Goal: Task Accomplishment & Management: Use online tool/utility

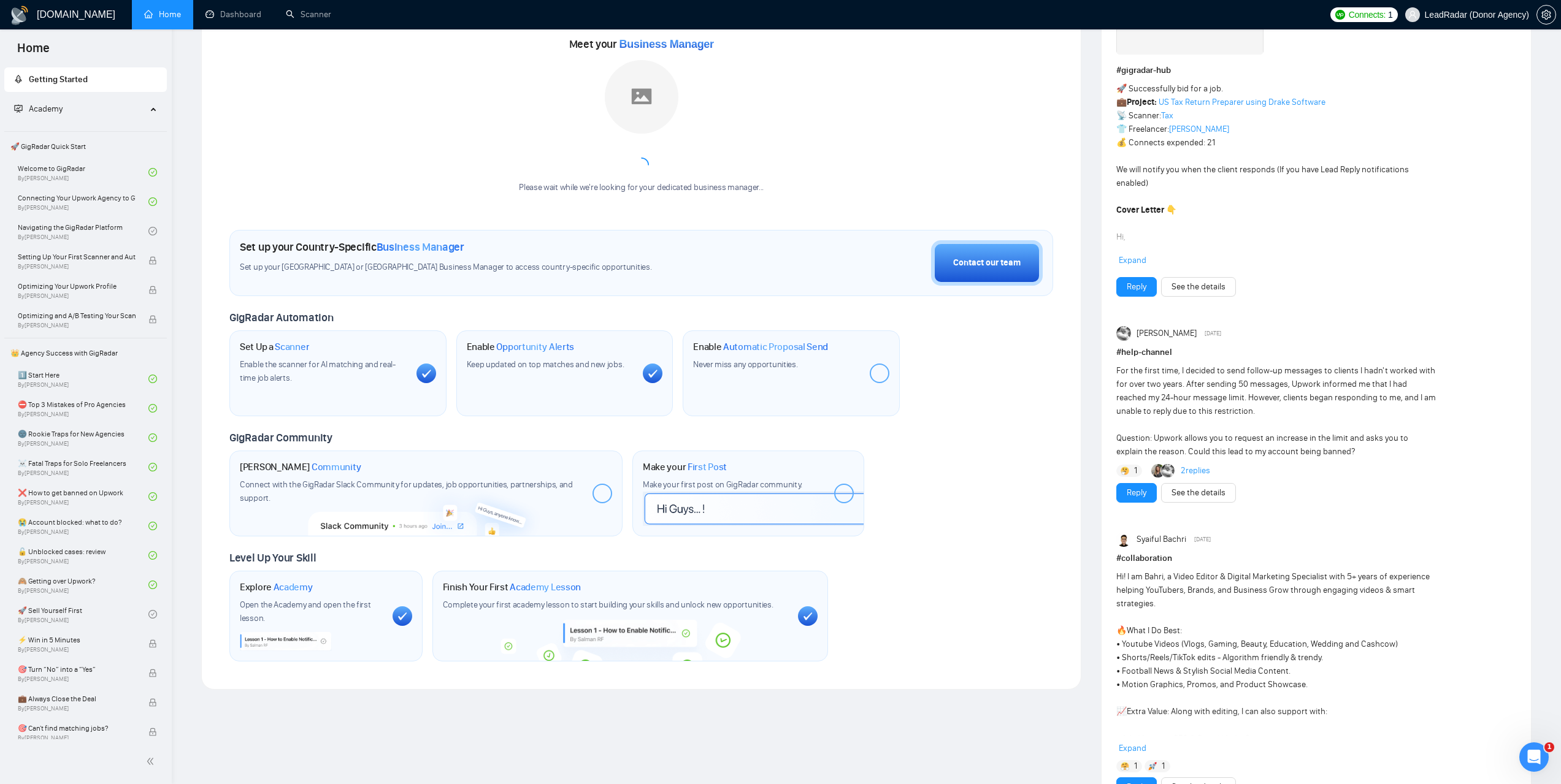
scroll to position [163, 0]
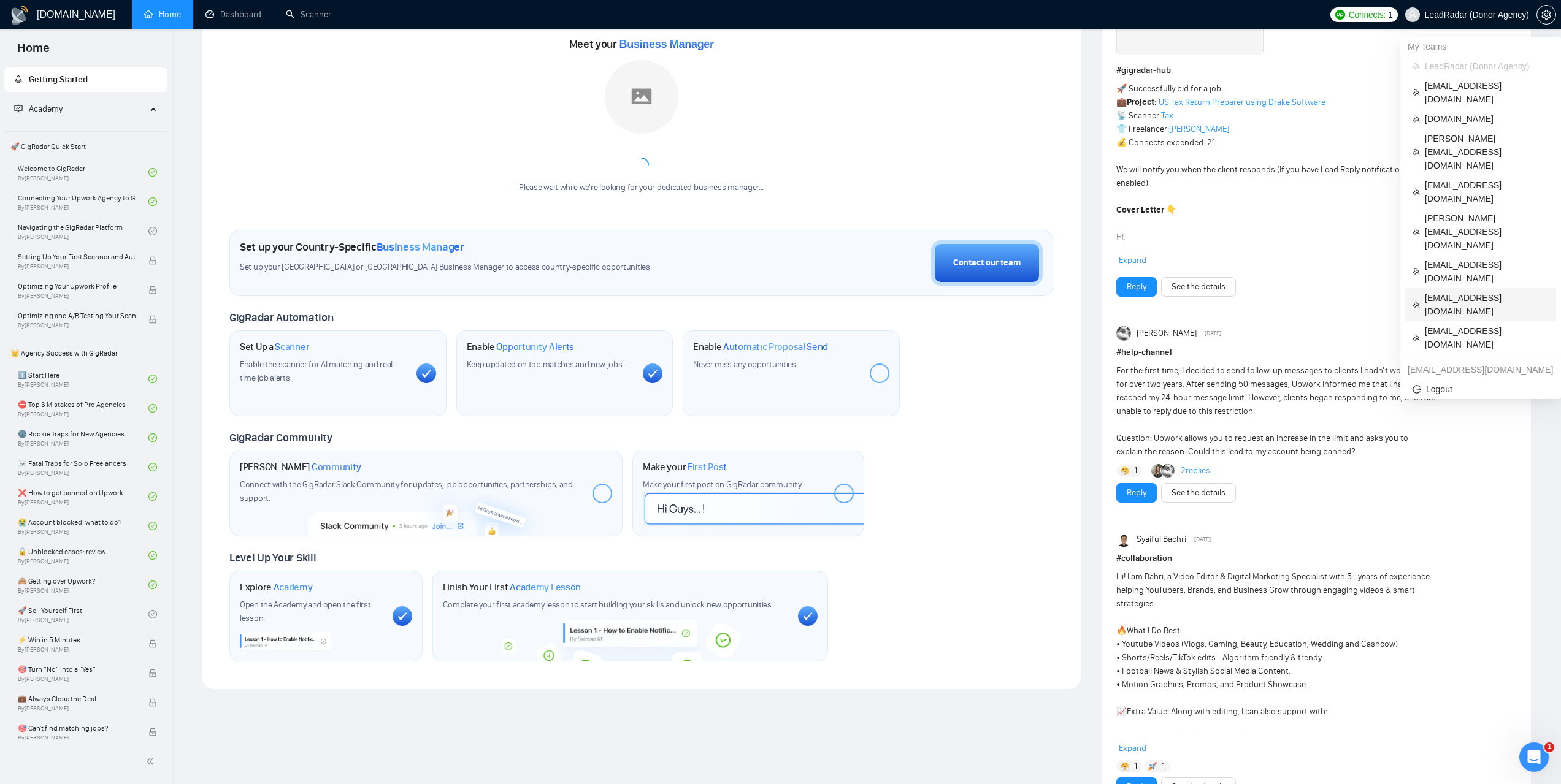
click at [1451, 291] on span "[EMAIL_ADDRESS][DOMAIN_NAME]" at bounding box center [1487, 305] width 124 height 27
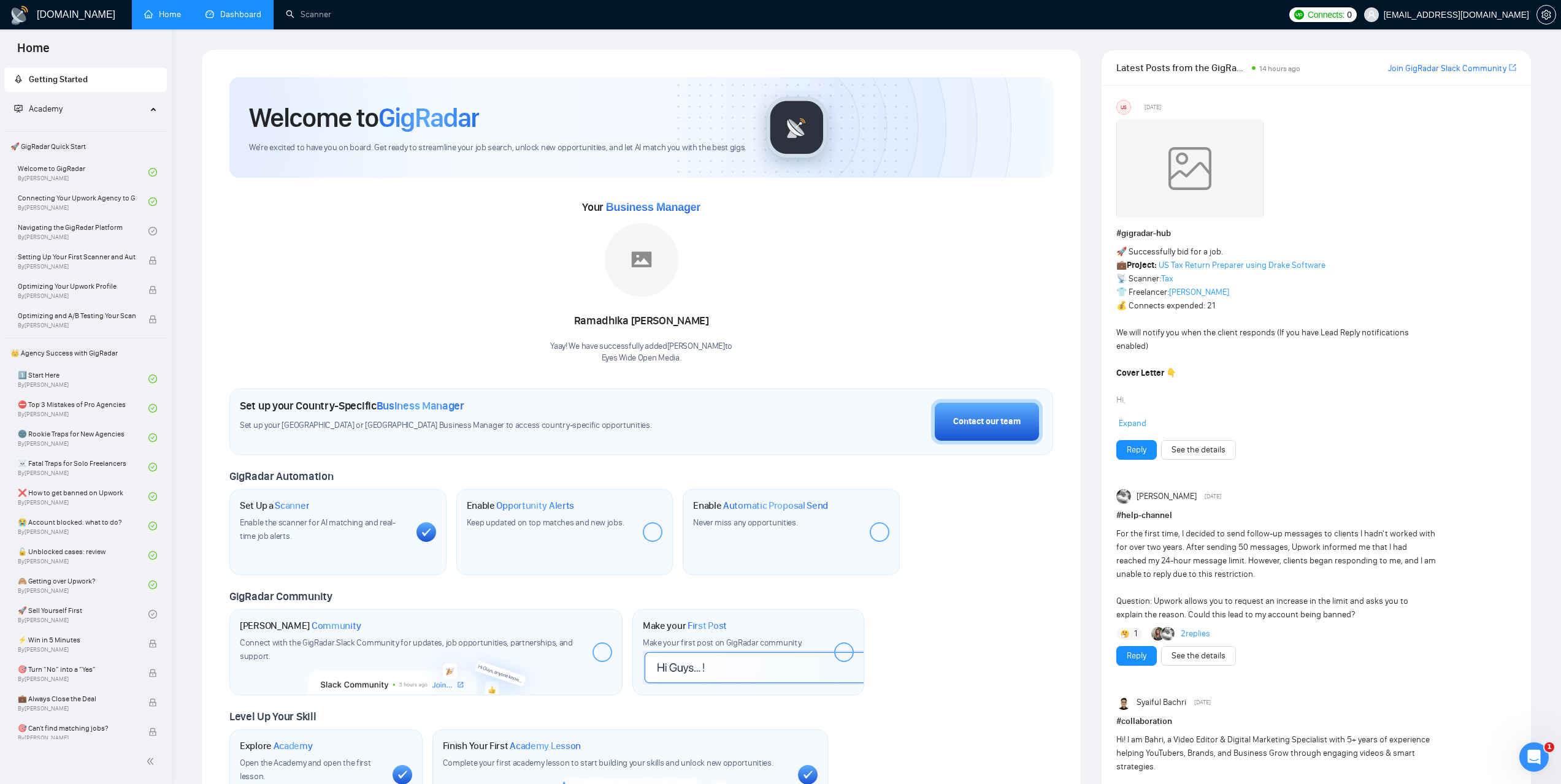
click at [261, 20] on link "Dashboard" at bounding box center [234, 14] width 56 height 11
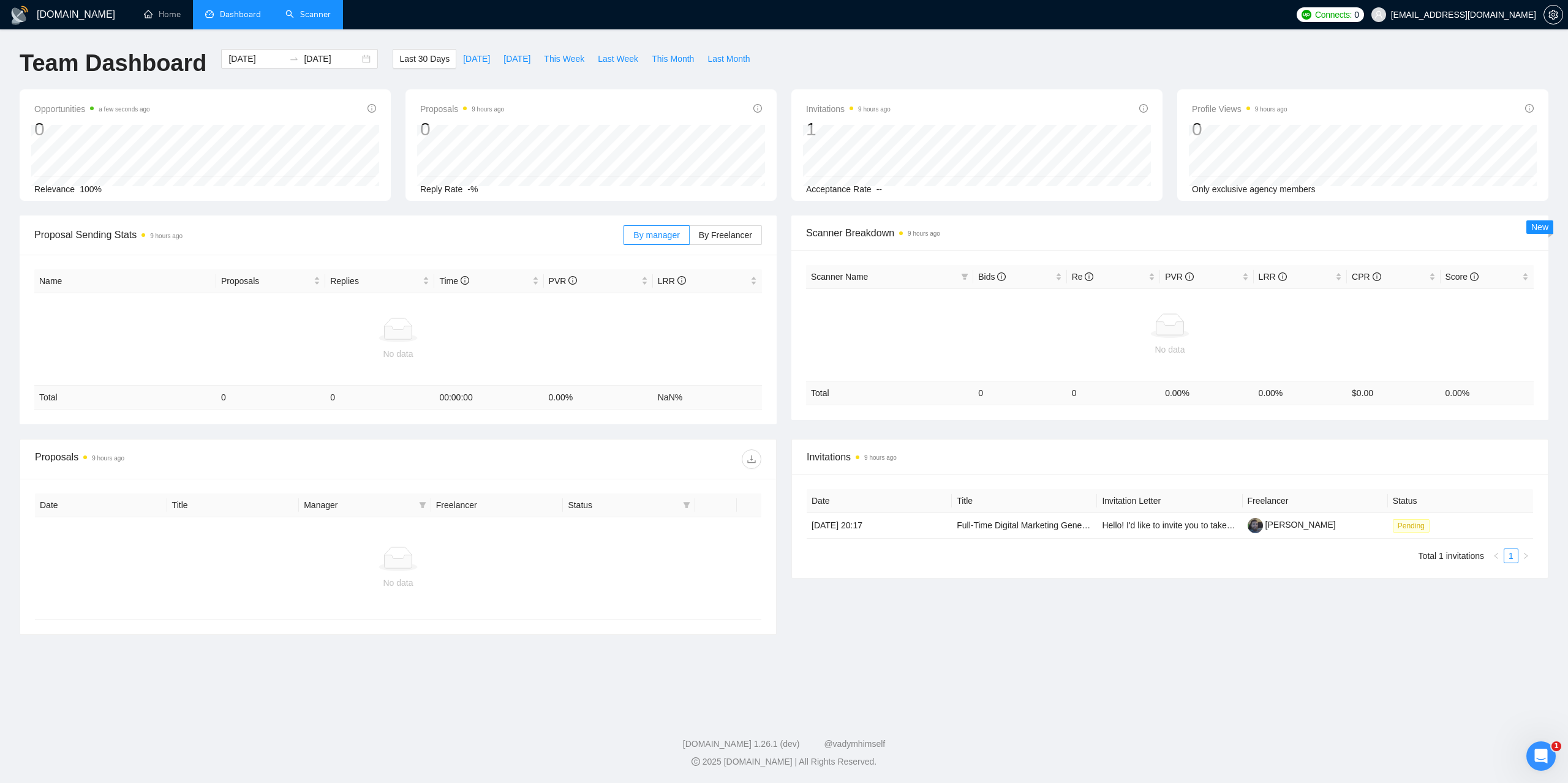
click at [324, 20] on link "Scanner" at bounding box center [308, 14] width 45 height 10
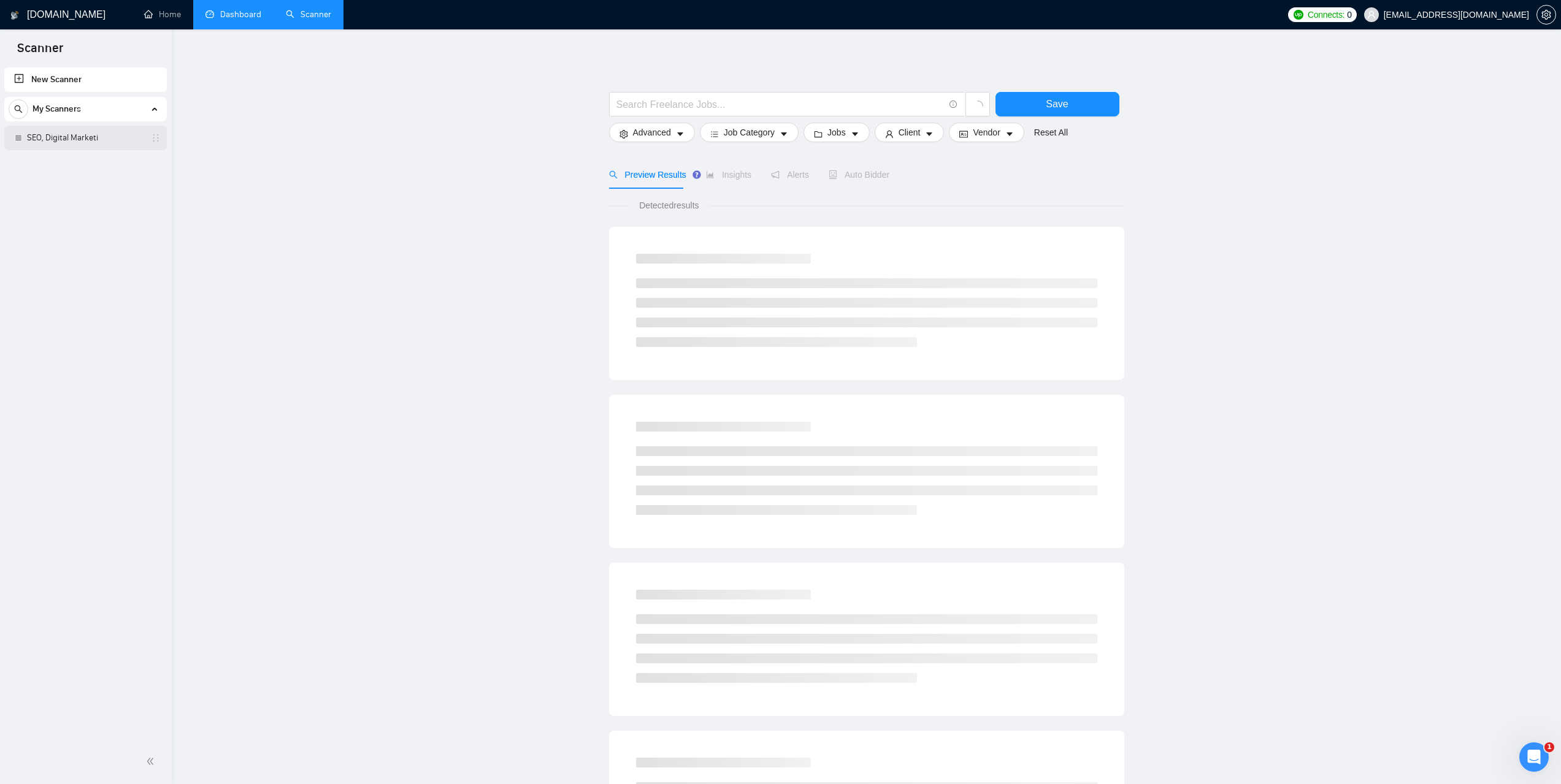
click at [60, 134] on link "SEO, Digital Marketi" at bounding box center [85, 137] width 116 height 25
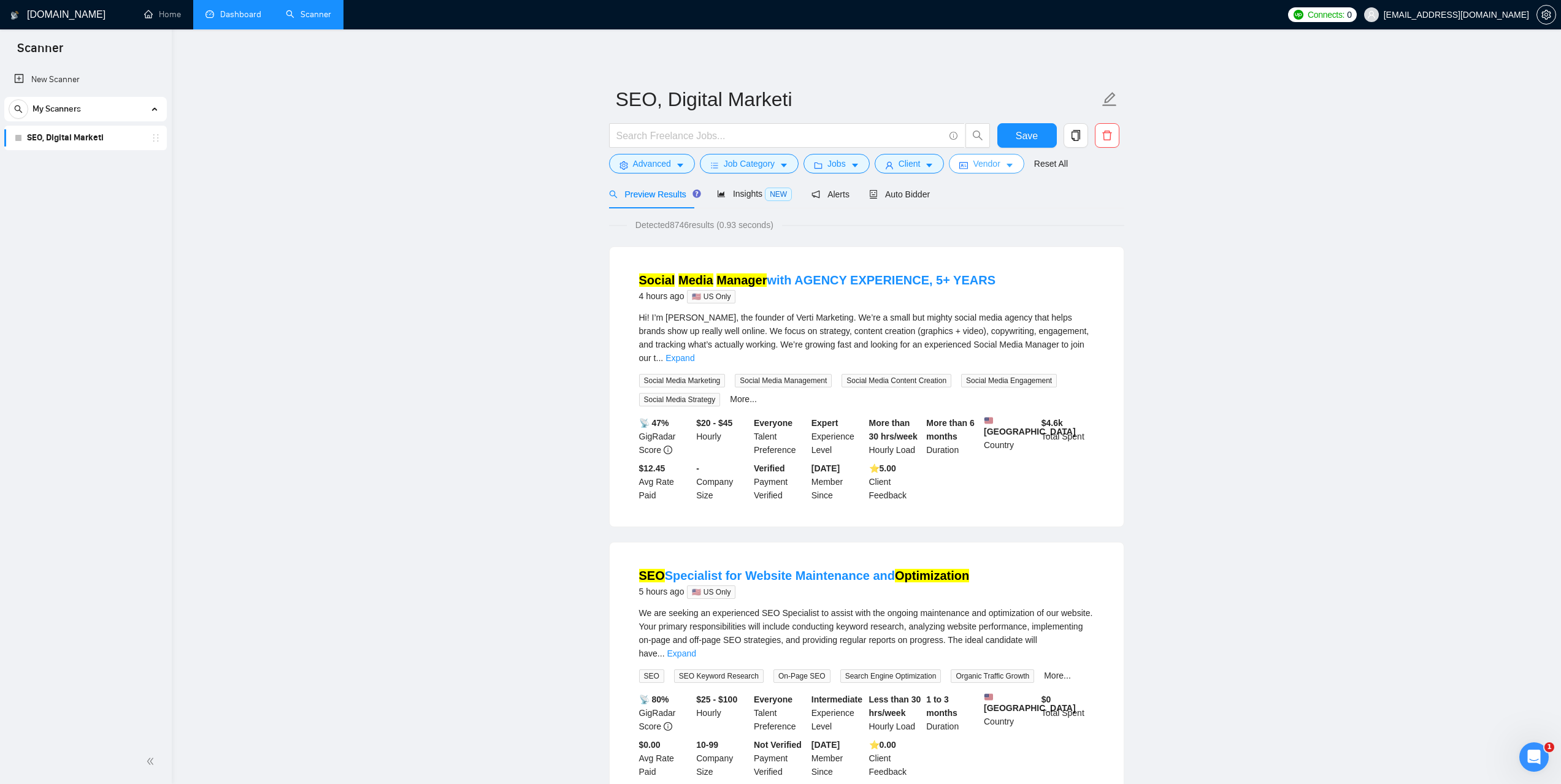
click at [1007, 167] on icon "caret-down" at bounding box center [1010, 166] width 6 height 4
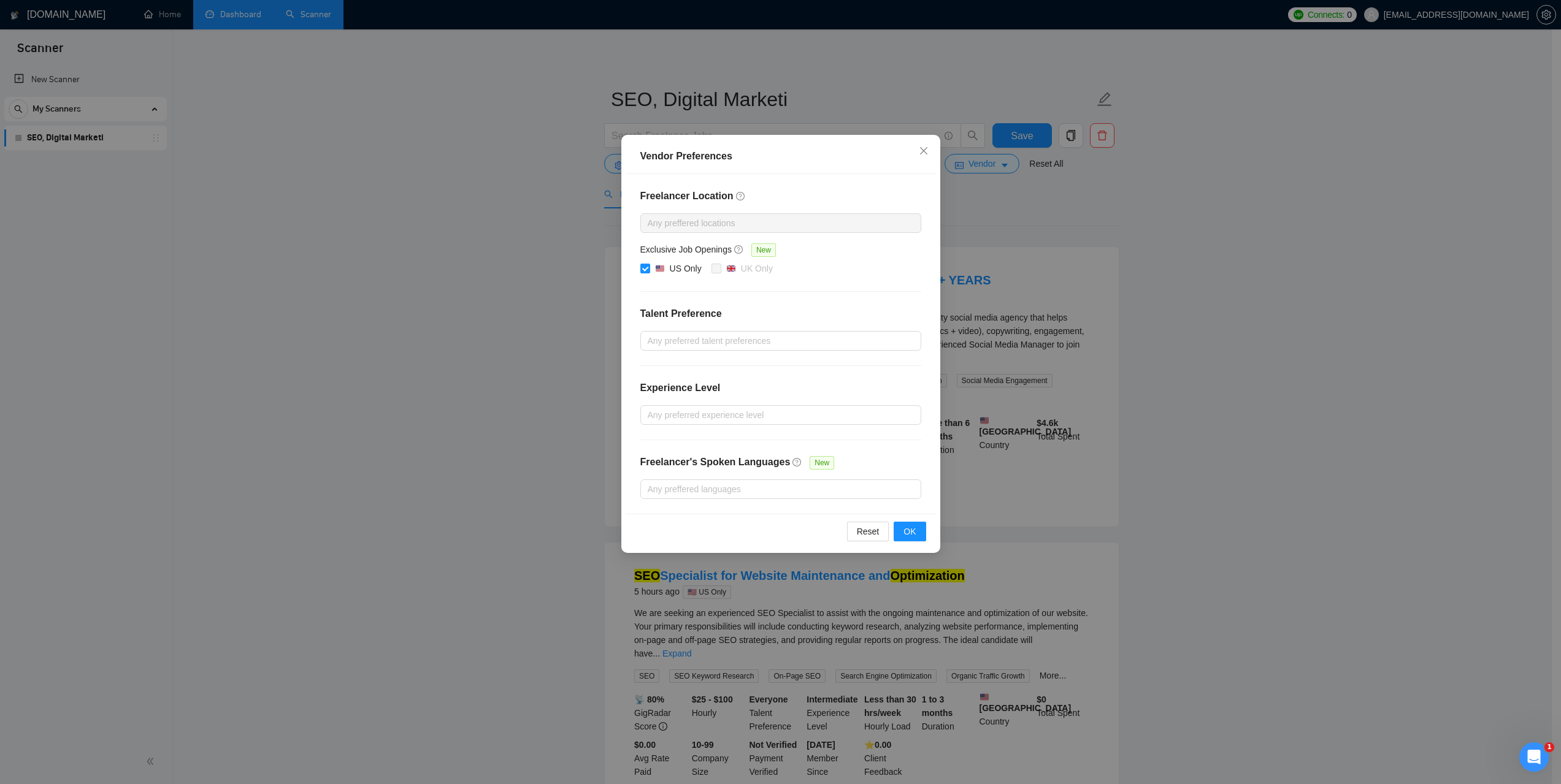
click at [1354, 314] on div "Vendor Preferences Freelancer Location Any preffered locations Exclusive Job Op…" at bounding box center [780, 392] width 1561 height 784
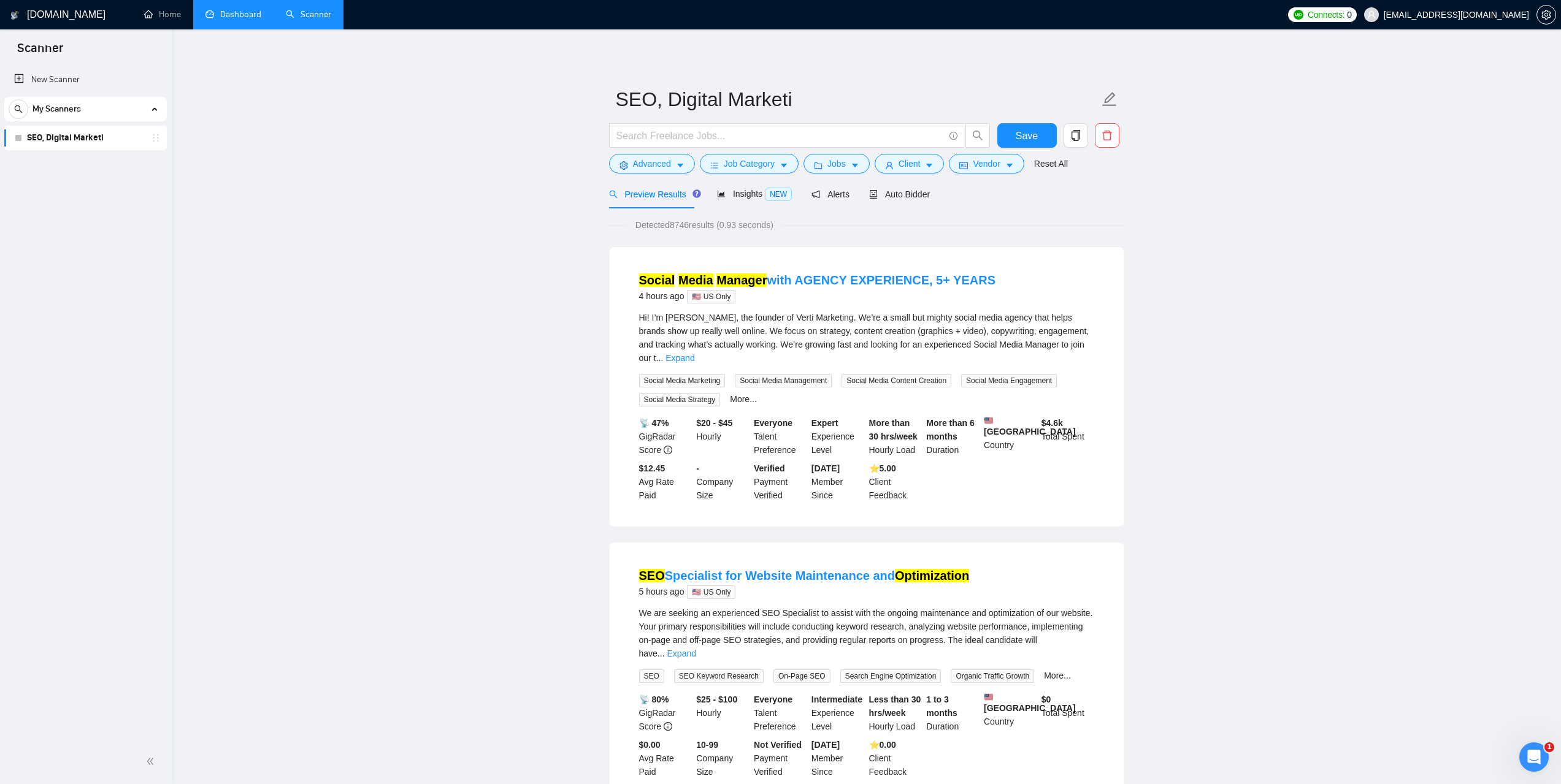
click at [243, 20] on link "Dashboard" at bounding box center [234, 14] width 56 height 11
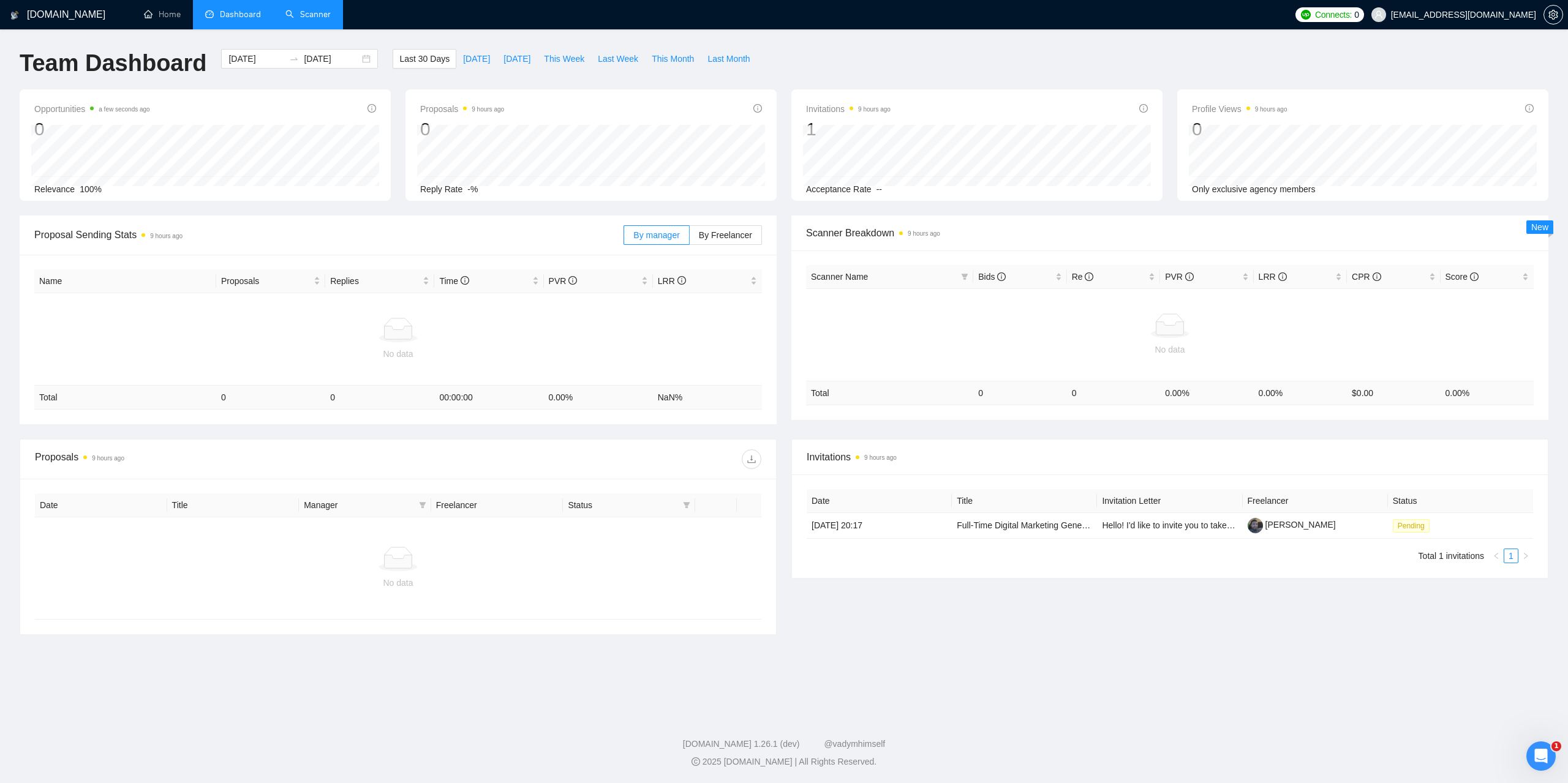
drag, startPoint x: 304, startPoint y: 12, endPoint x: 340, endPoint y: 257, distance: 247.6
click at [303, 12] on link "Scanner" at bounding box center [308, 14] width 45 height 10
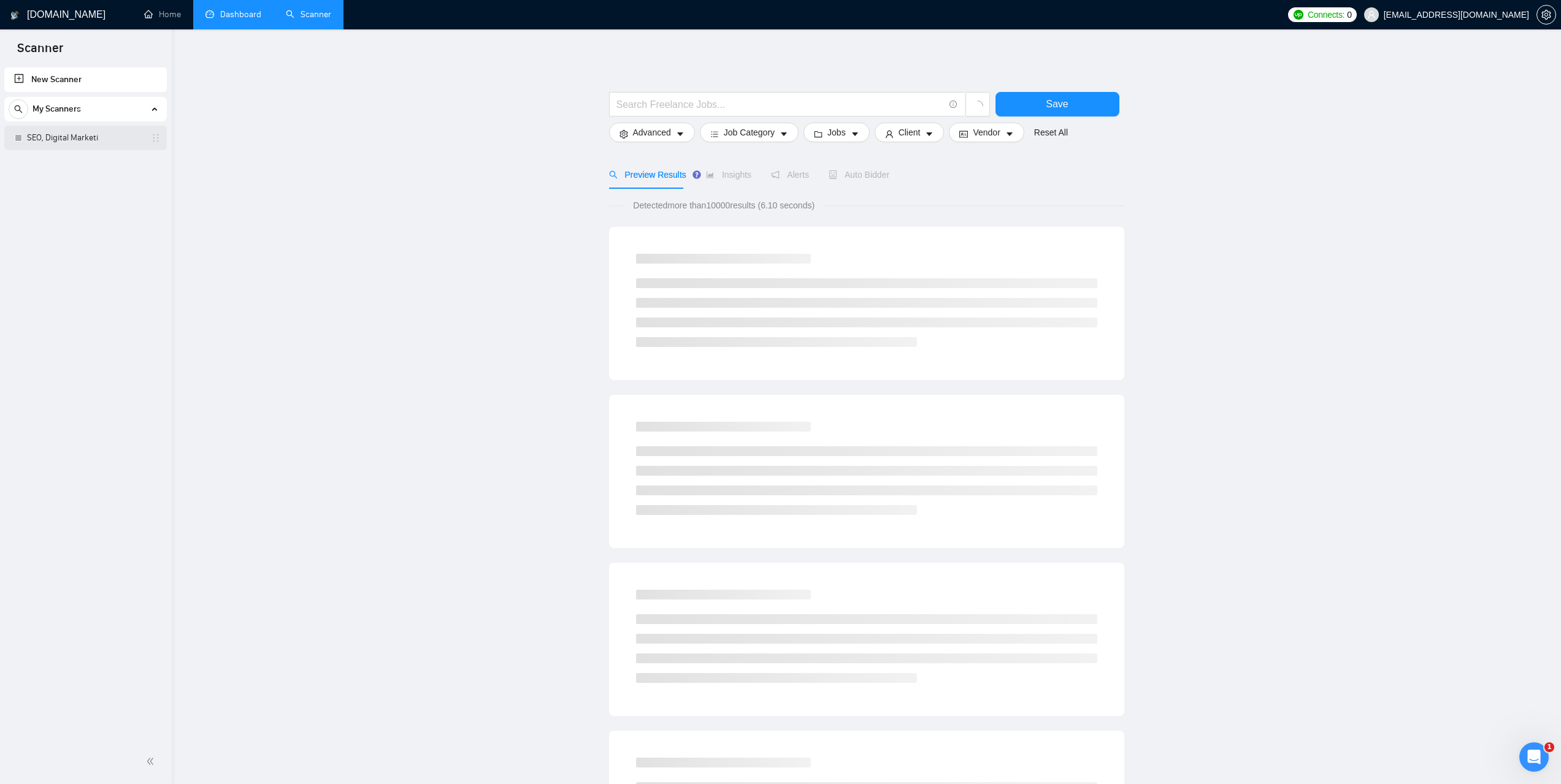
click at [77, 128] on link "SEO, Digital Marketi" at bounding box center [85, 137] width 116 height 25
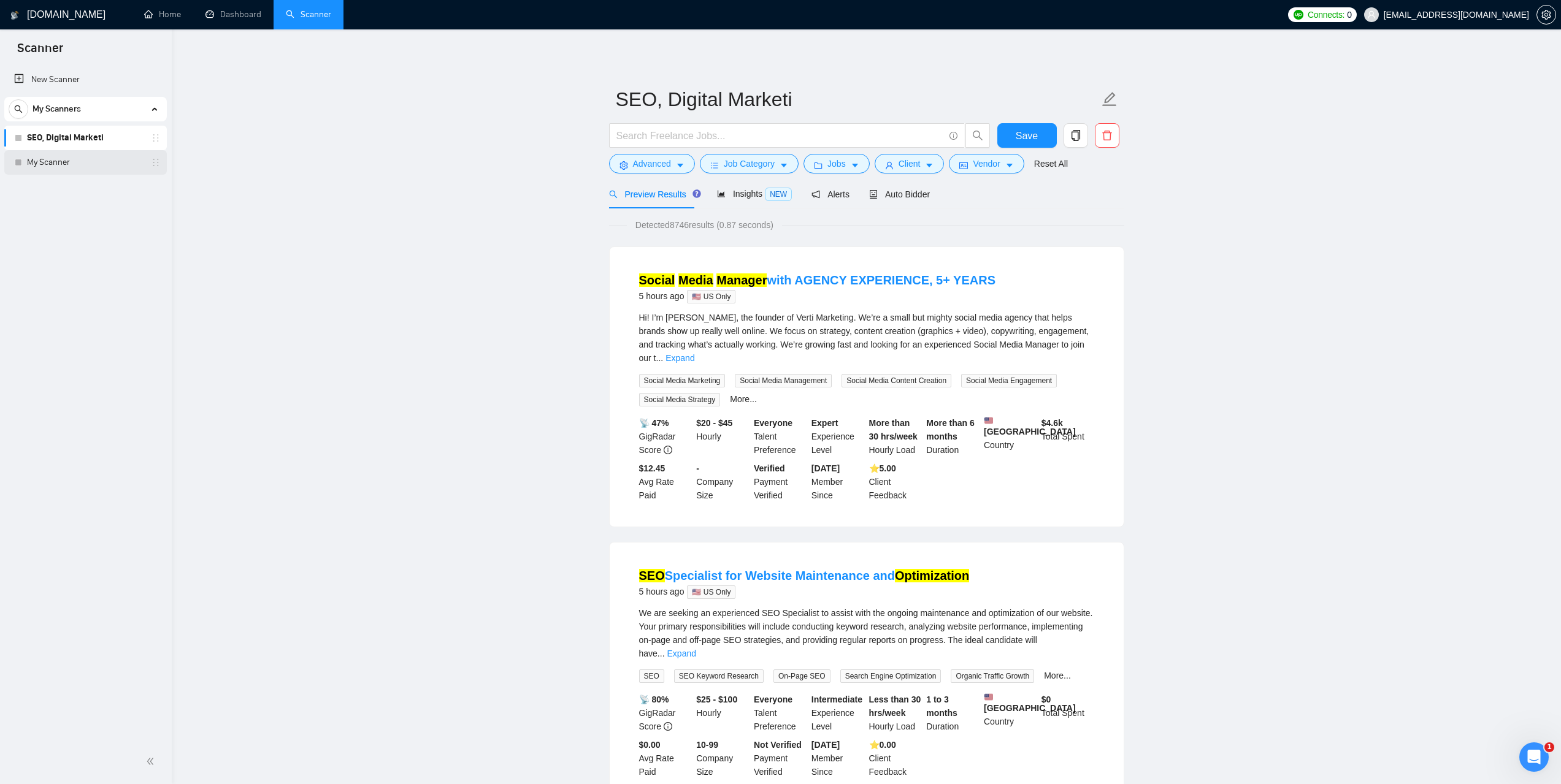
click at [77, 170] on link "My Scanner" at bounding box center [85, 162] width 116 height 25
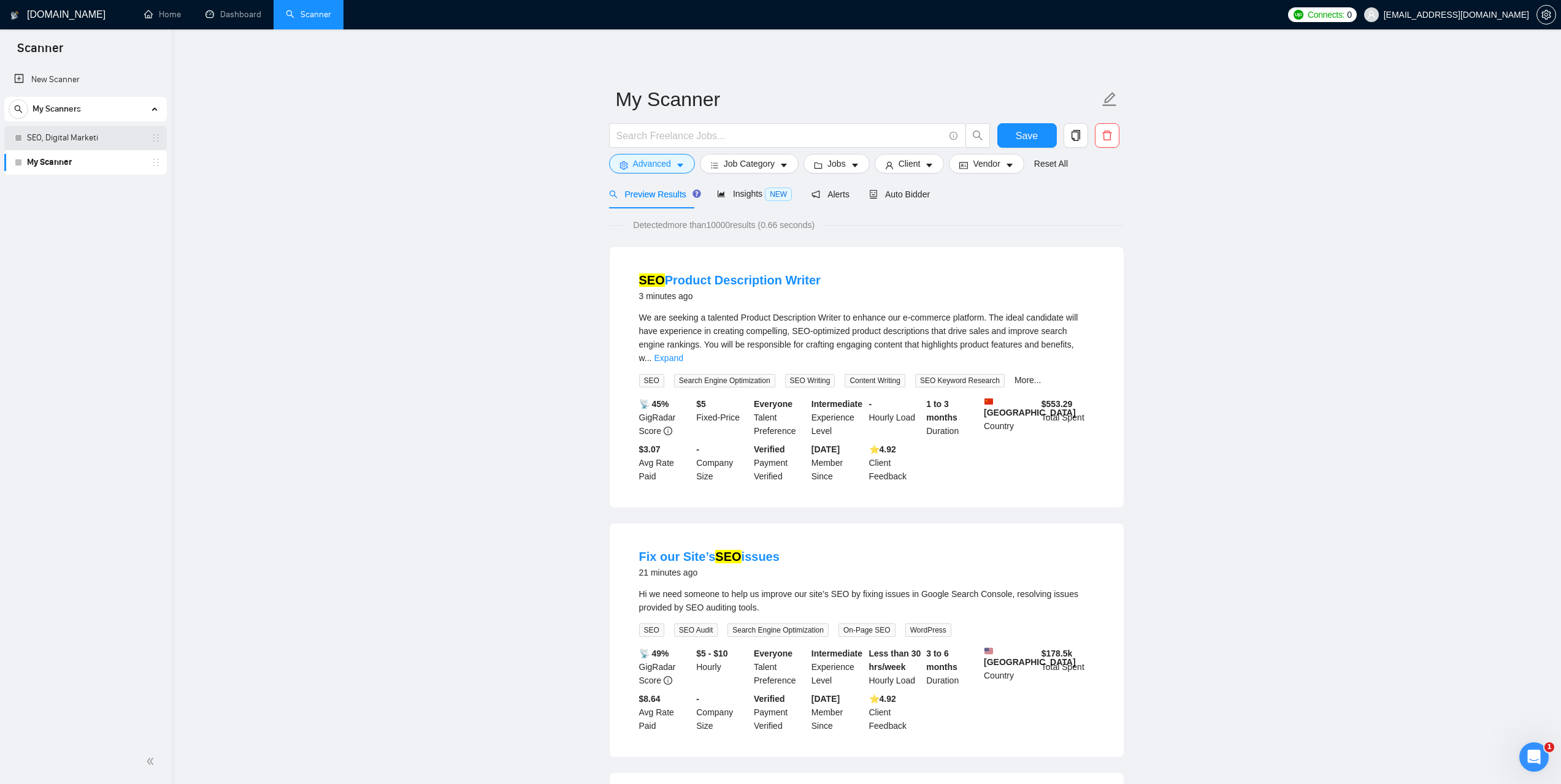
click at [94, 137] on link "SEO, Digital Marketi" at bounding box center [85, 137] width 116 height 25
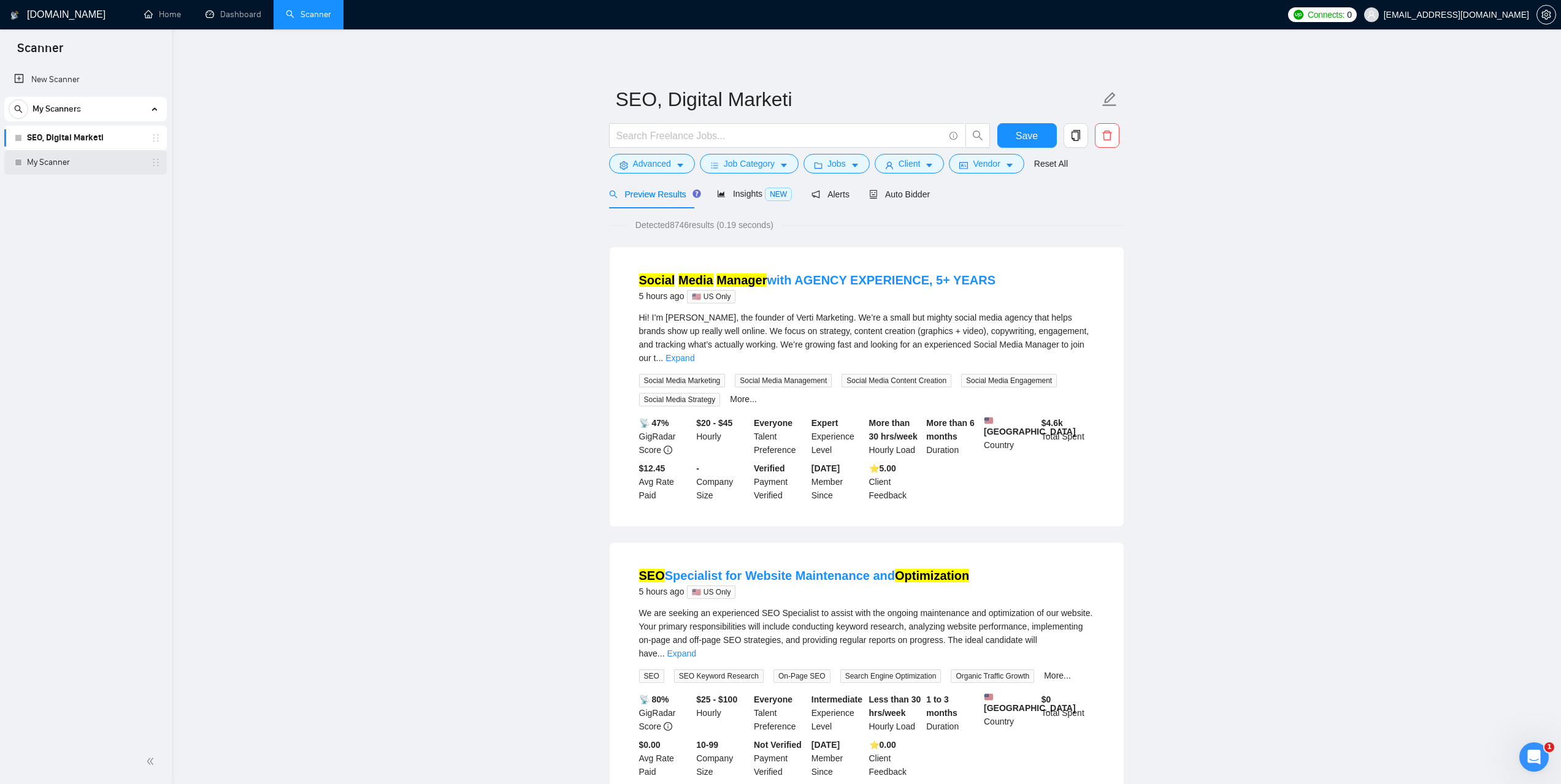
click at [55, 162] on link "My Scanner" at bounding box center [85, 162] width 116 height 25
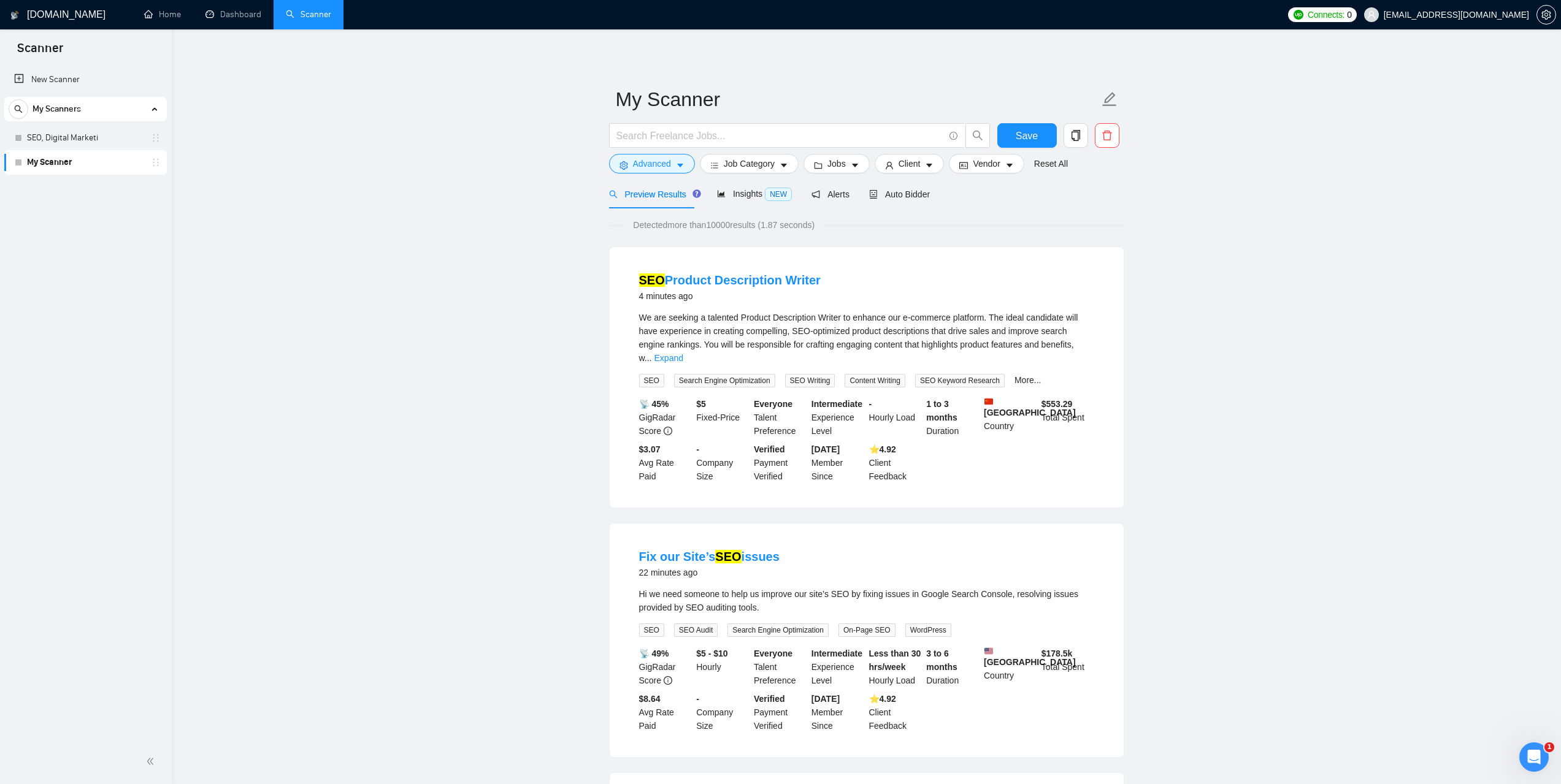
click at [233, 16] on link "Dashboard" at bounding box center [234, 14] width 56 height 11
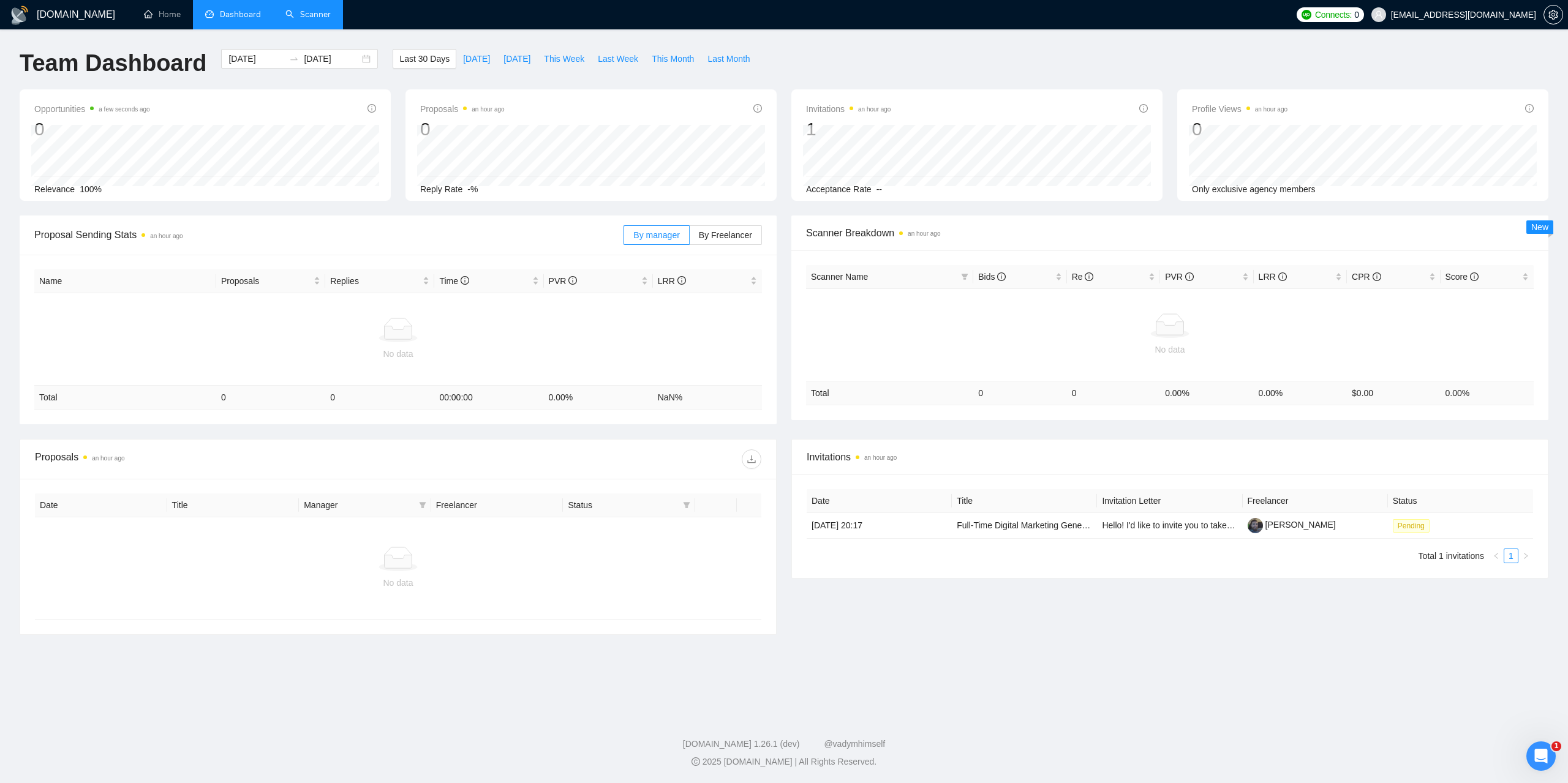
click at [313, 20] on link "Scanner" at bounding box center [308, 14] width 45 height 10
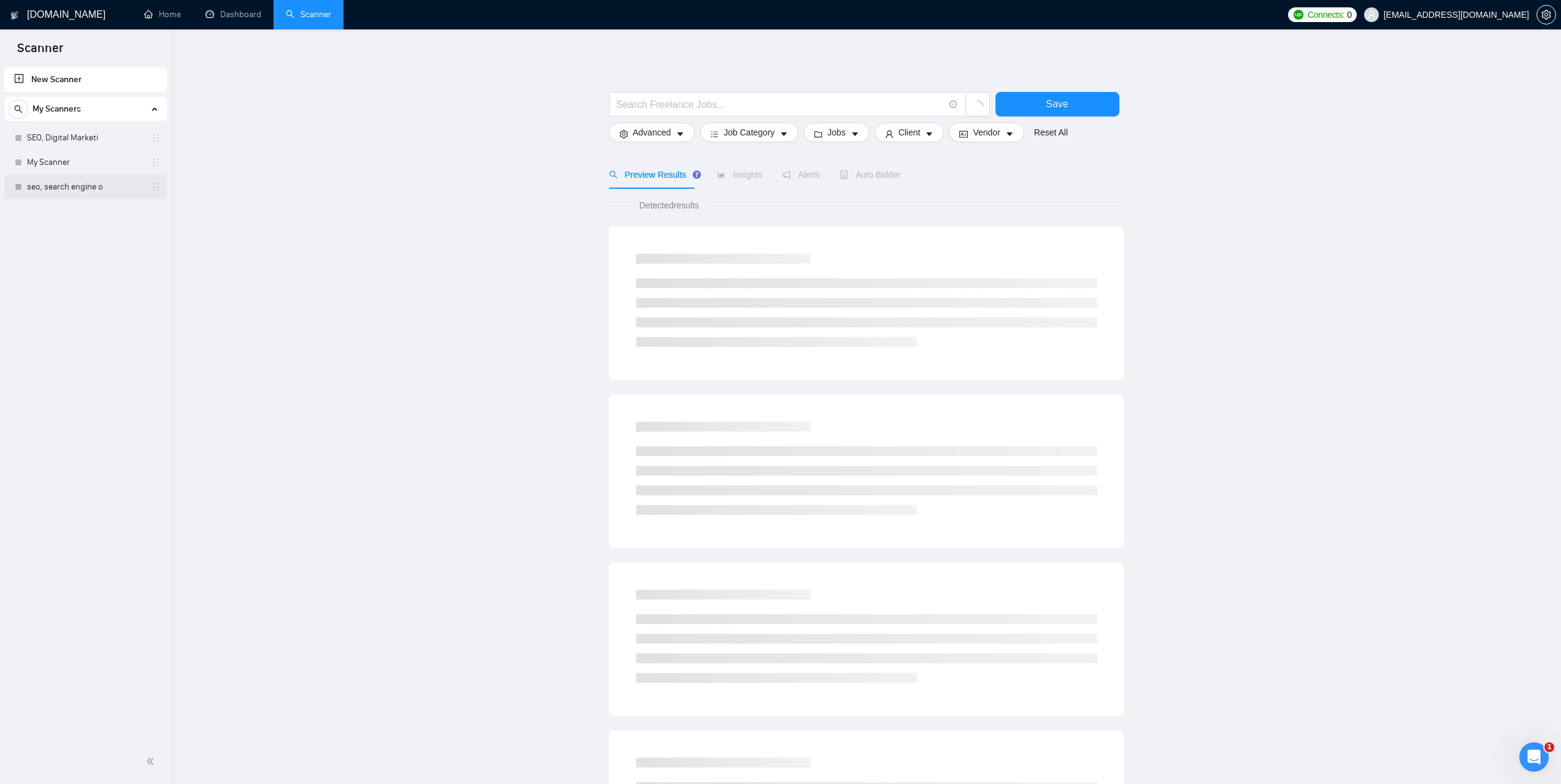
click at [70, 190] on link "seo, search engine o" at bounding box center [85, 187] width 116 height 25
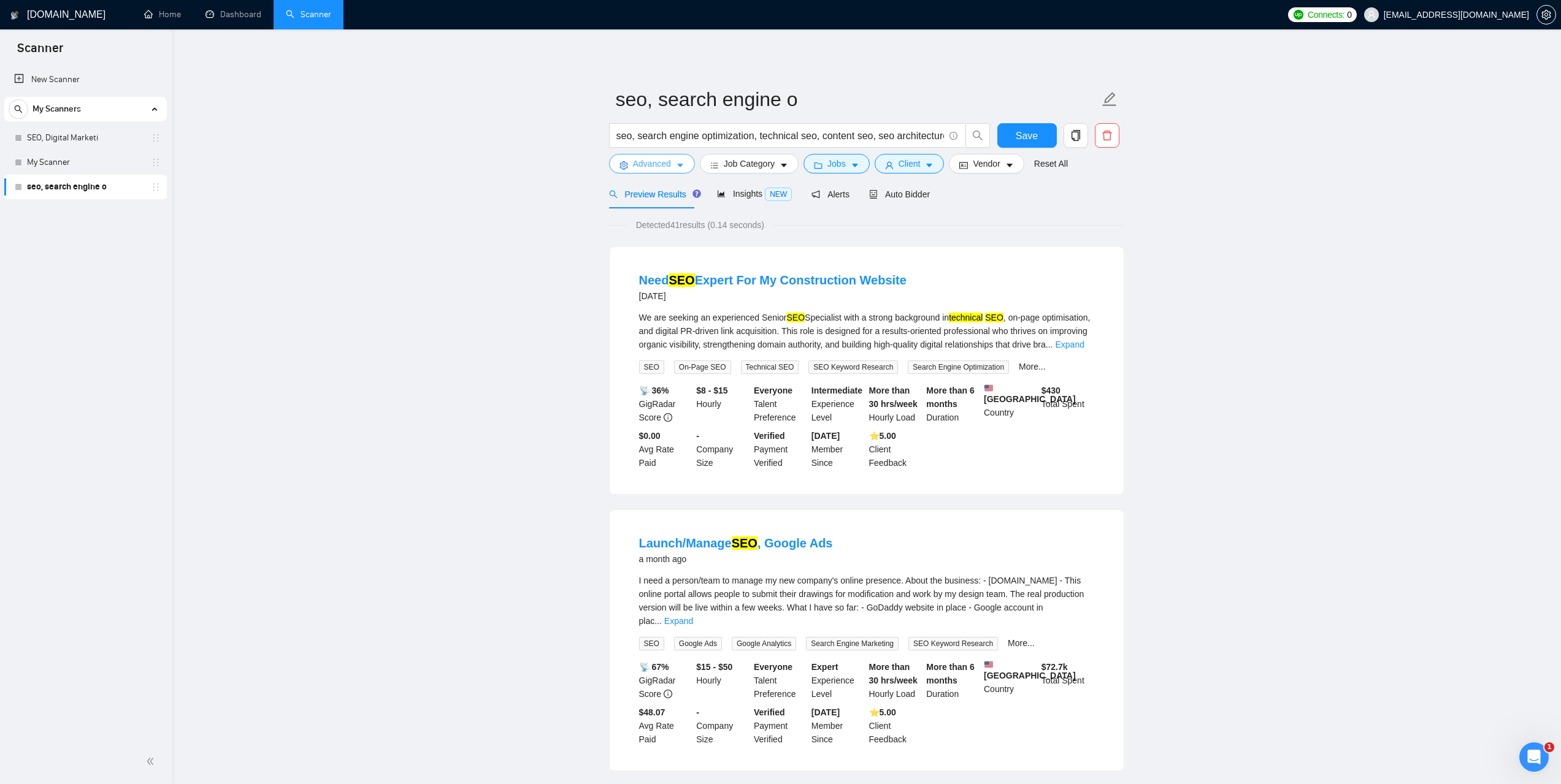
click at [674, 159] on button "Advanced" at bounding box center [652, 164] width 86 height 20
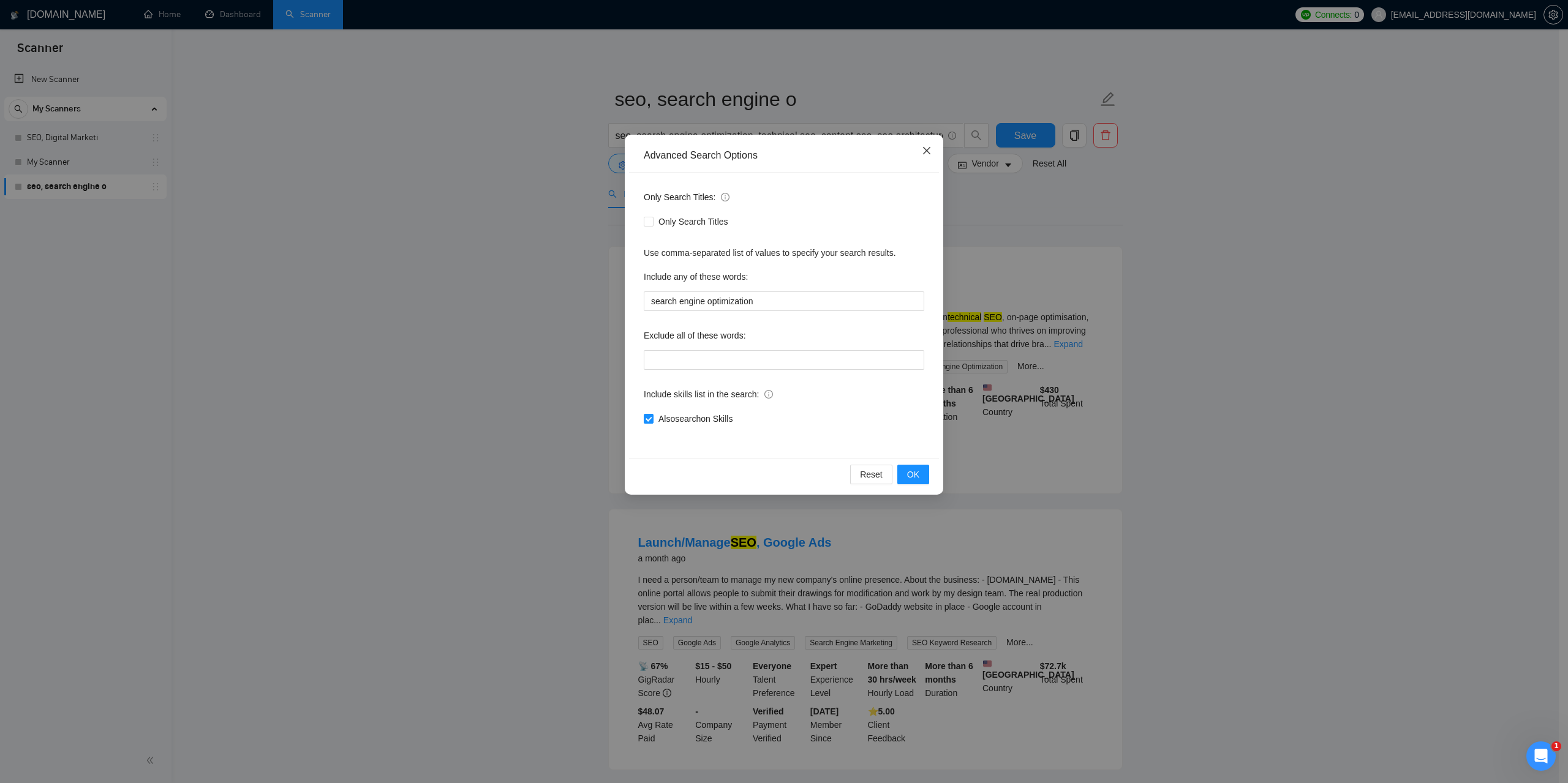
click at [925, 158] on span "Close" at bounding box center [927, 152] width 33 height 33
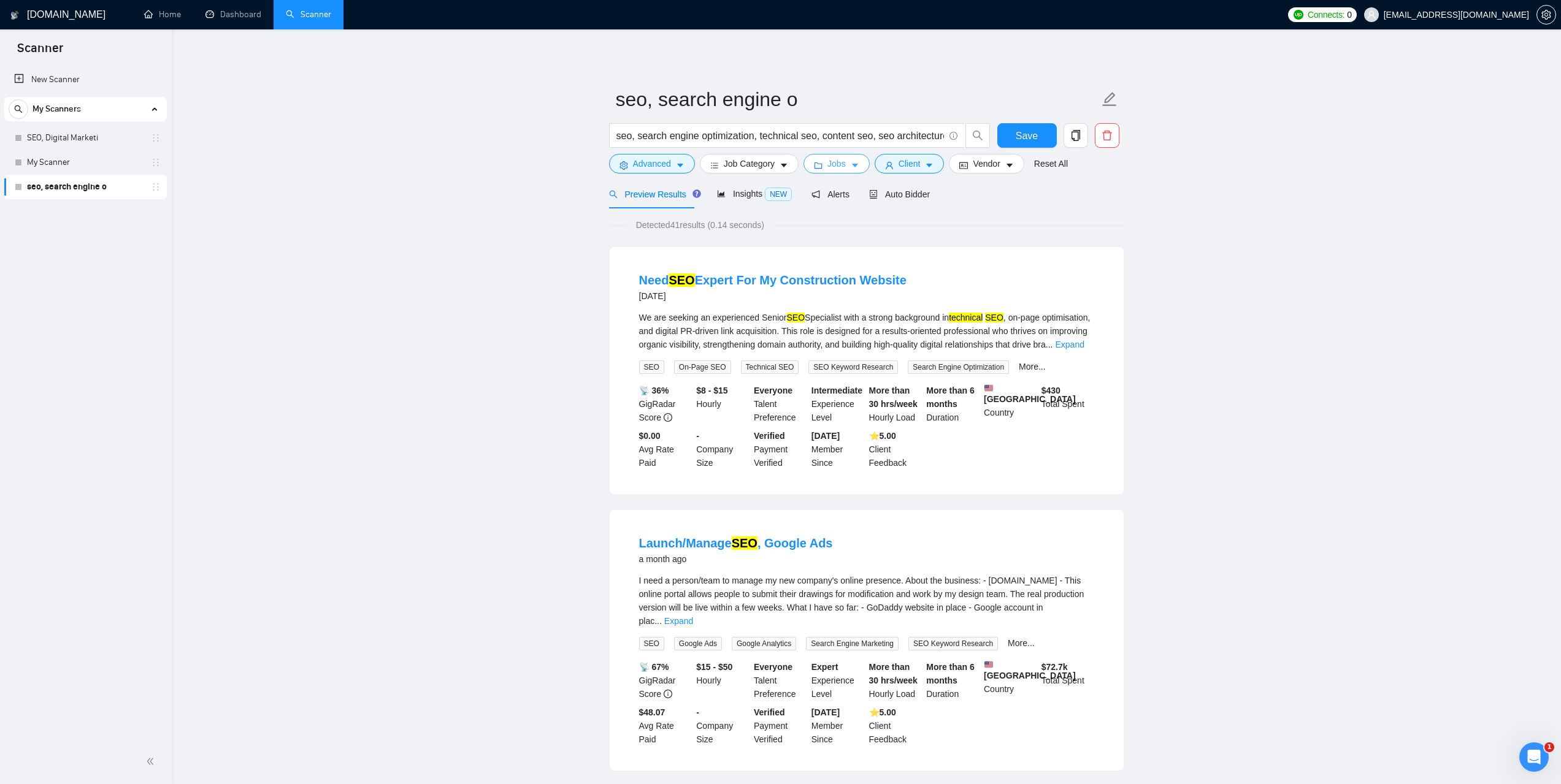
click at [854, 158] on button "Jobs" at bounding box center [837, 164] width 66 height 20
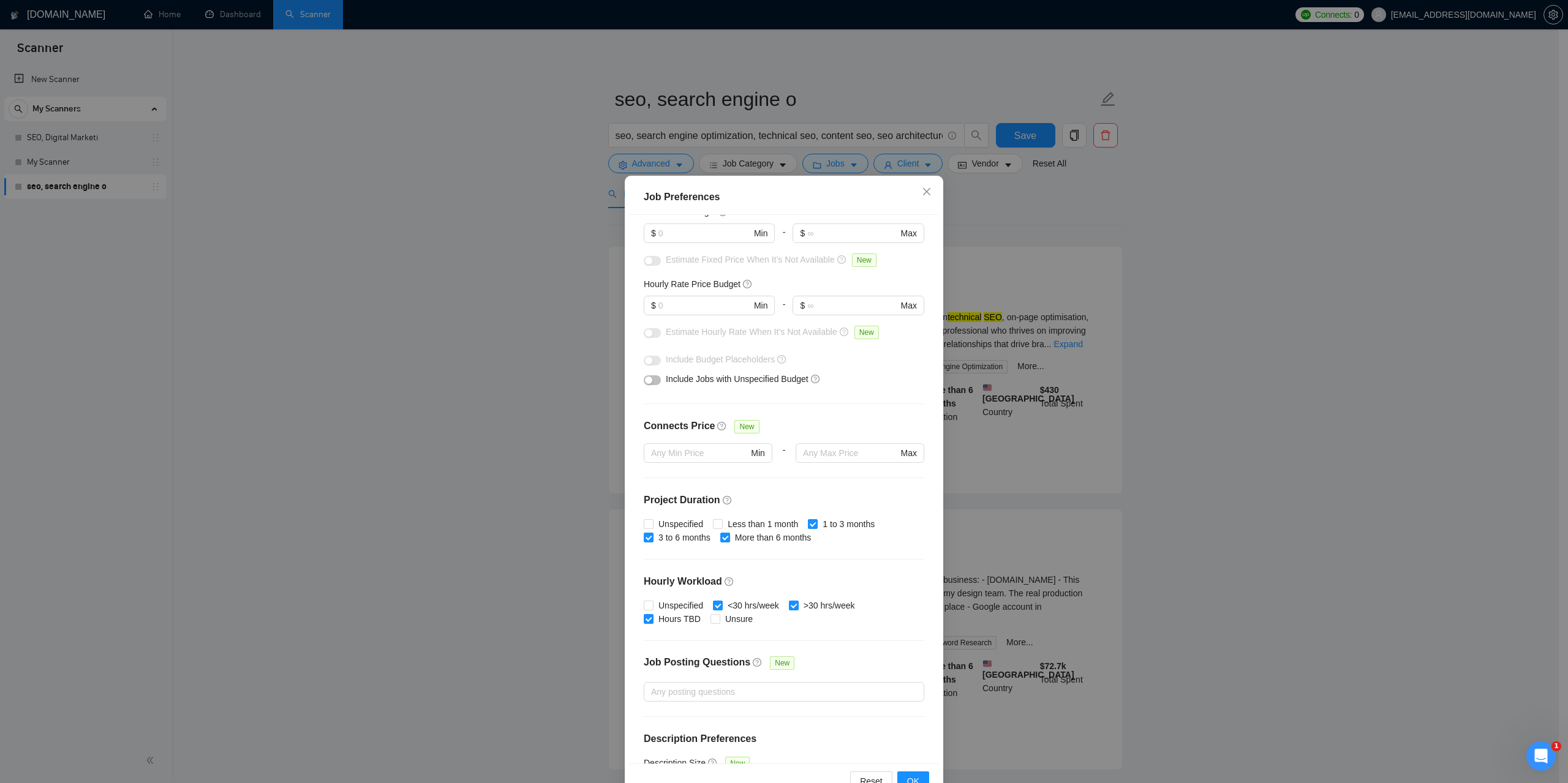
scroll to position [142, 0]
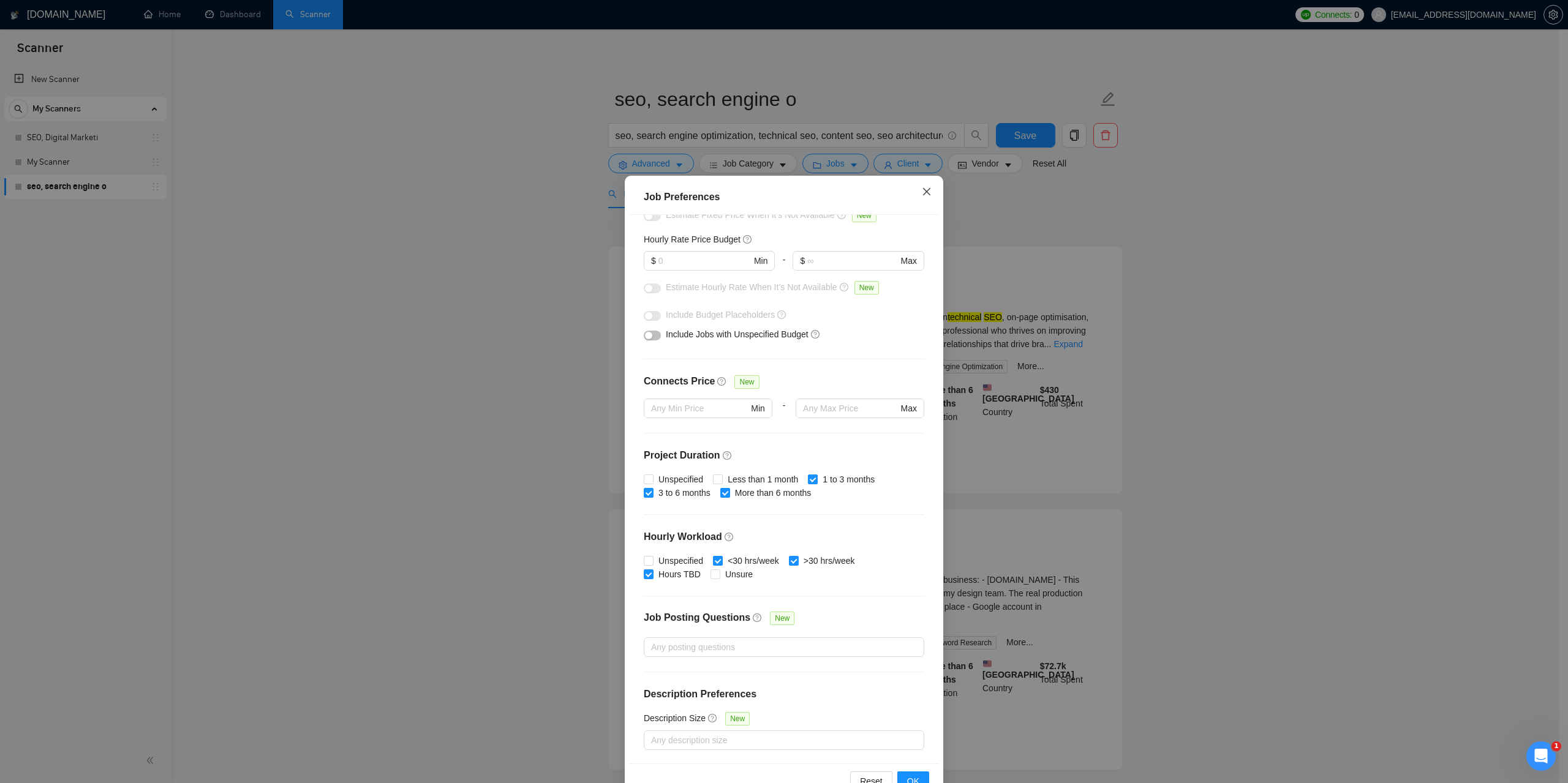
click at [924, 191] on icon "close" at bounding box center [927, 192] width 8 height 8
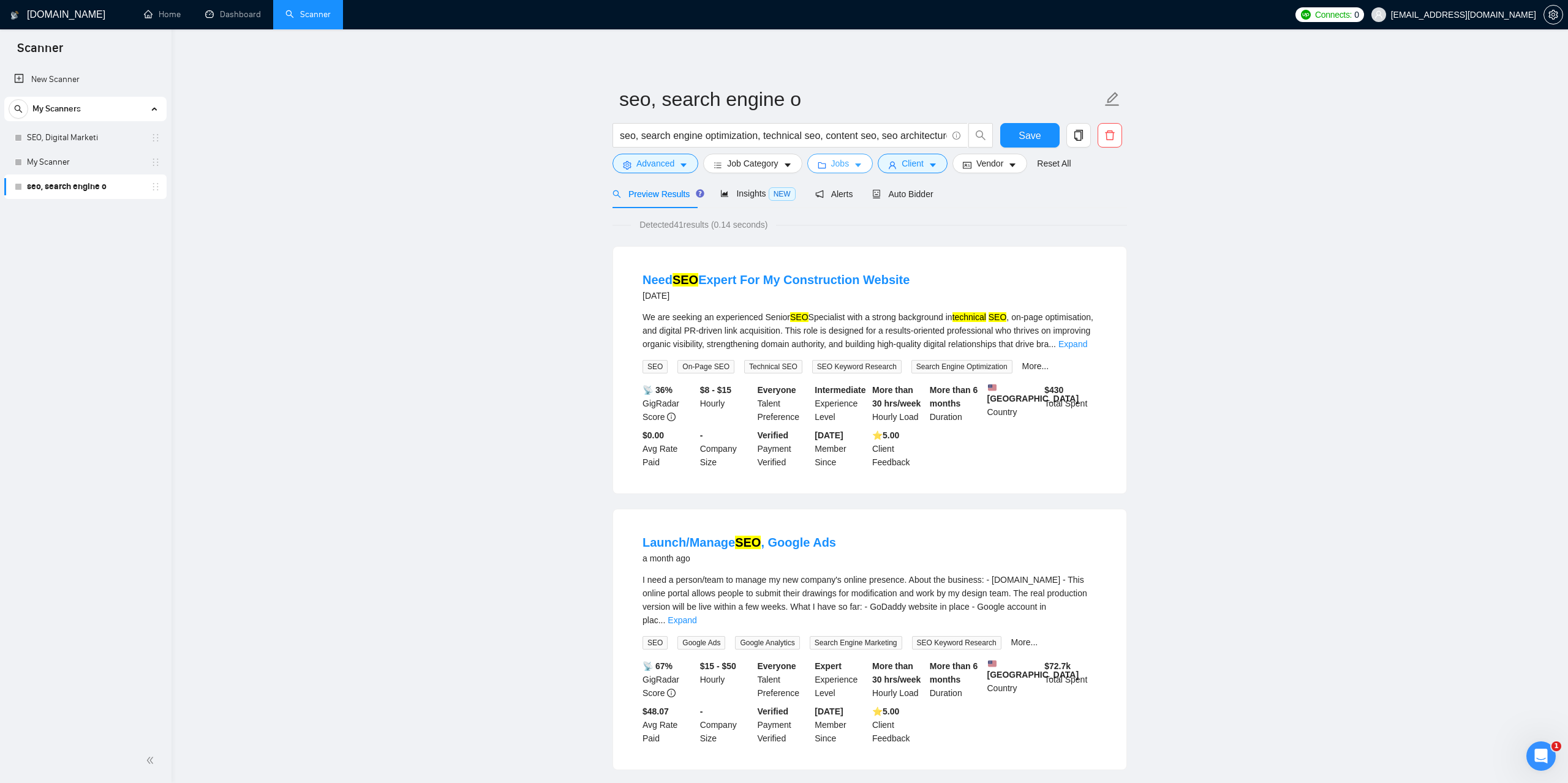
click at [914, 158] on body "Scanner New Scanner My Scanners SEO, Digital Marketi My Scanner seo, search eng…" at bounding box center [784, 392] width 1568 height 783
click at [914, 158] on span "Client" at bounding box center [908, 164] width 22 height 14
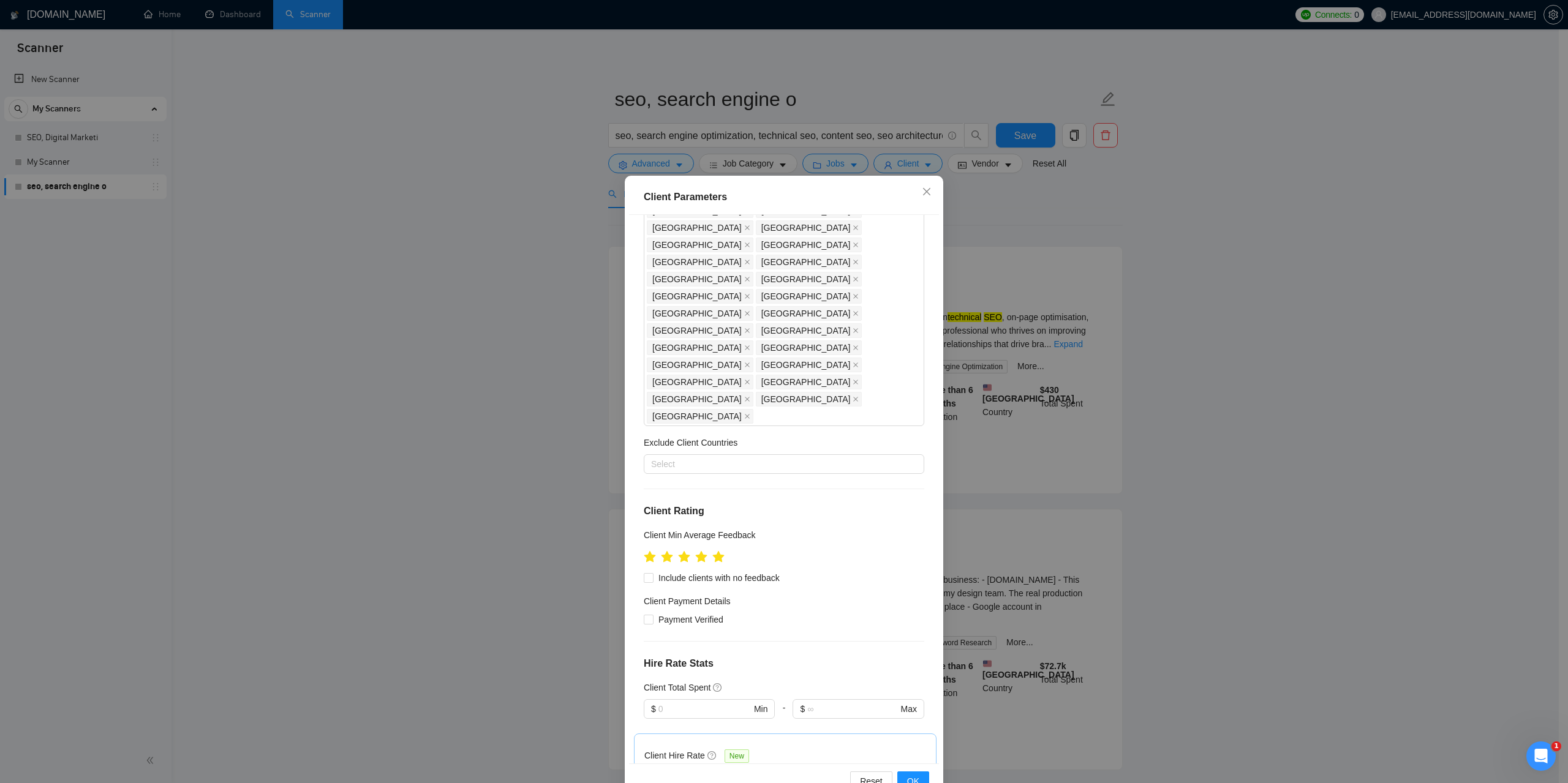
scroll to position [62, 0]
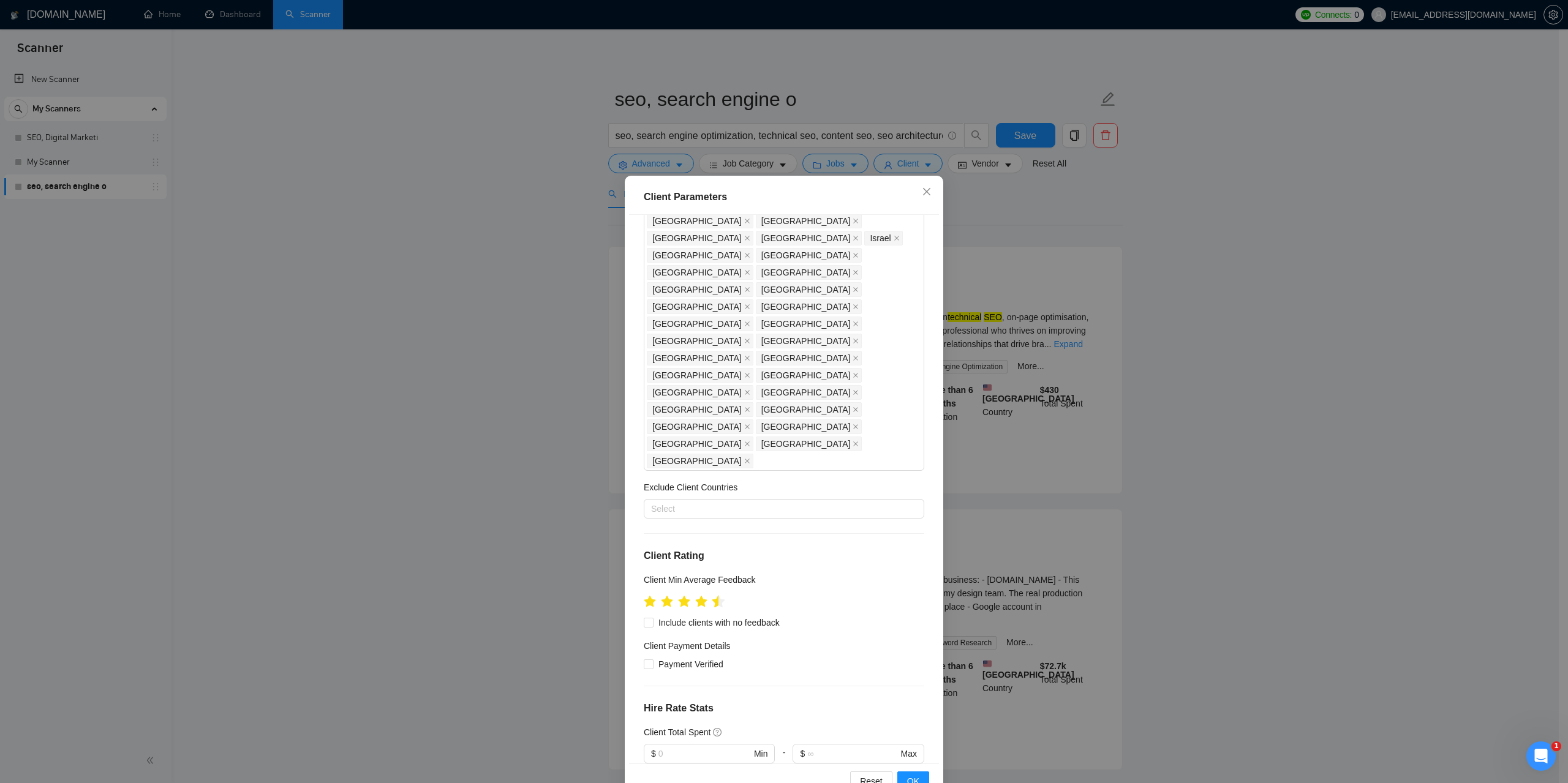
click at [713, 596] on icon "star" at bounding box center [719, 602] width 13 height 12
click at [1352, 502] on div "Client Parameters Client Location Include Client Countries United States United…" at bounding box center [784, 392] width 1568 height 783
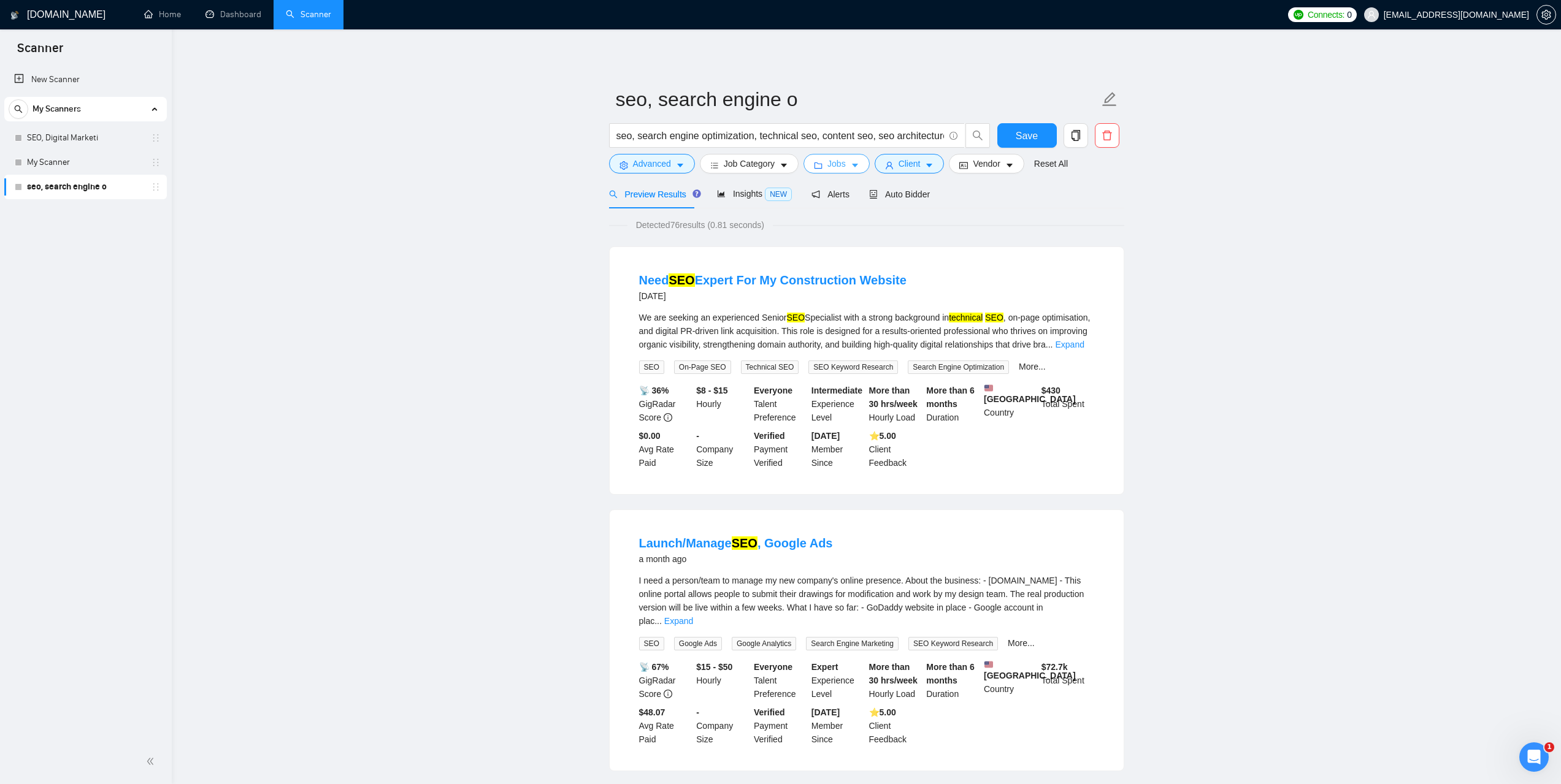
click at [832, 161] on span "Jobs" at bounding box center [837, 164] width 18 height 14
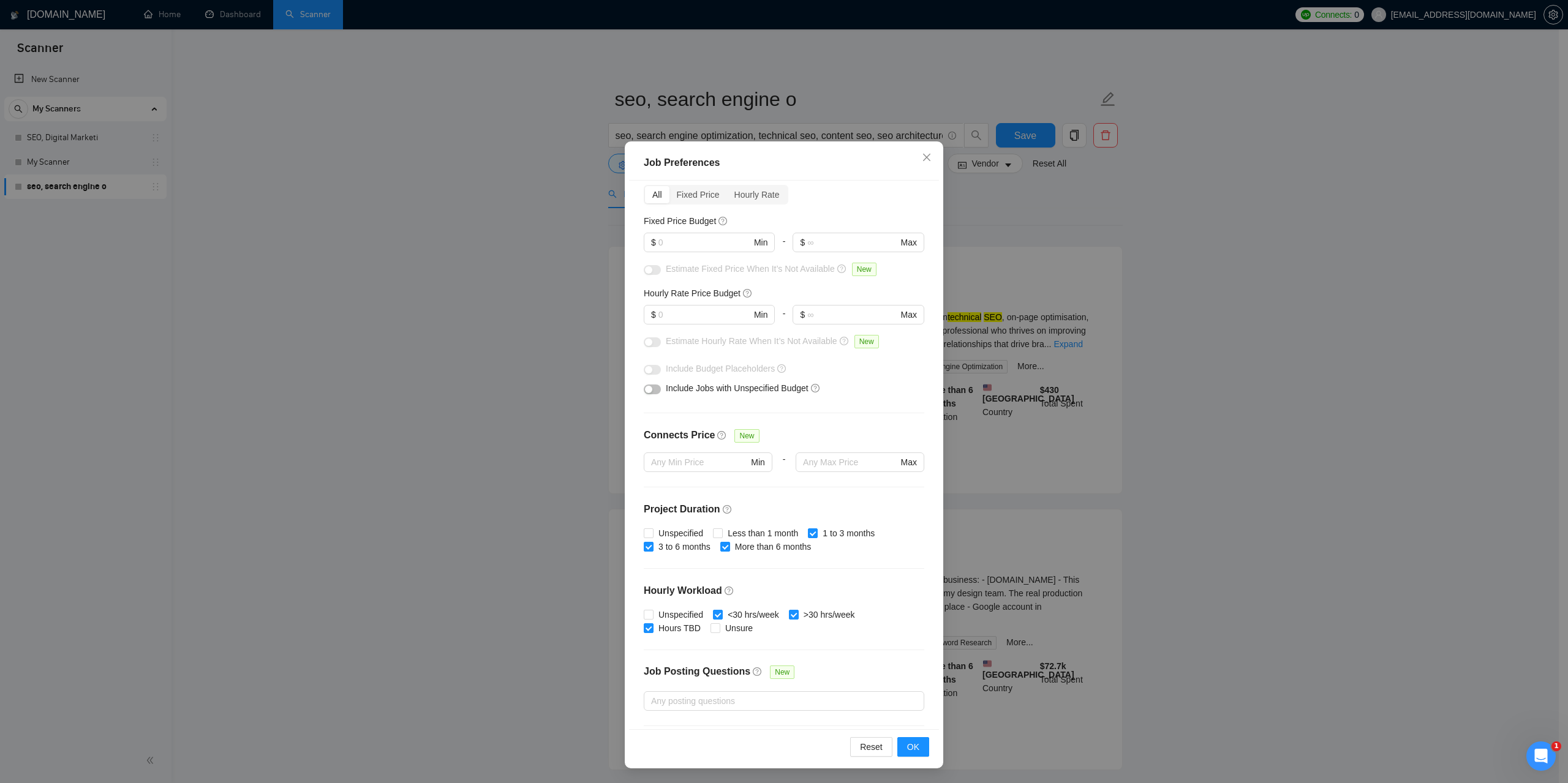
scroll to position [0, 0]
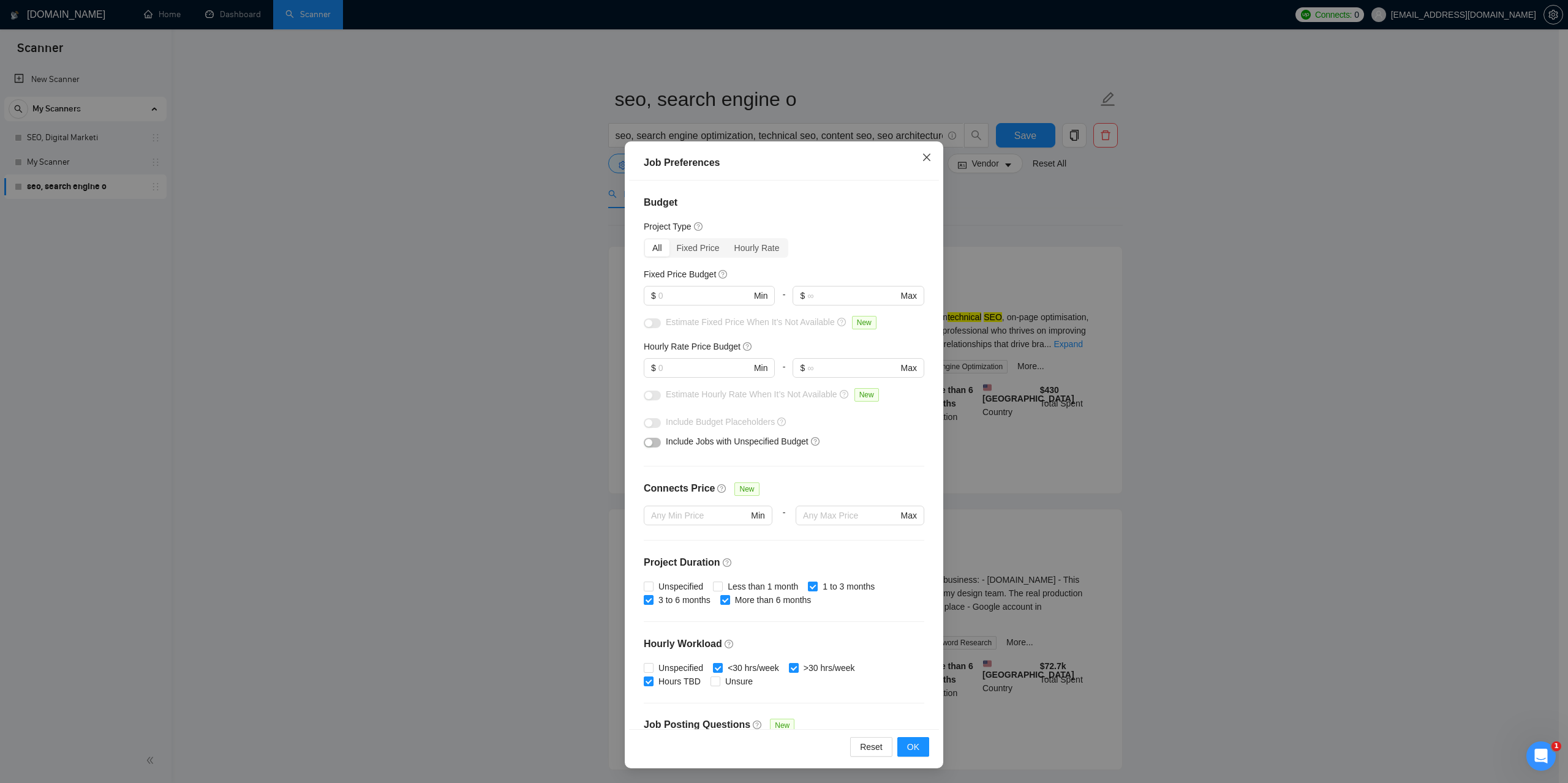
click at [925, 154] on icon "close" at bounding box center [927, 157] width 10 height 10
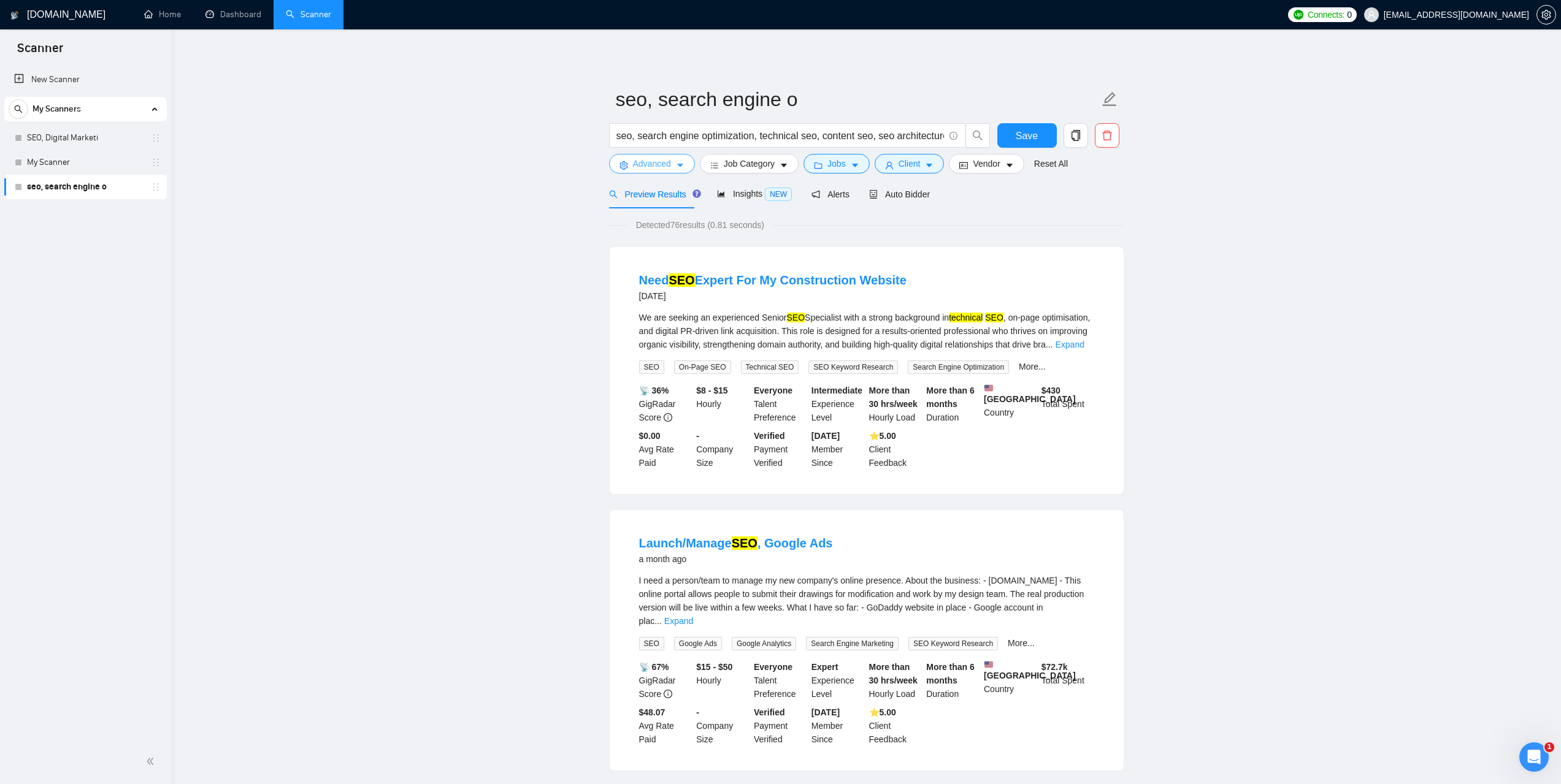
click at [682, 159] on button "Advanced" at bounding box center [652, 164] width 86 height 20
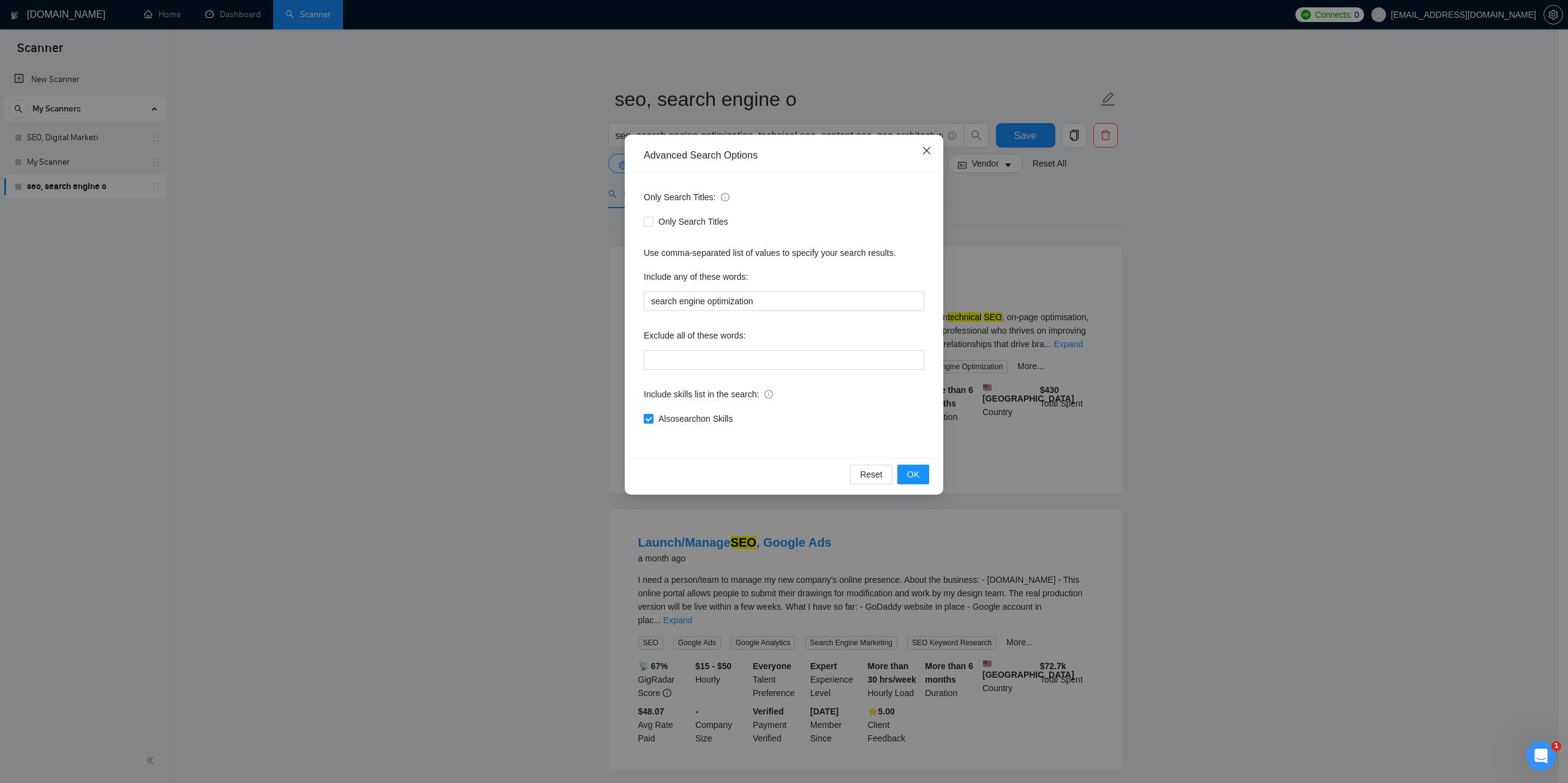
click at [927, 148] on icon "close" at bounding box center [927, 150] width 10 height 10
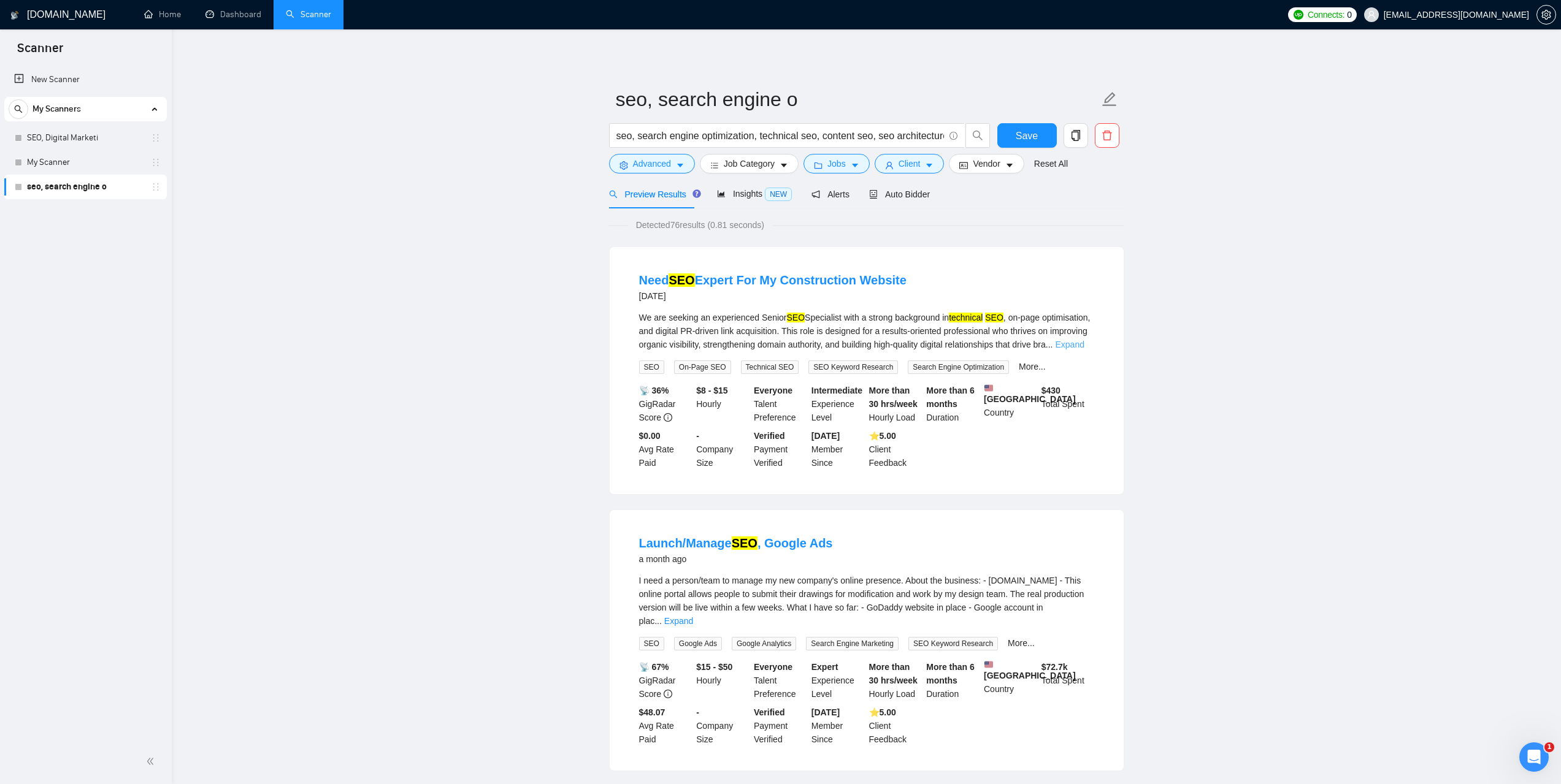
click at [1084, 346] on link "Expand" at bounding box center [1070, 344] width 29 height 10
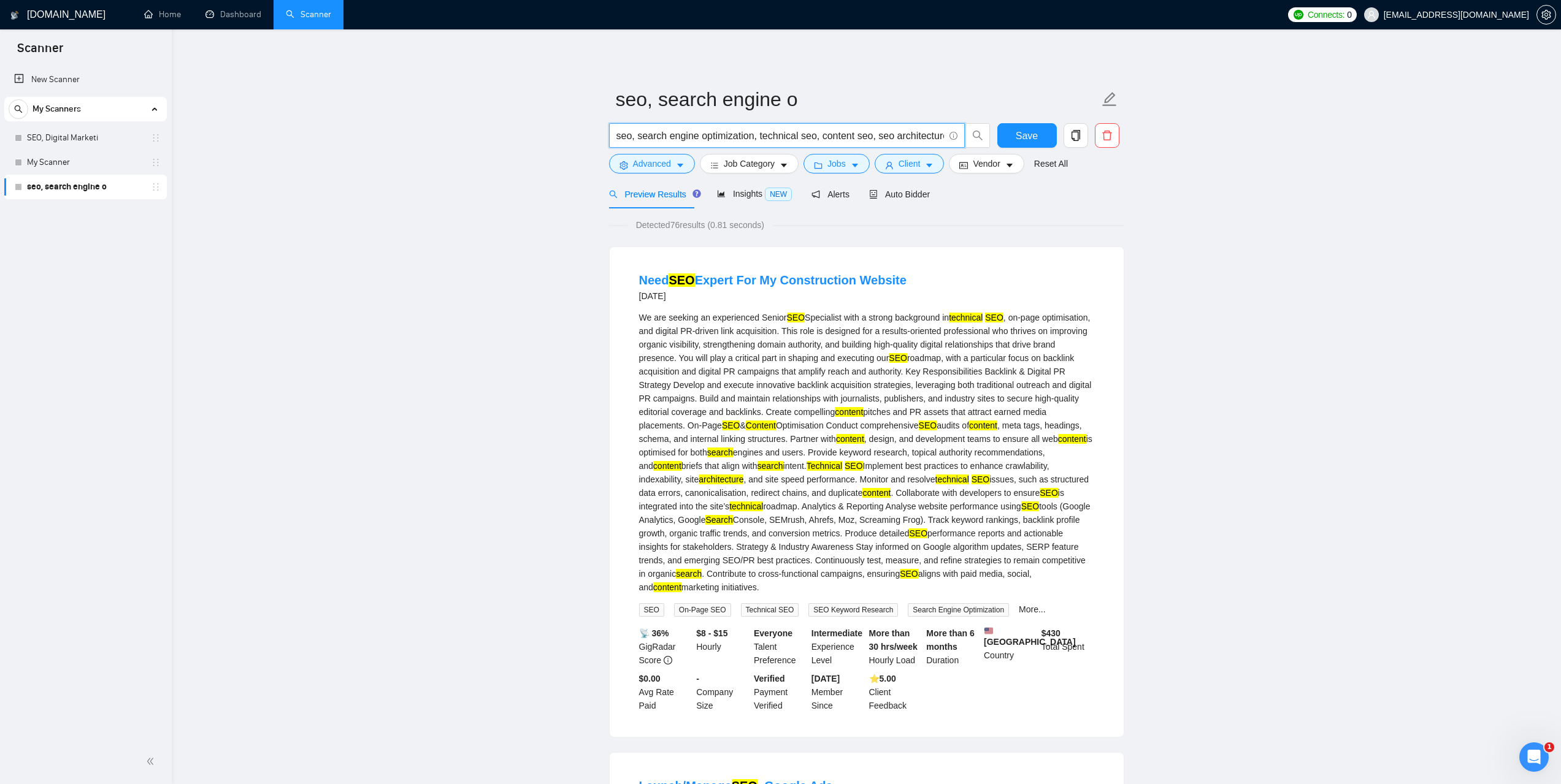
click at [862, 135] on input "seo, search engine optimization, technical seo, content seo, seo architecture," at bounding box center [780, 136] width 328 height 15
click at [841, 137] on input "seo, search engine optimization, technical seo, content seo, seo architecture," at bounding box center [780, 136] width 328 height 15
paste input "| "search engine optimization" | "technical seo" | "content seo" | "seo archite…"
type input "seo | "search engine optimization" | "technical seo" | "content seo" | "seo arc…"
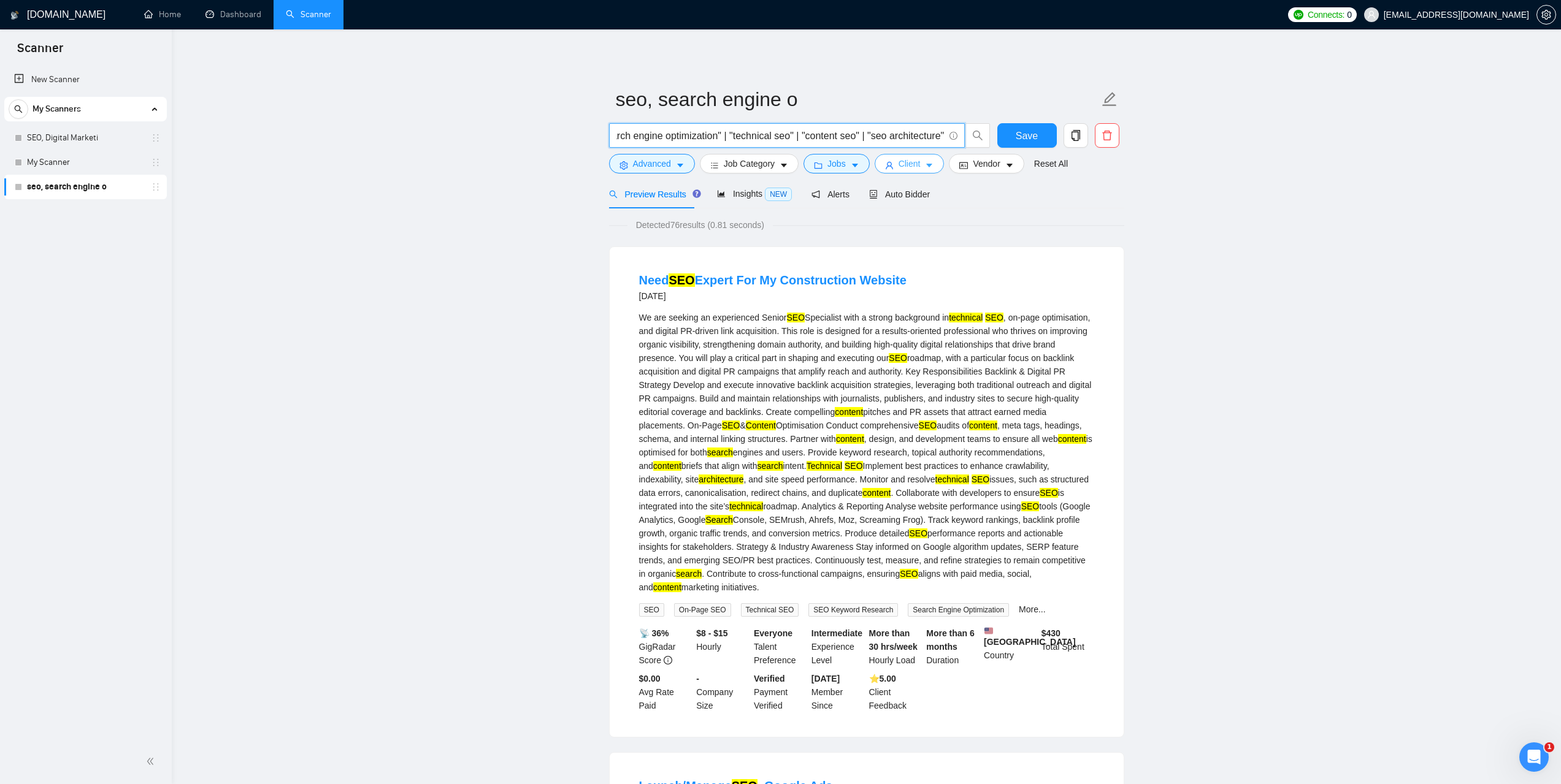
click at [921, 170] on button "Client" at bounding box center [909, 164] width 70 height 20
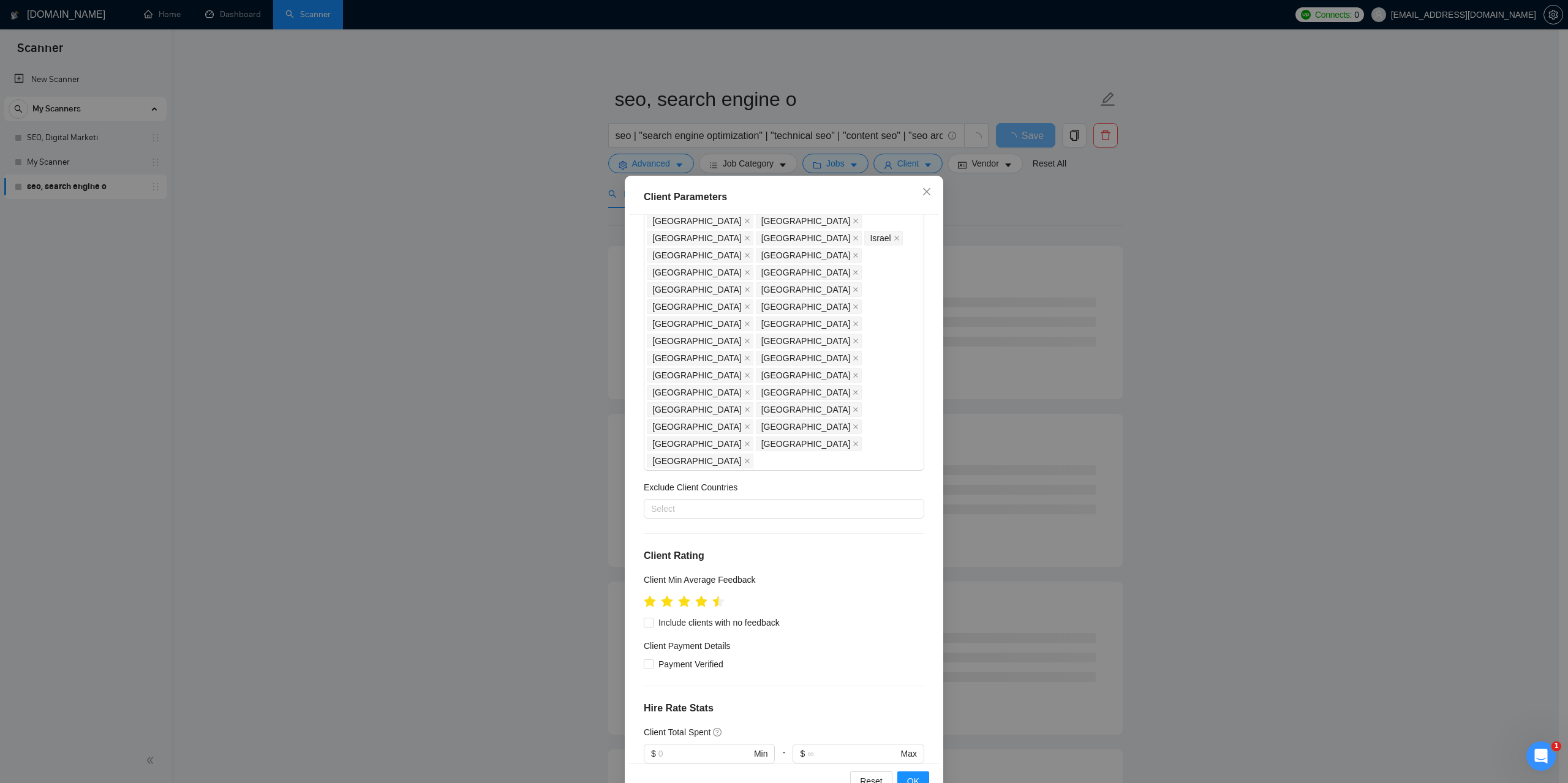
click at [720, 592] on div at bounding box center [784, 601] width 281 height 19
click at [716, 596] on icon "star" at bounding box center [719, 602] width 13 height 12
click at [909, 782] on span "OK" at bounding box center [913, 782] width 12 height 14
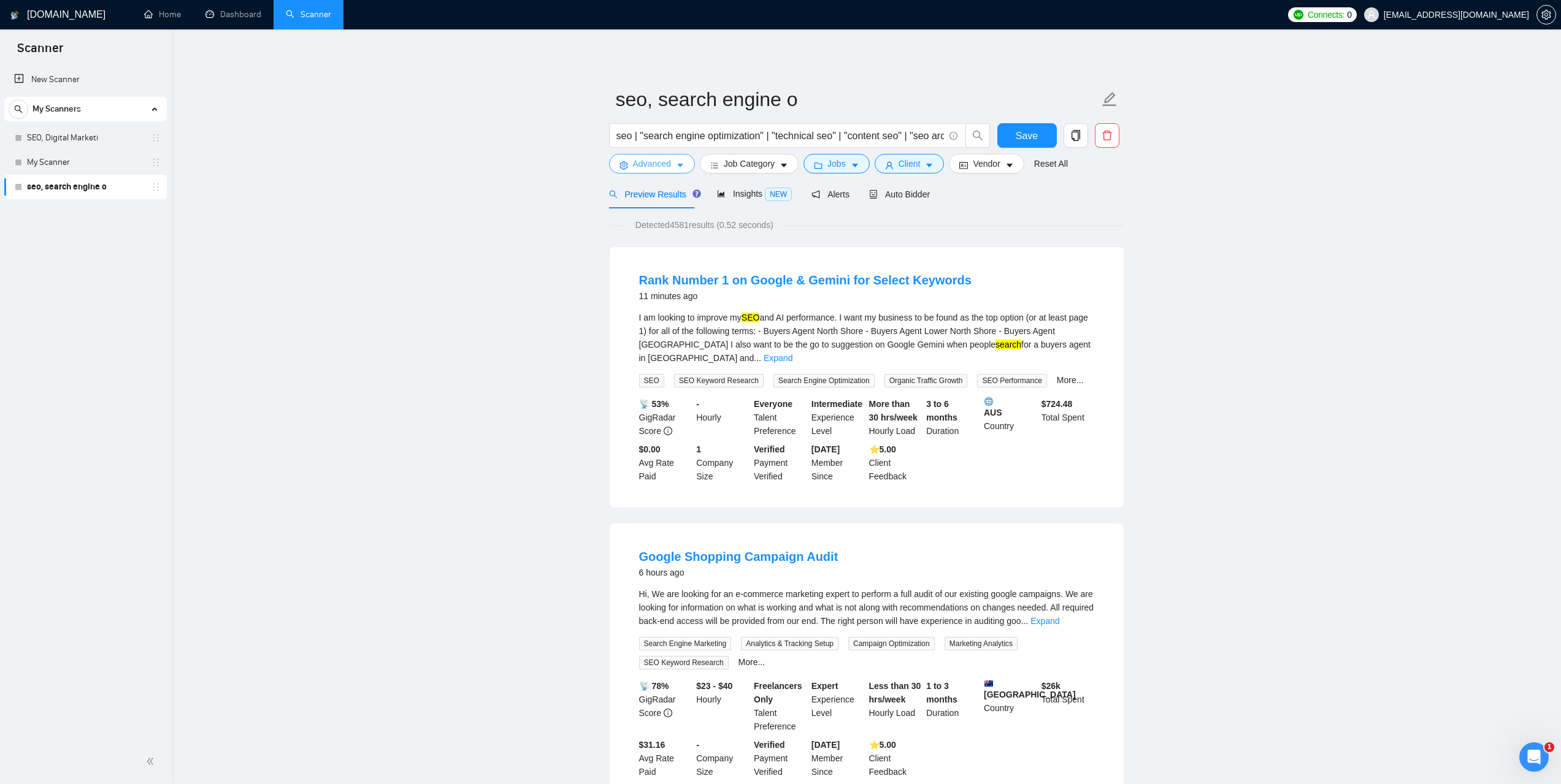
click at [676, 164] on icon "caret-down" at bounding box center [680, 165] width 8 height 8
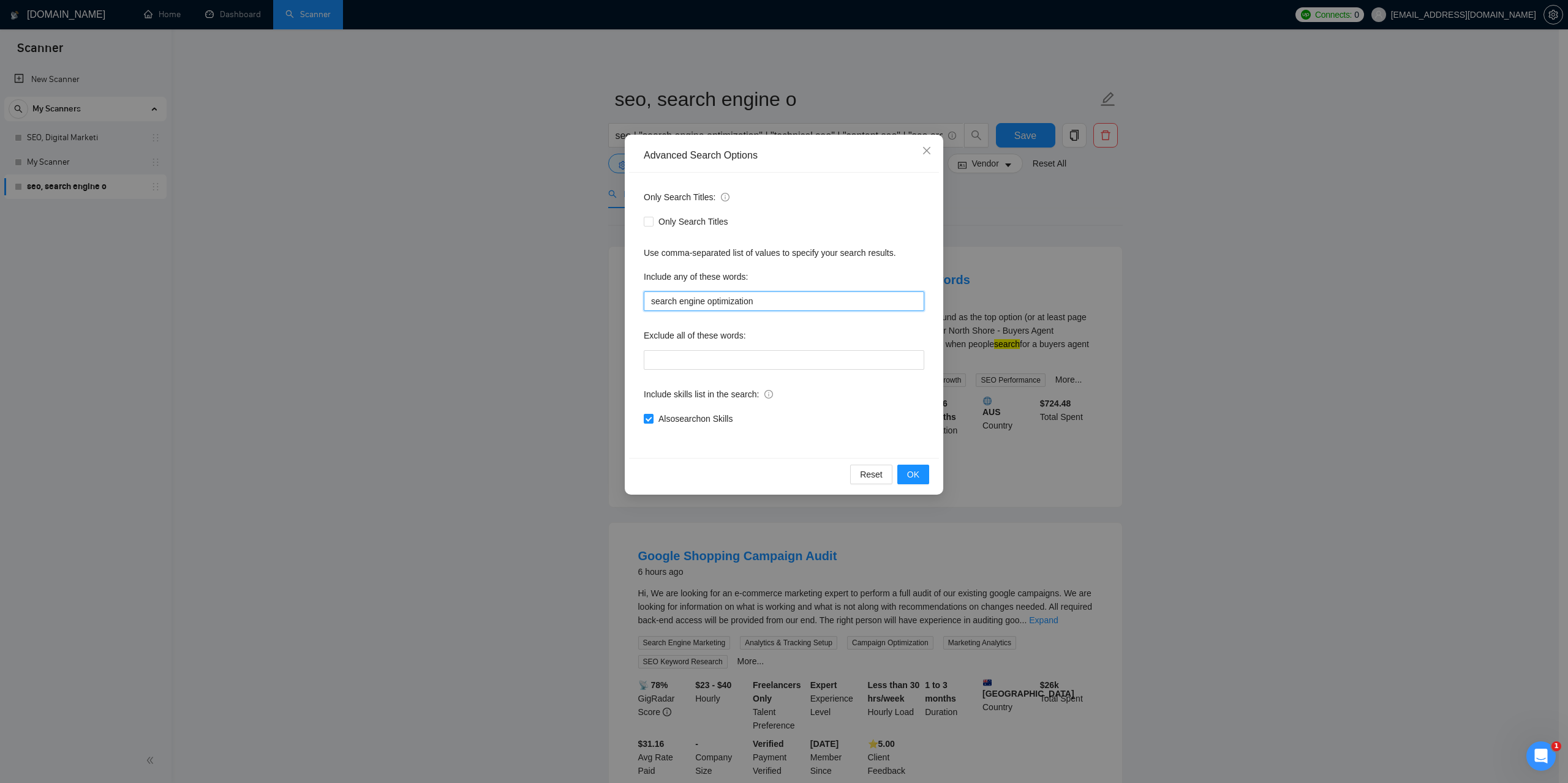
click at [767, 305] on input "search engine optimization" at bounding box center [784, 302] width 281 height 20
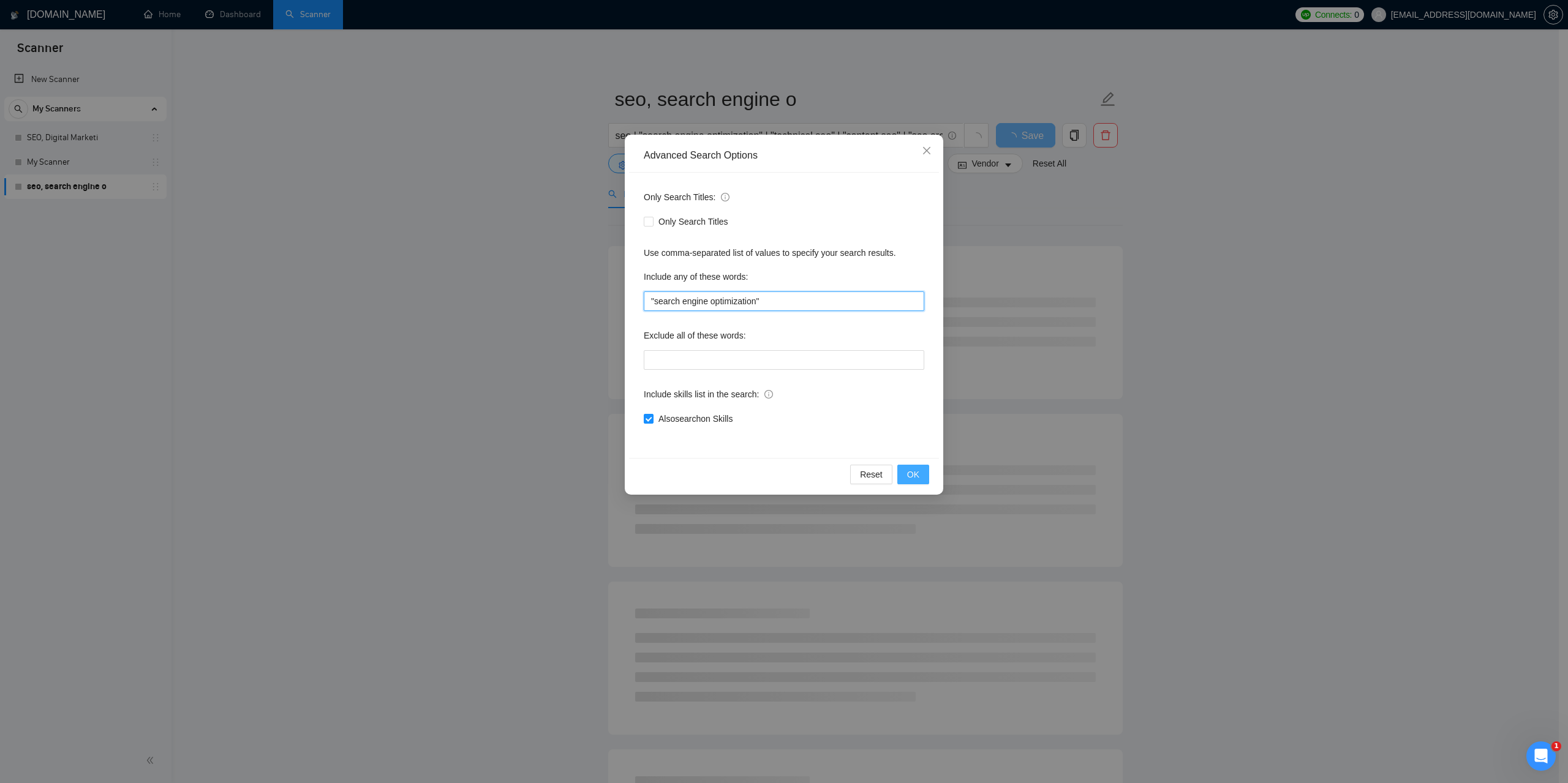
type input ""search engine optimization""
click at [911, 472] on span "OK" at bounding box center [913, 475] width 12 height 14
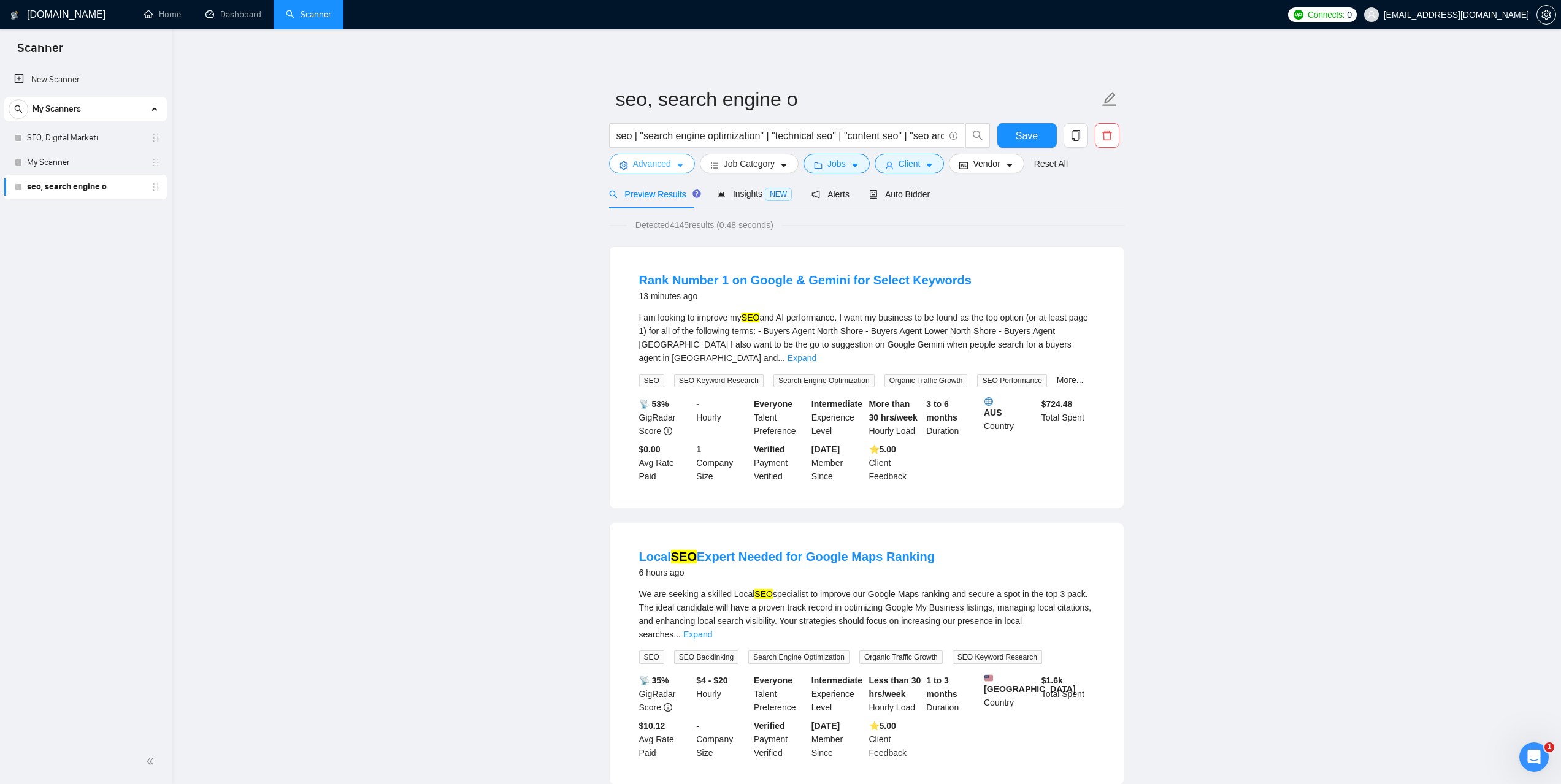
click at [669, 162] on span "Advanced" at bounding box center [652, 164] width 38 height 14
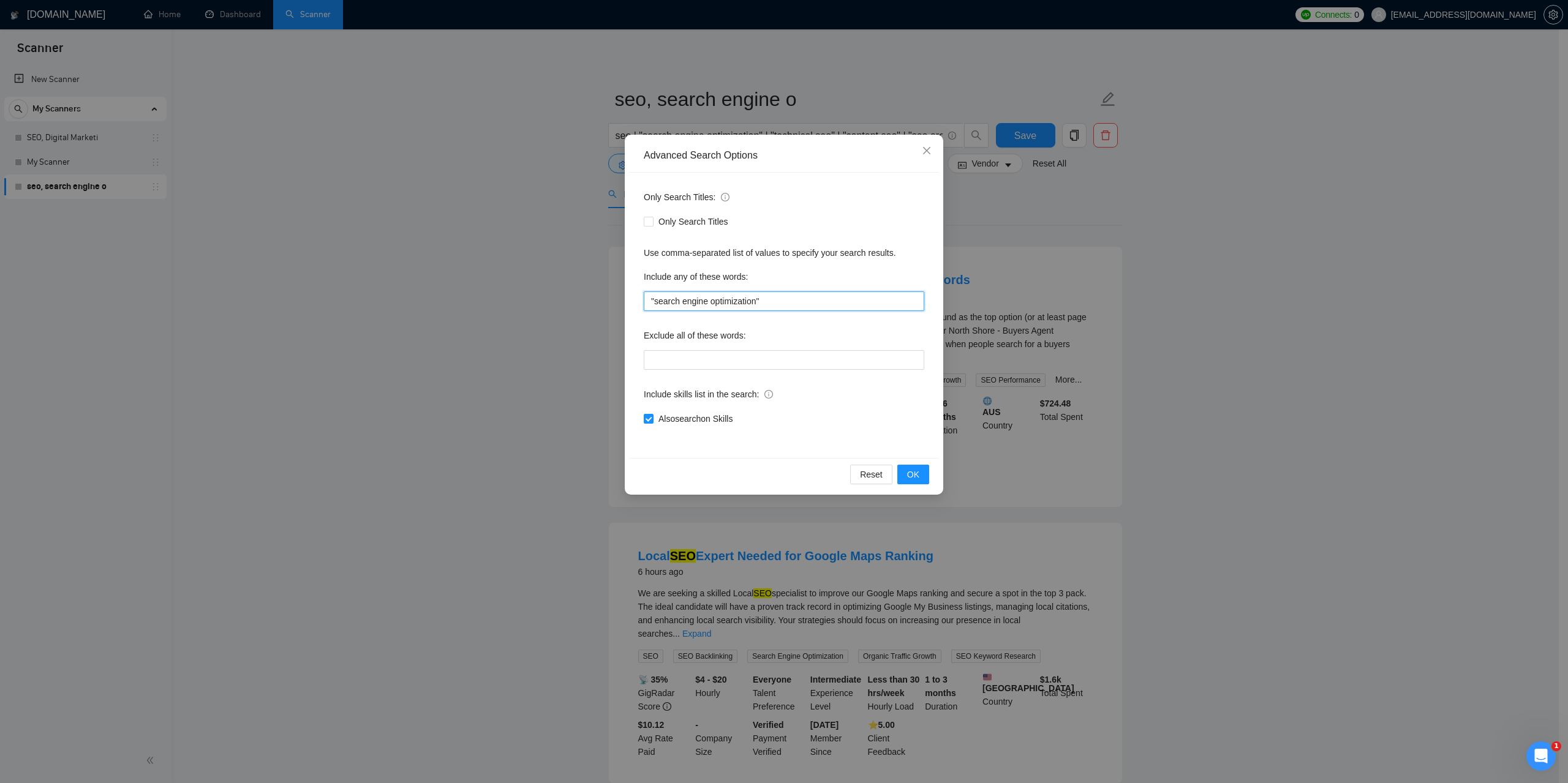
drag, startPoint x: 778, startPoint y: 304, endPoint x: 613, endPoint y: 298, distance: 165.1
click at [613, 298] on div "Advanced Search Options Only Search Titles: Only Search Titles Use comma-separa…" at bounding box center [784, 392] width 1568 height 783
click at [921, 154] on span "Close" at bounding box center [927, 152] width 33 height 33
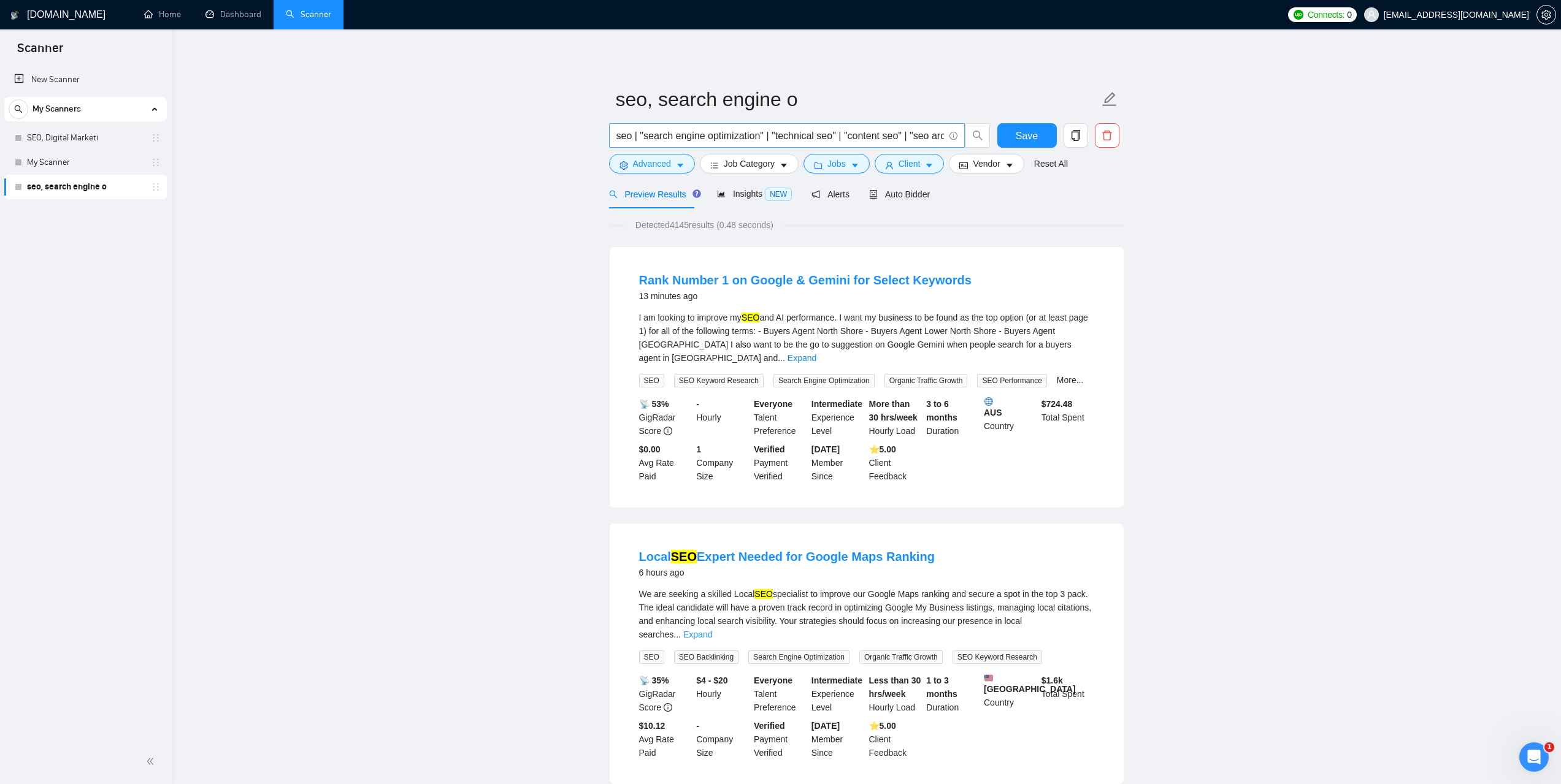
click at [808, 137] on input "seo | "search engine optimization" | "technical seo" | "content seo" | "seo arc…" at bounding box center [780, 136] width 328 height 15
drag, startPoint x: 86, startPoint y: 160, endPoint x: 804, endPoint y: 55, distance: 725.6
click at [85, 160] on link "My Scanner" at bounding box center [85, 162] width 116 height 25
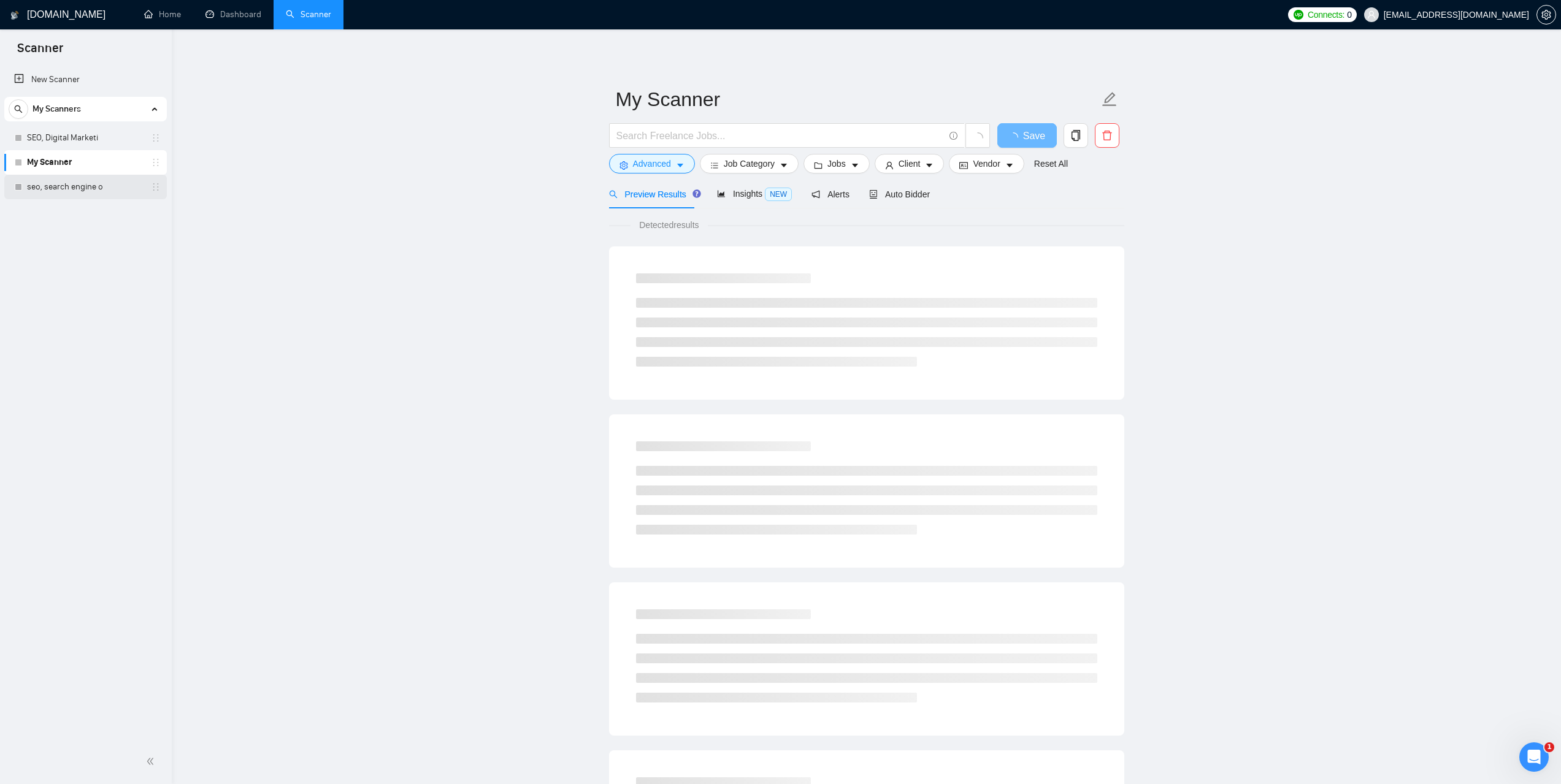
click at [78, 190] on link "seo, search engine o" at bounding box center [85, 187] width 116 height 25
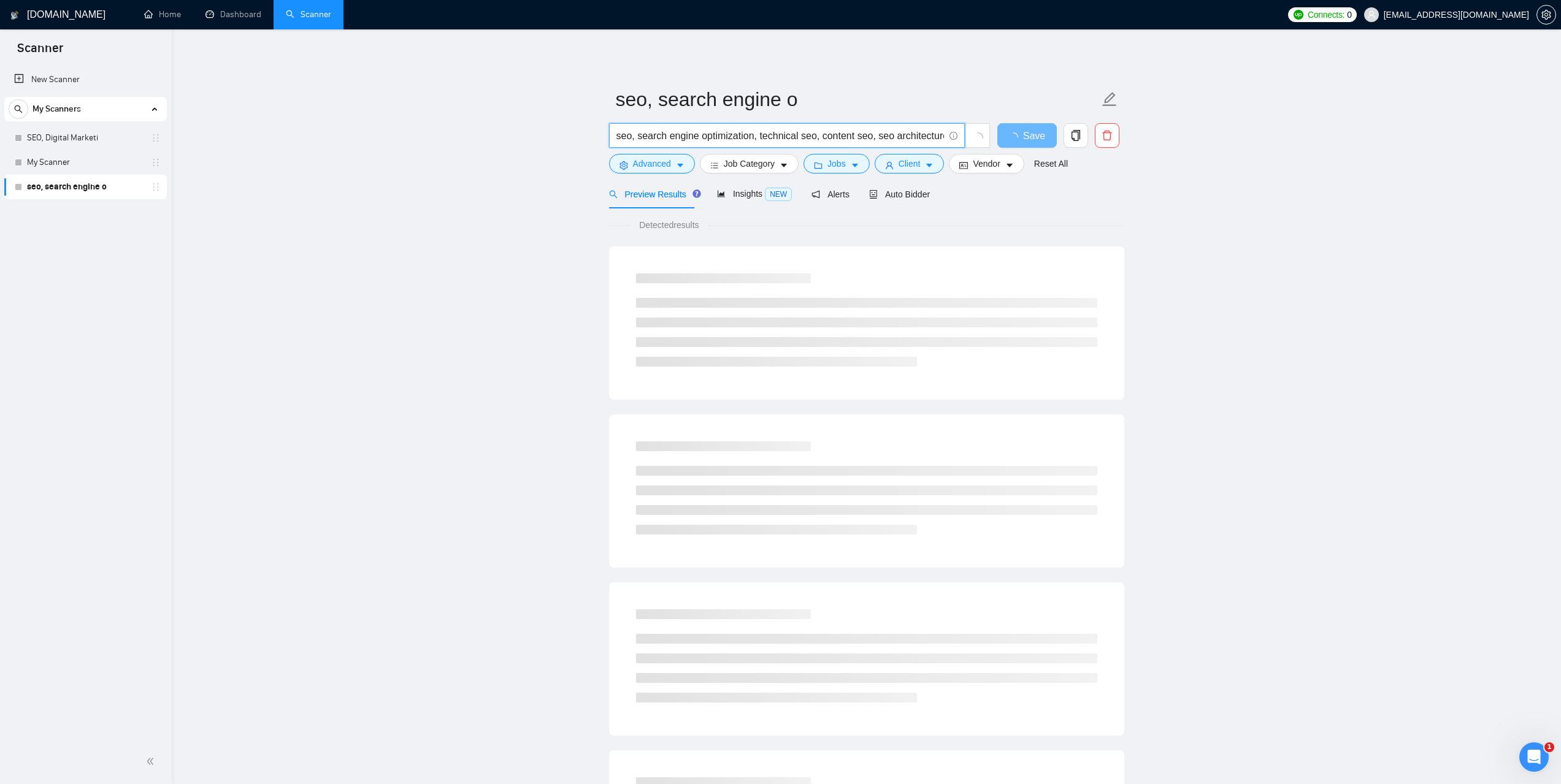
click at [837, 141] on input "seo, search engine optimization, technical seo, content seo, seo architecture," at bounding box center [780, 136] width 328 height 15
paste input "seo | "search engine optimization" | "technical seo" | "content seo" | "seo arc…"
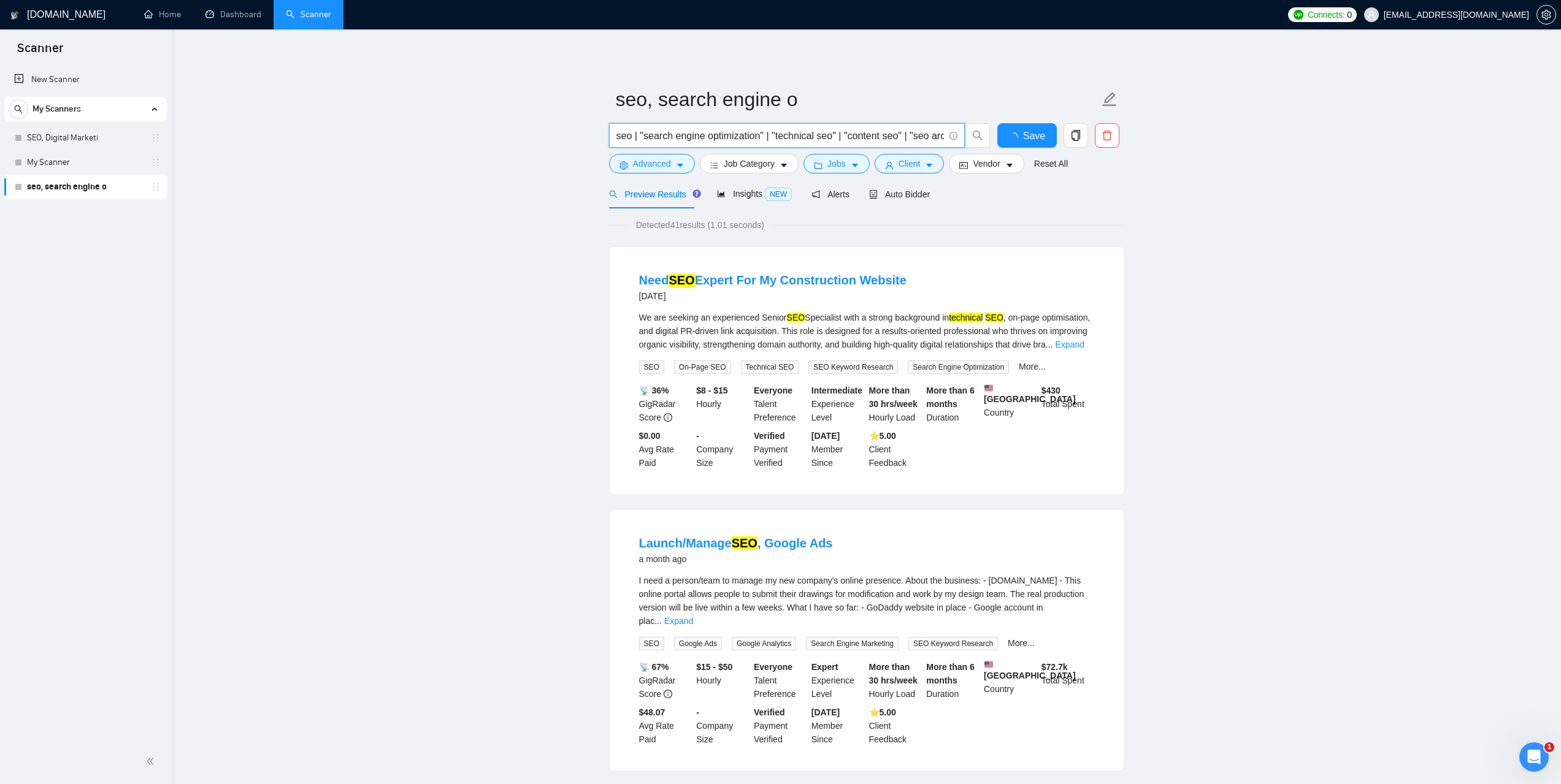
scroll to position [0, 42]
type input "seo | "search engine optimization" | "technical seo" | "content seo" | "seo arc…"
click at [660, 159] on span "Advanced" at bounding box center [652, 164] width 38 height 14
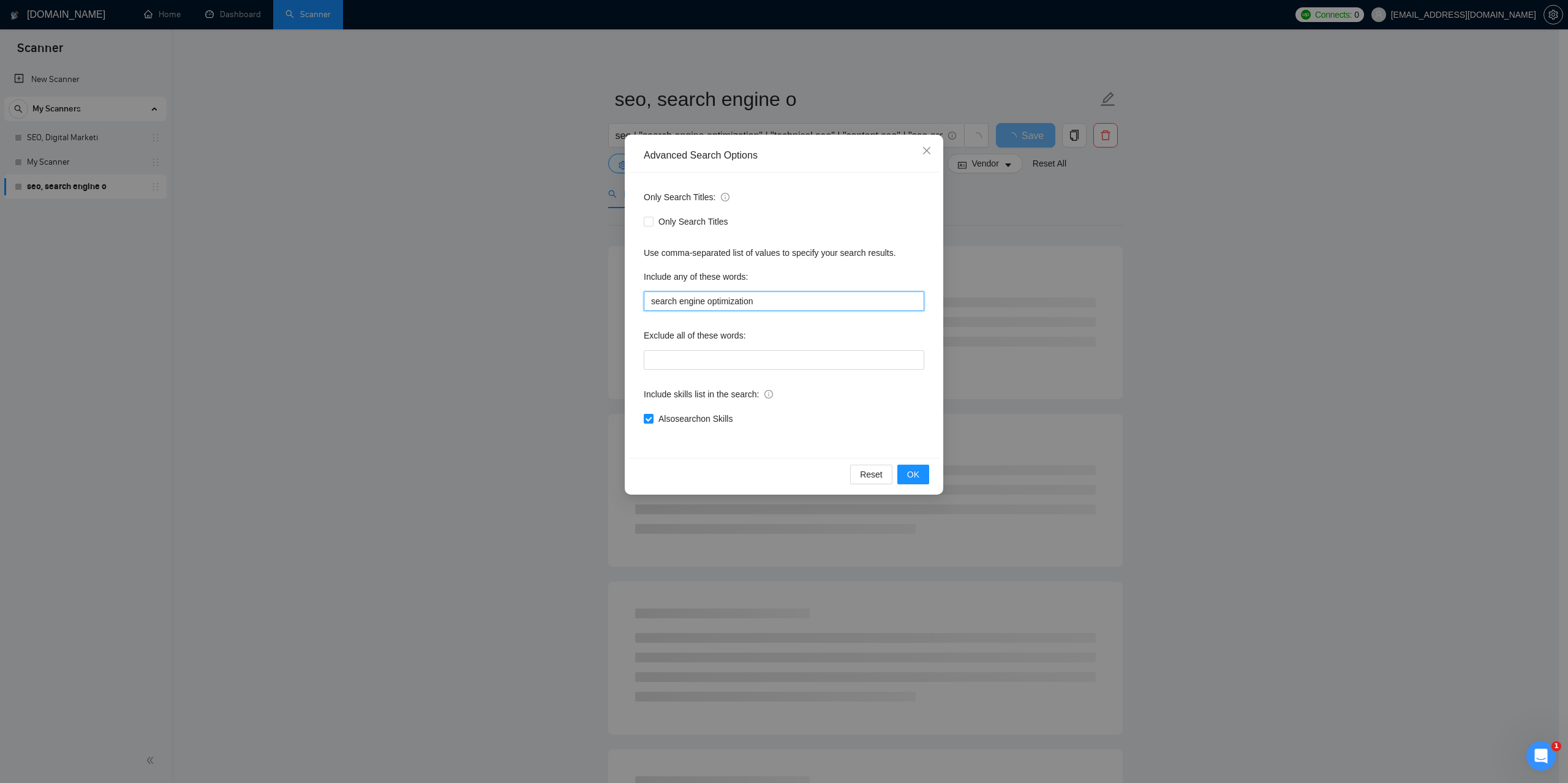
click at [780, 302] on input "search engine optimization" at bounding box center [784, 302] width 281 height 20
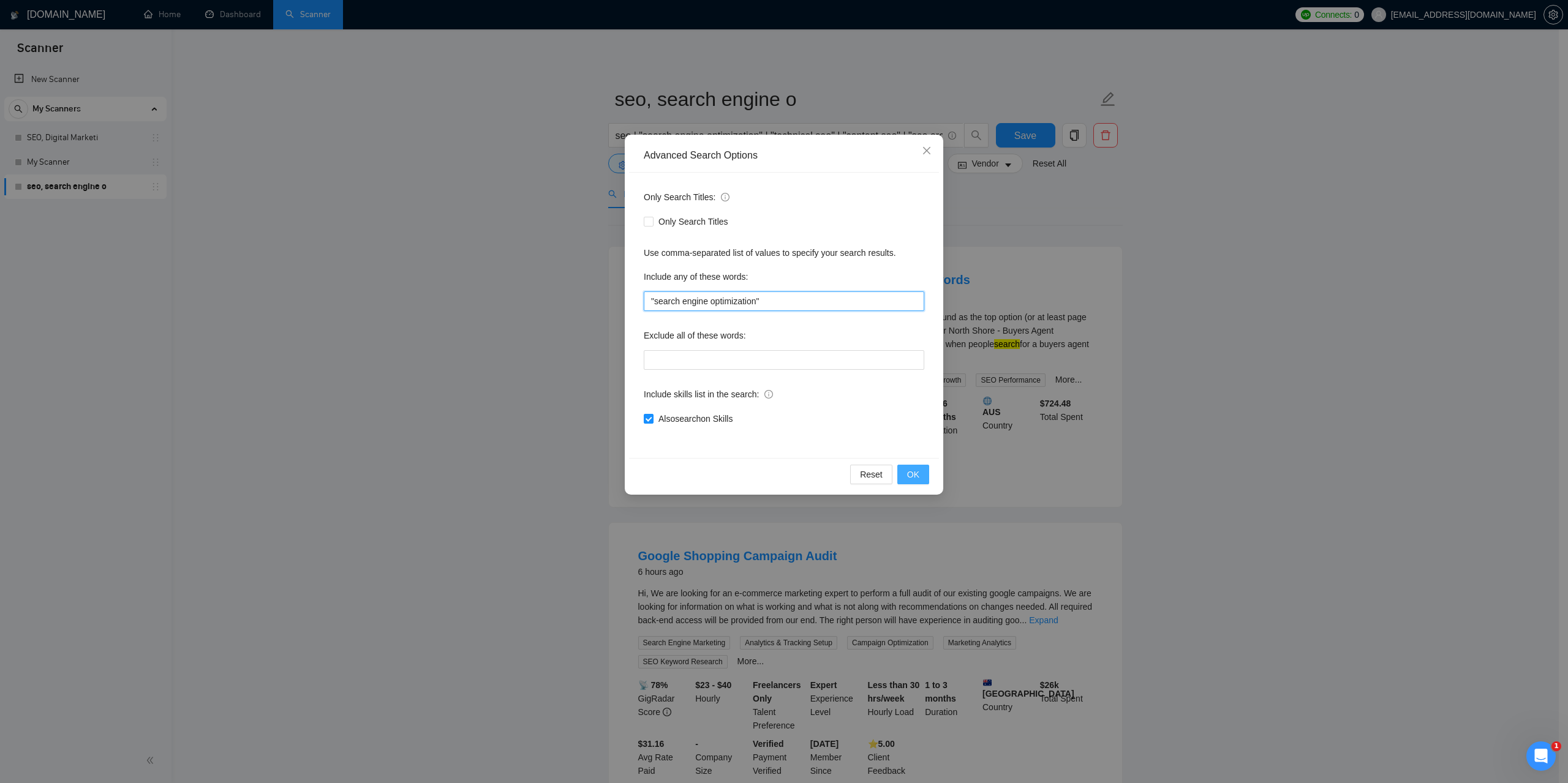
type input ""search engine optimization""
click at [925, 482] on button "OK" at bounding box center [913, 475] width 32 height 20
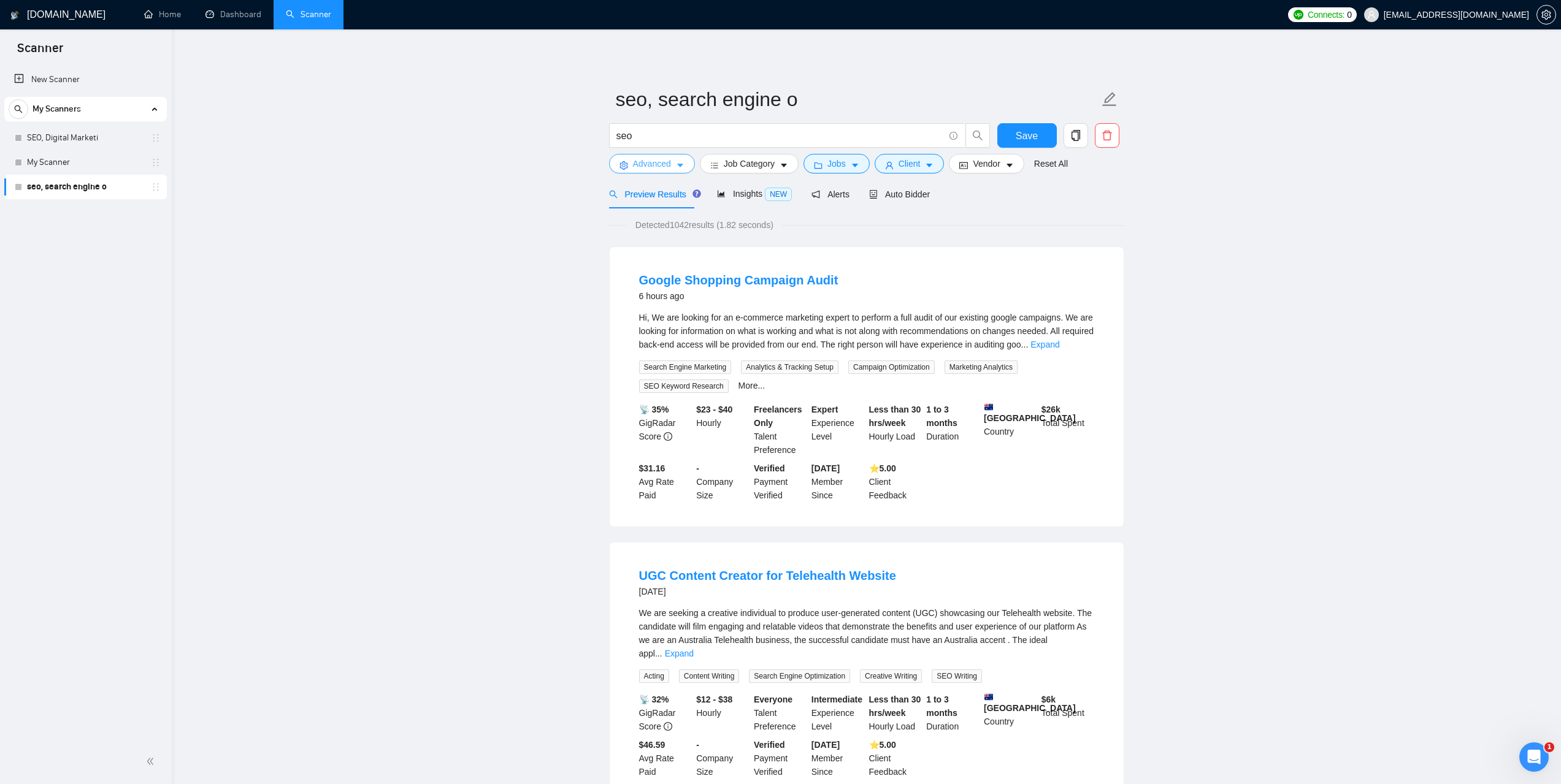
click at [676, 163] on icon "caret-down" at bounding box center [680, 165] width 8 height 8
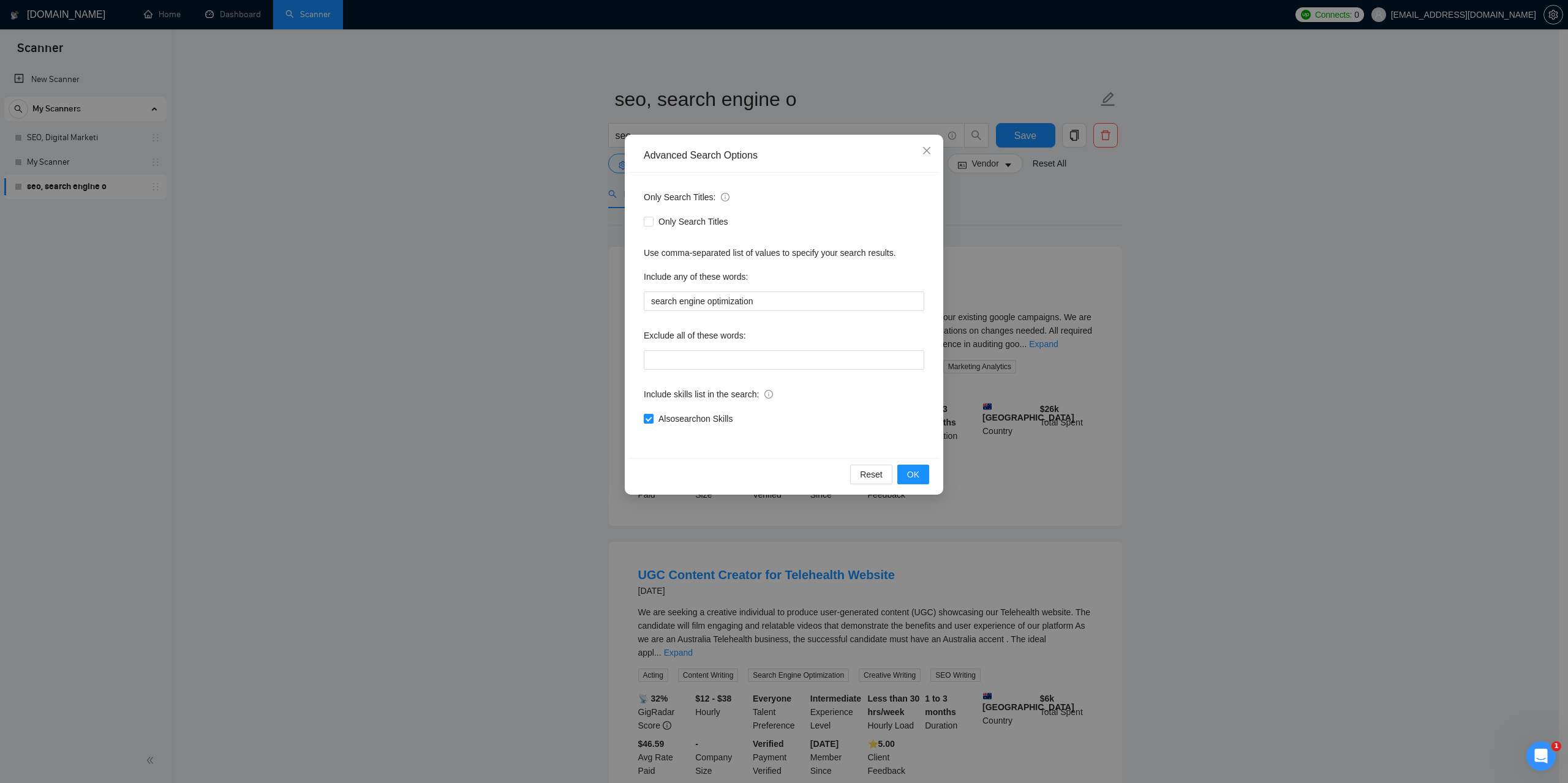
click at [1361, 281] on div "Advanced Search Options Only Search Titles: Only Search Titles Use comma-separa…" at bounding box center [784, 392] width 1568 height 783
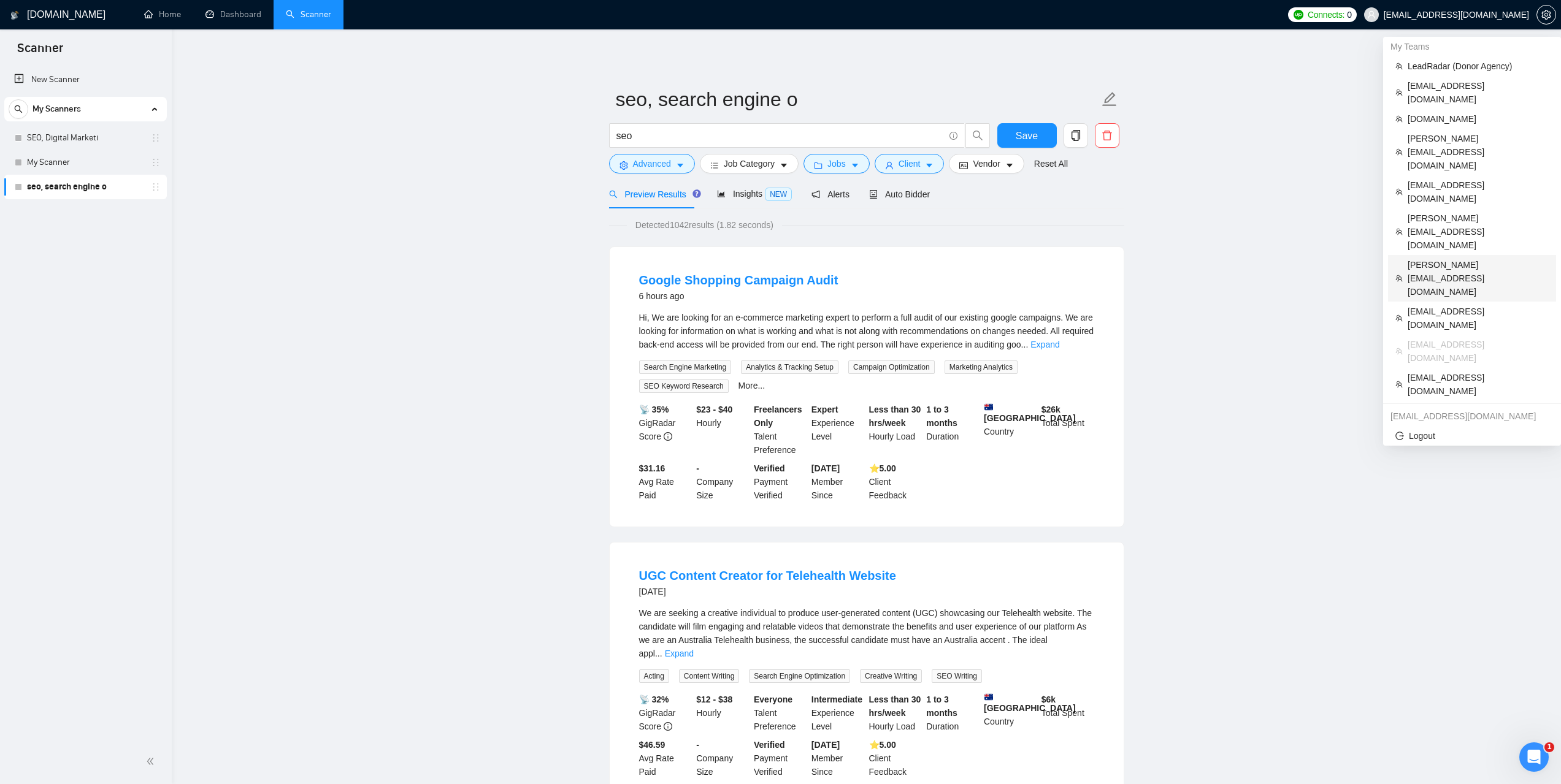
click at [1451, 258] on span "pranay.agrawal@scaleupally.io" at bounding box center [1478, 279] width 141 height 41
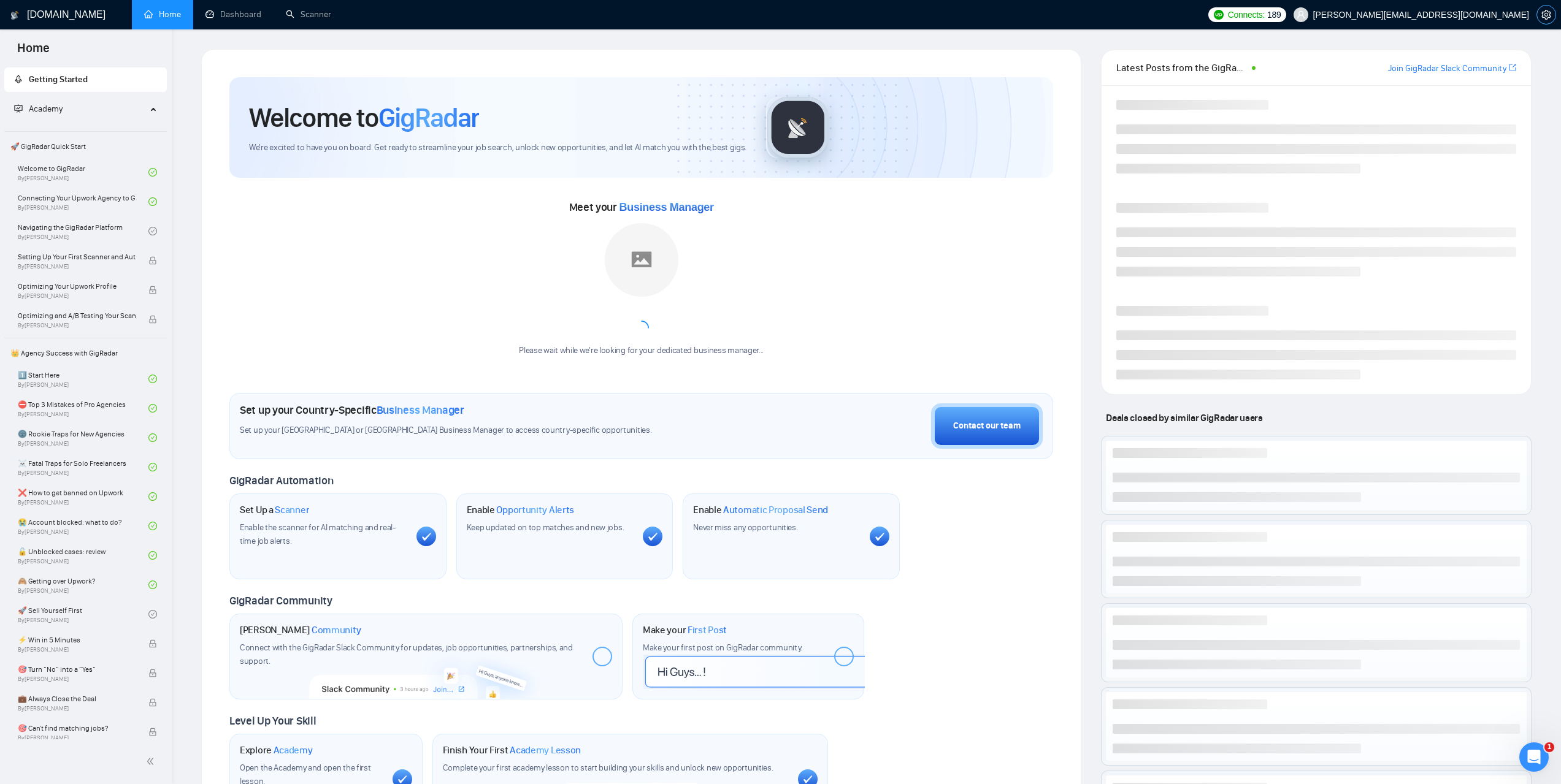
click at [1549, 16] on icon "setting" at bounding box center [1546, 14] width 10 height 10
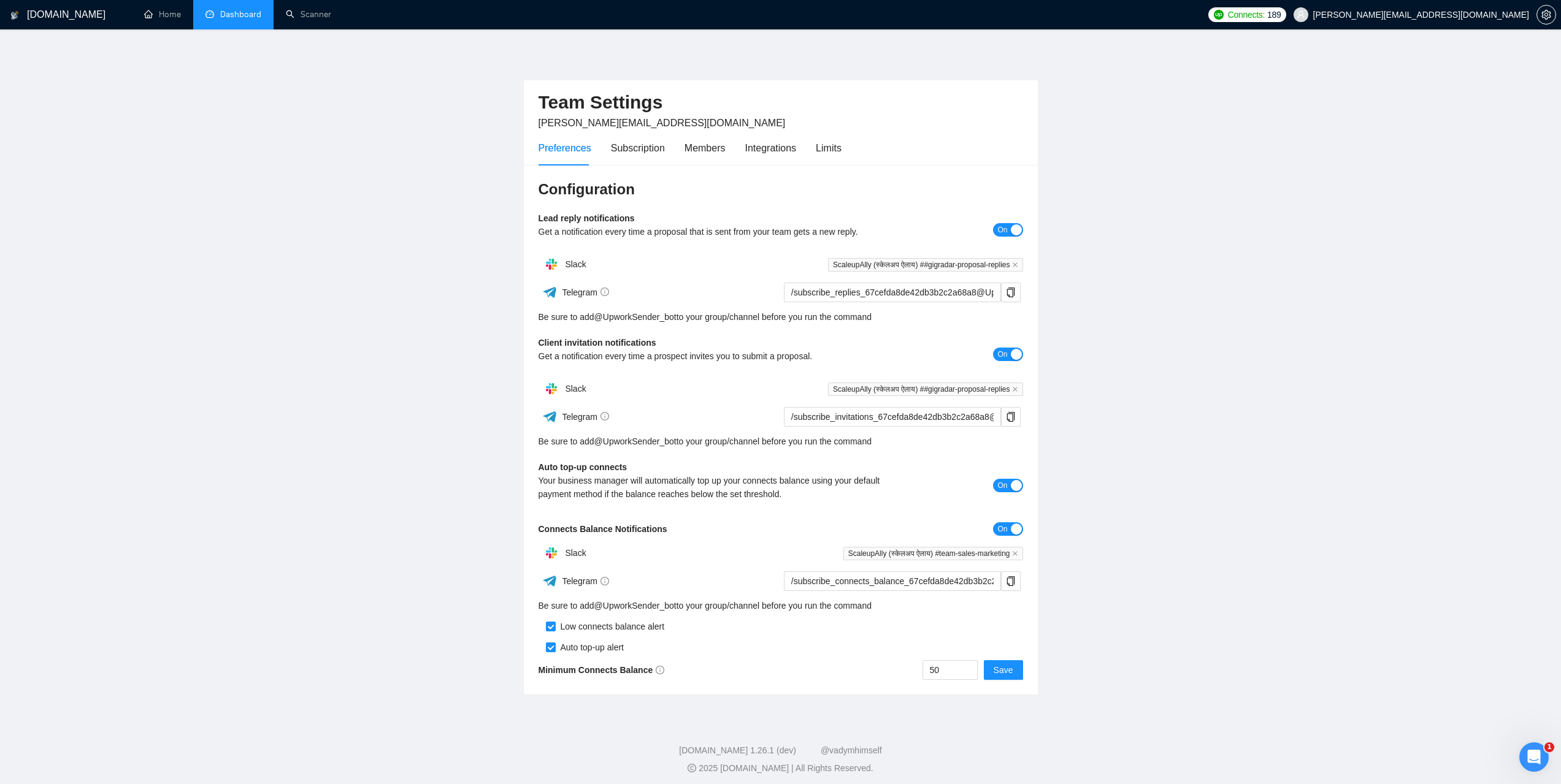
click at [249, 18] on link "Dashboard" at bounding box center [234, 14] width 56 height 11
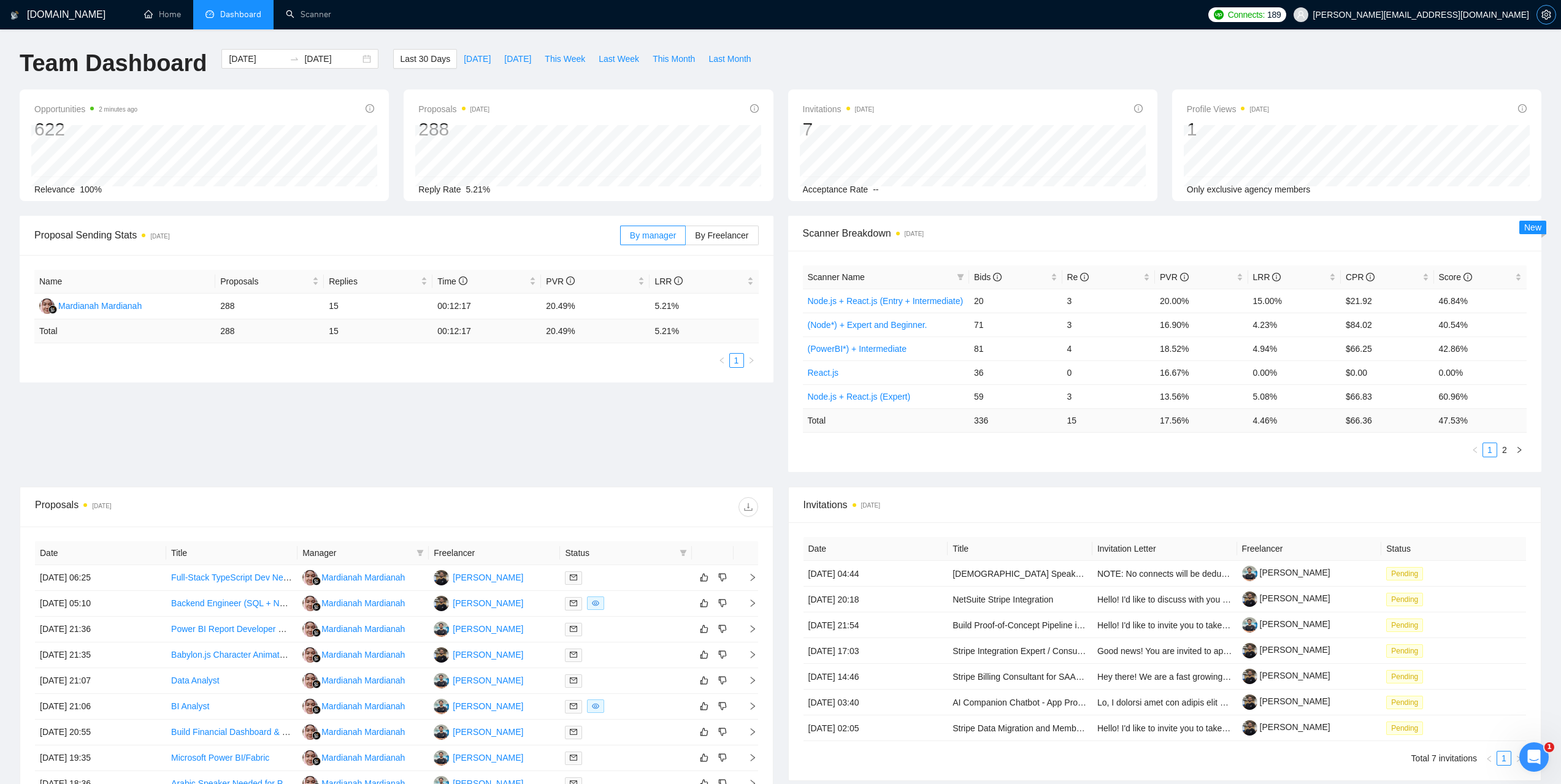
click at [1541, 18] on span "setting" at bounding box center [1546, 14] width 18 height 10
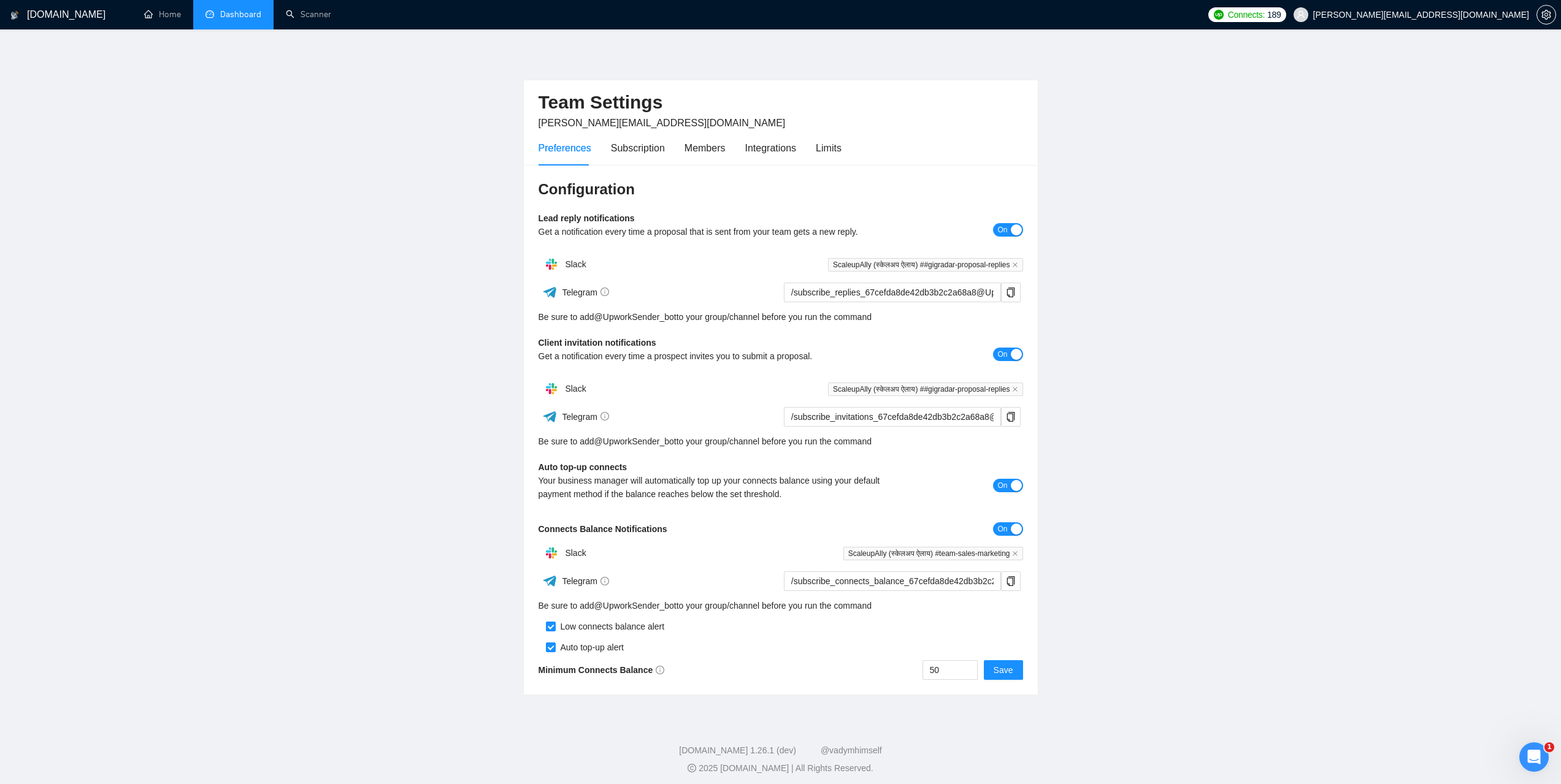
click at [237, 20] on link "Dashboard" at bounding box center [234, 14] width 56 height 11
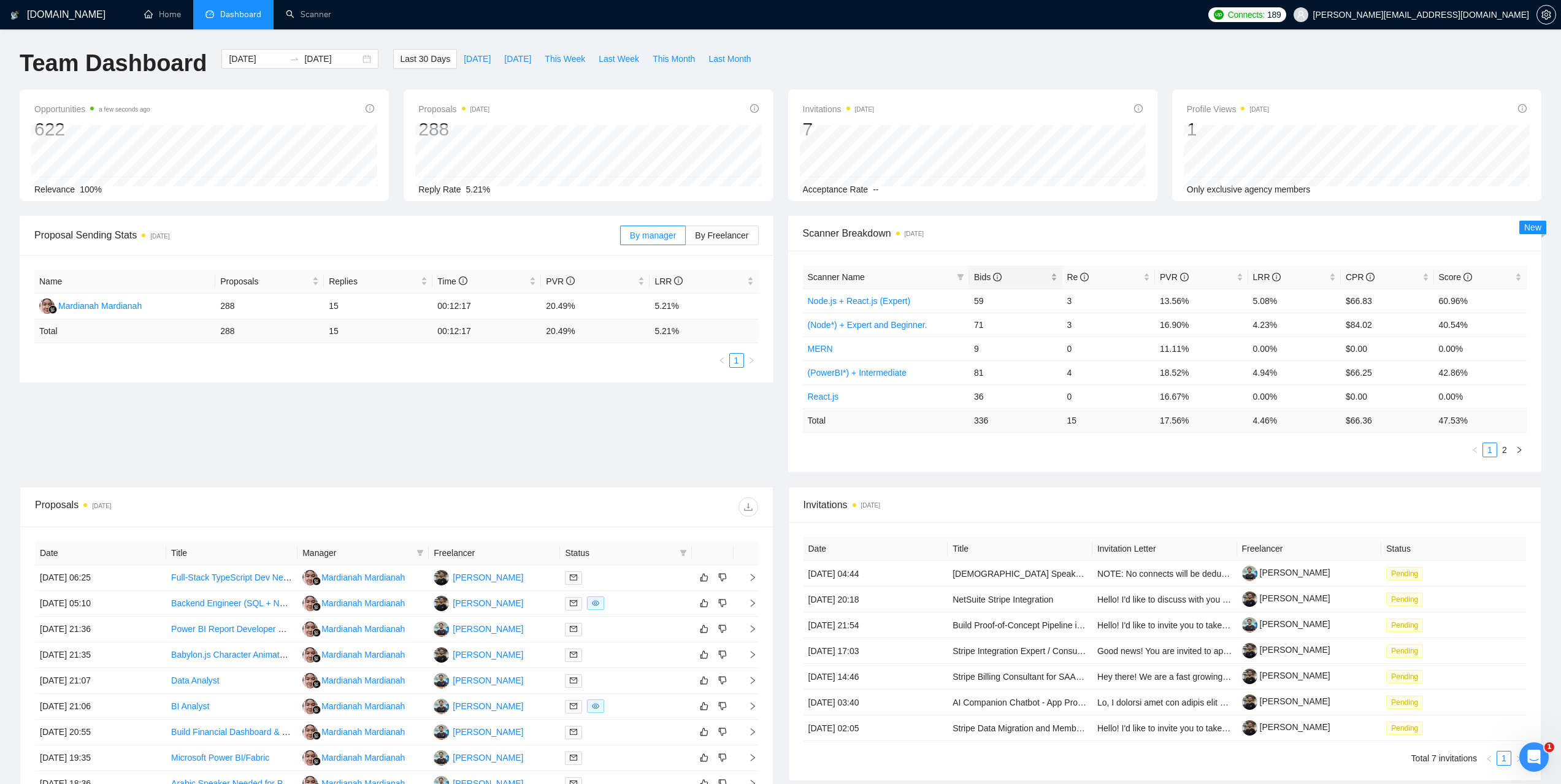
click at [979, 270] on div "Bids" at bounding box center [1016, 277] width 83 height 14
click at [982, 270] on span "Bids" at bounding box center [1011, 277] width 74 height 14
click at [316, 12] on link "Scanner" at bounding box center [309, 14] width 45 height 11
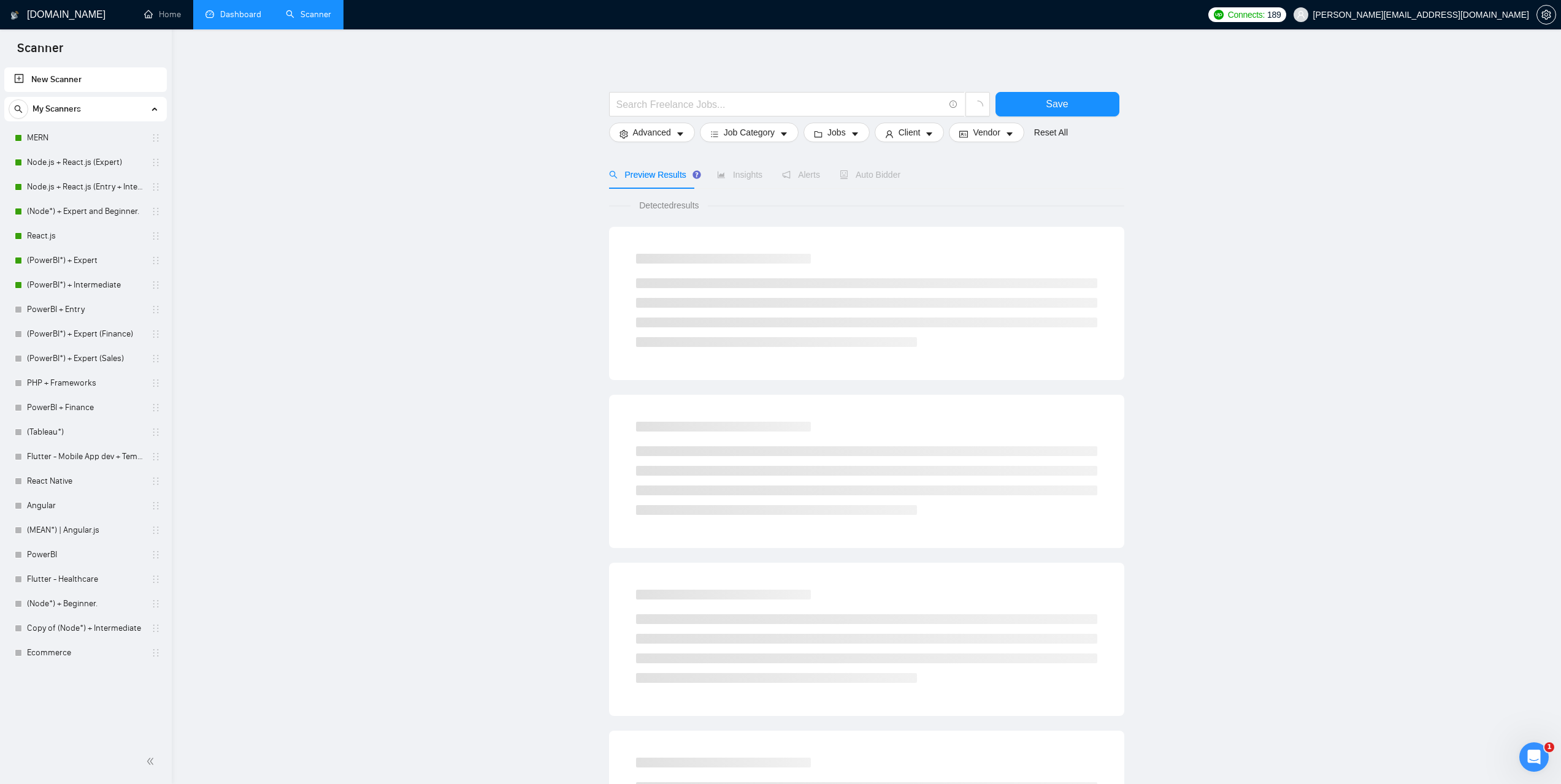
click at [50, 137] on link "MERN" at bounding box center [85, 137] width 116 height 25
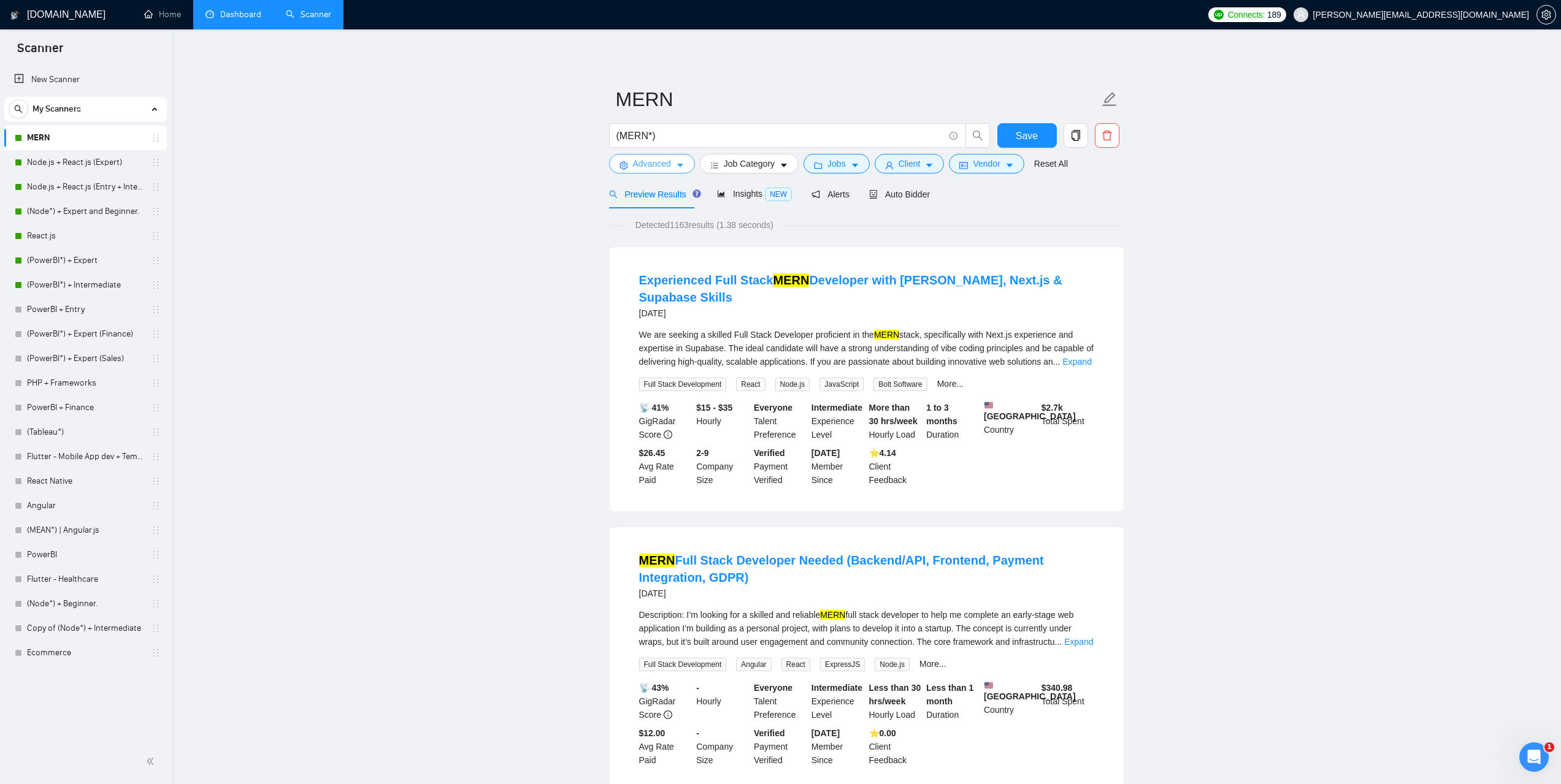
click at [677, 165] on icon "caret-down" at bounding box center [680, 165] width 8 height 8
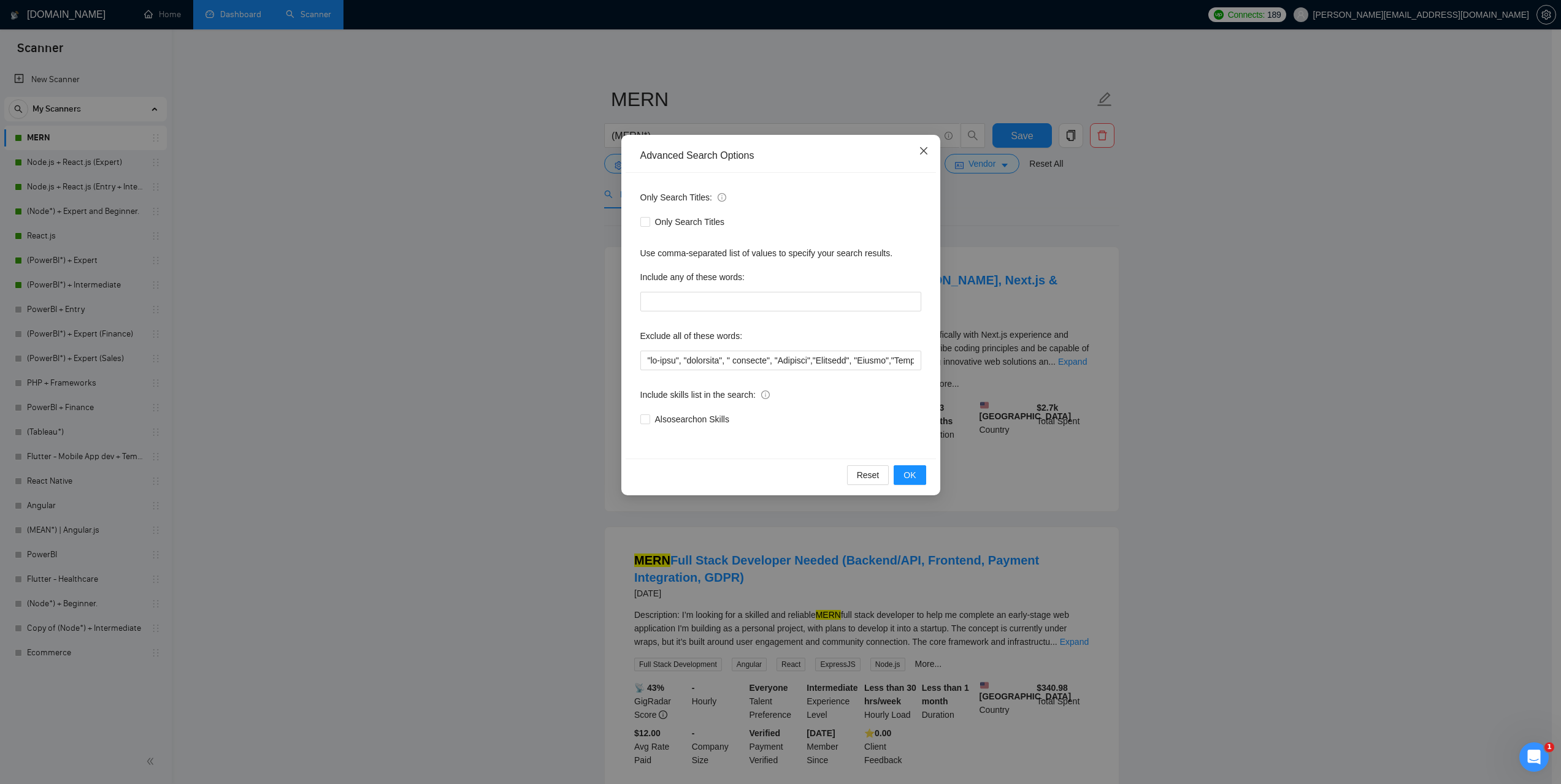
click at [911, 152] on span "Close" at bounding box center [924, 152] width 33 height 33
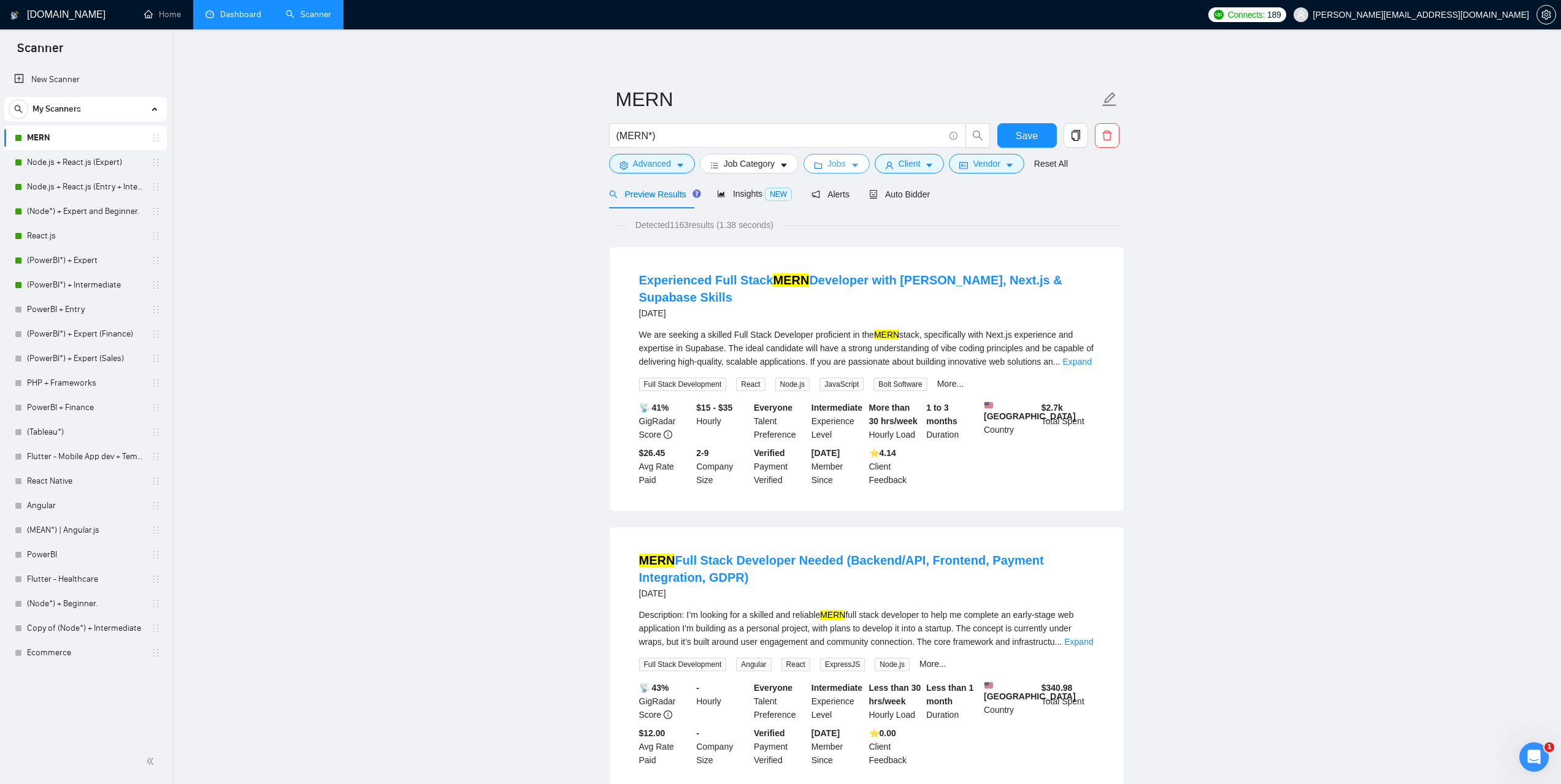
click at [855, 164] on icon "caret-down" at bounding box center [855, 165] width 8 height 8
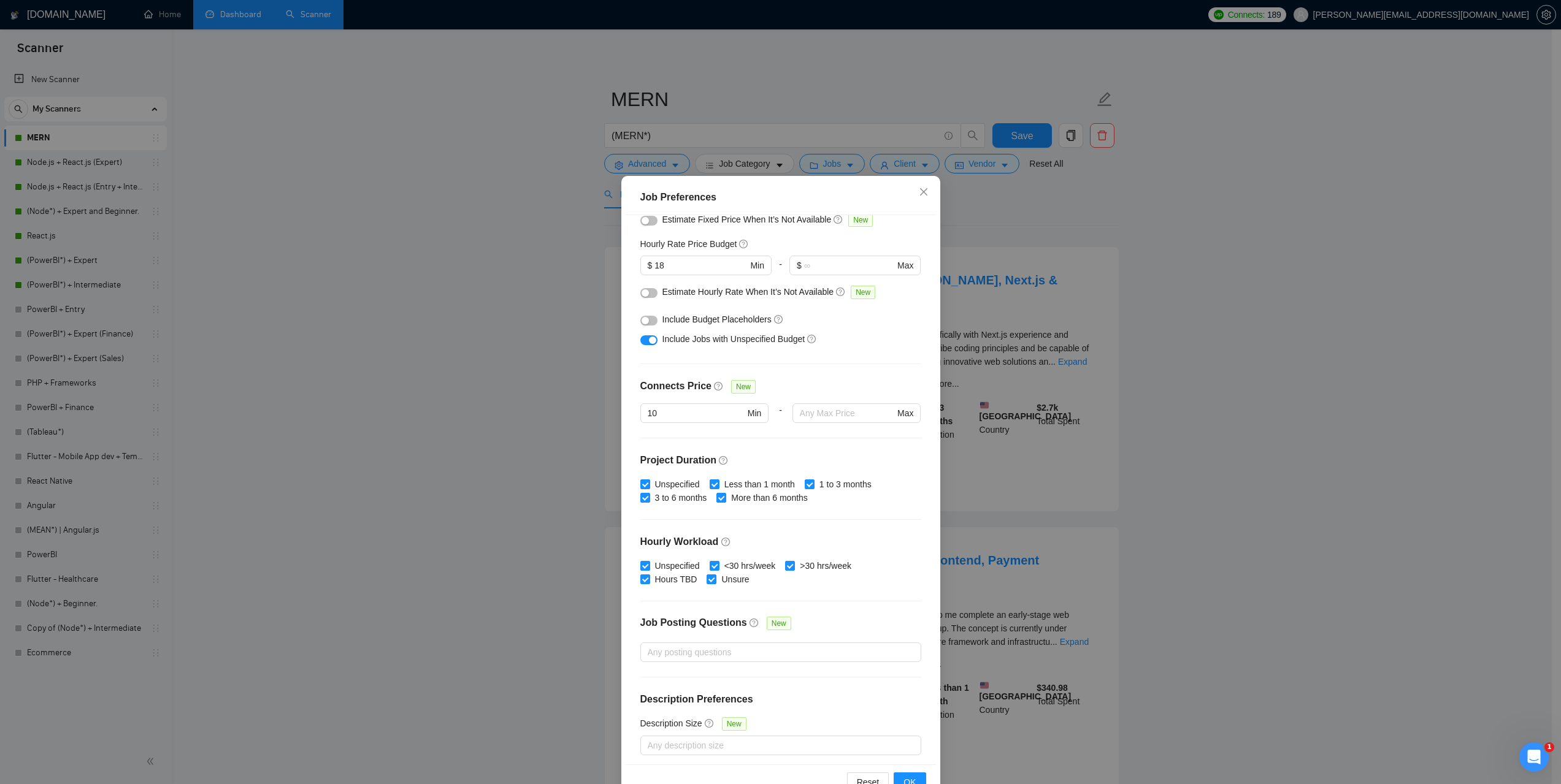
scroll to position [142, 0]
click at [922, 193] on icon "close" at bounding box center [923, 191] width 10 height 10
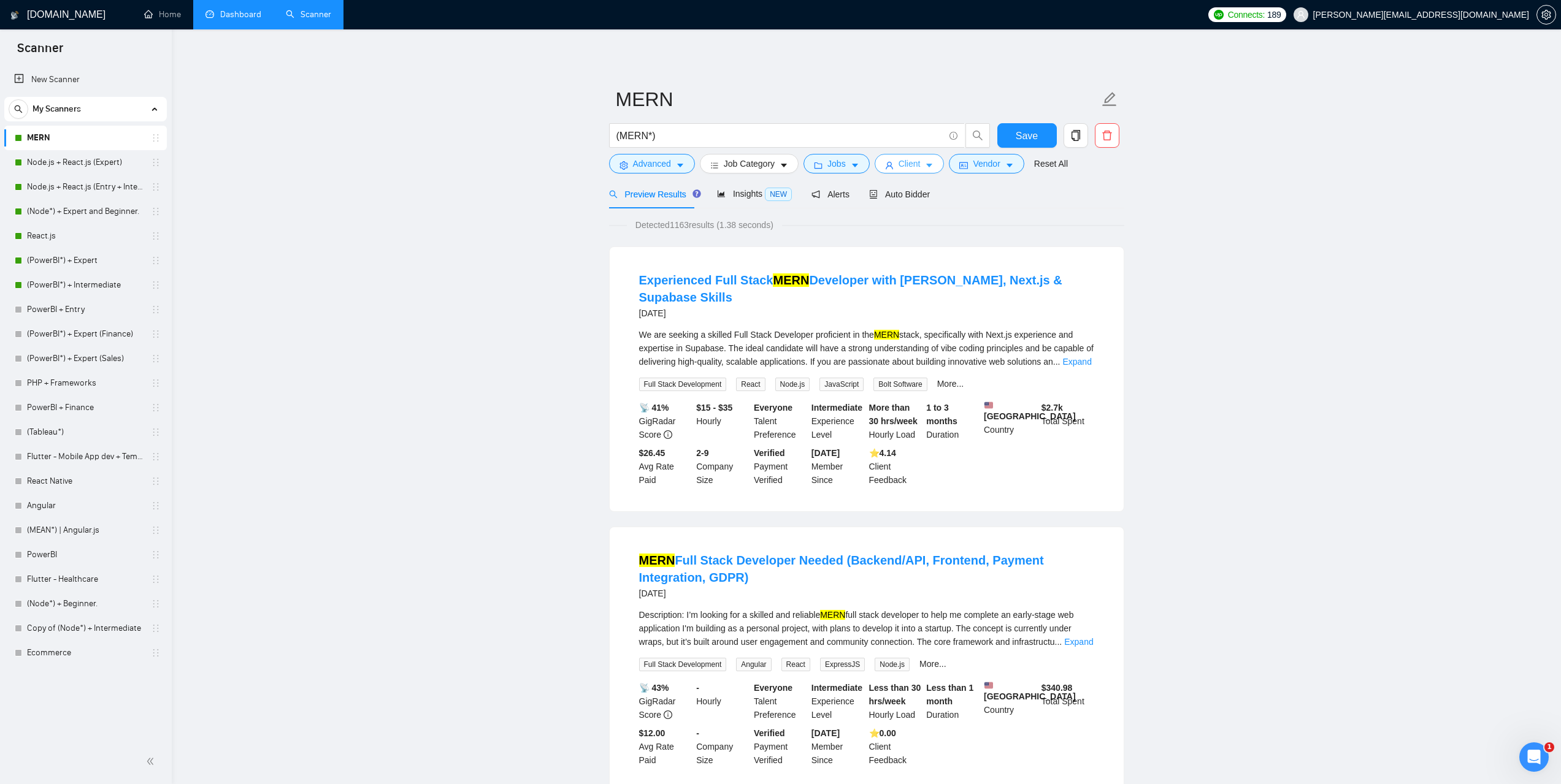
click at [895, 165] on button "Client" at bounding box center [909, 164] width 70 height 20
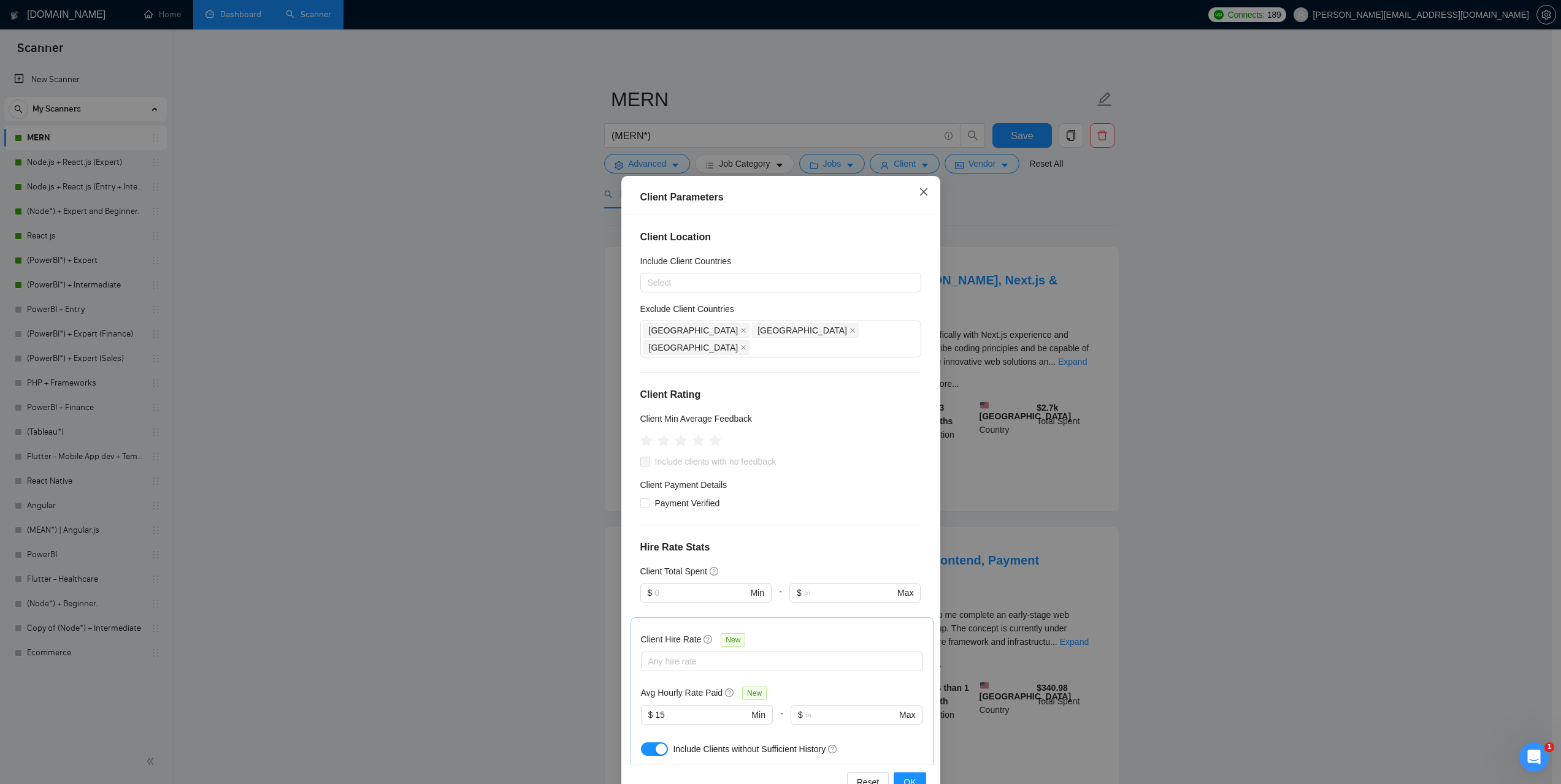
click at [919, 191] on icon "close" at bounding box center [923, 191] width 10 height 10
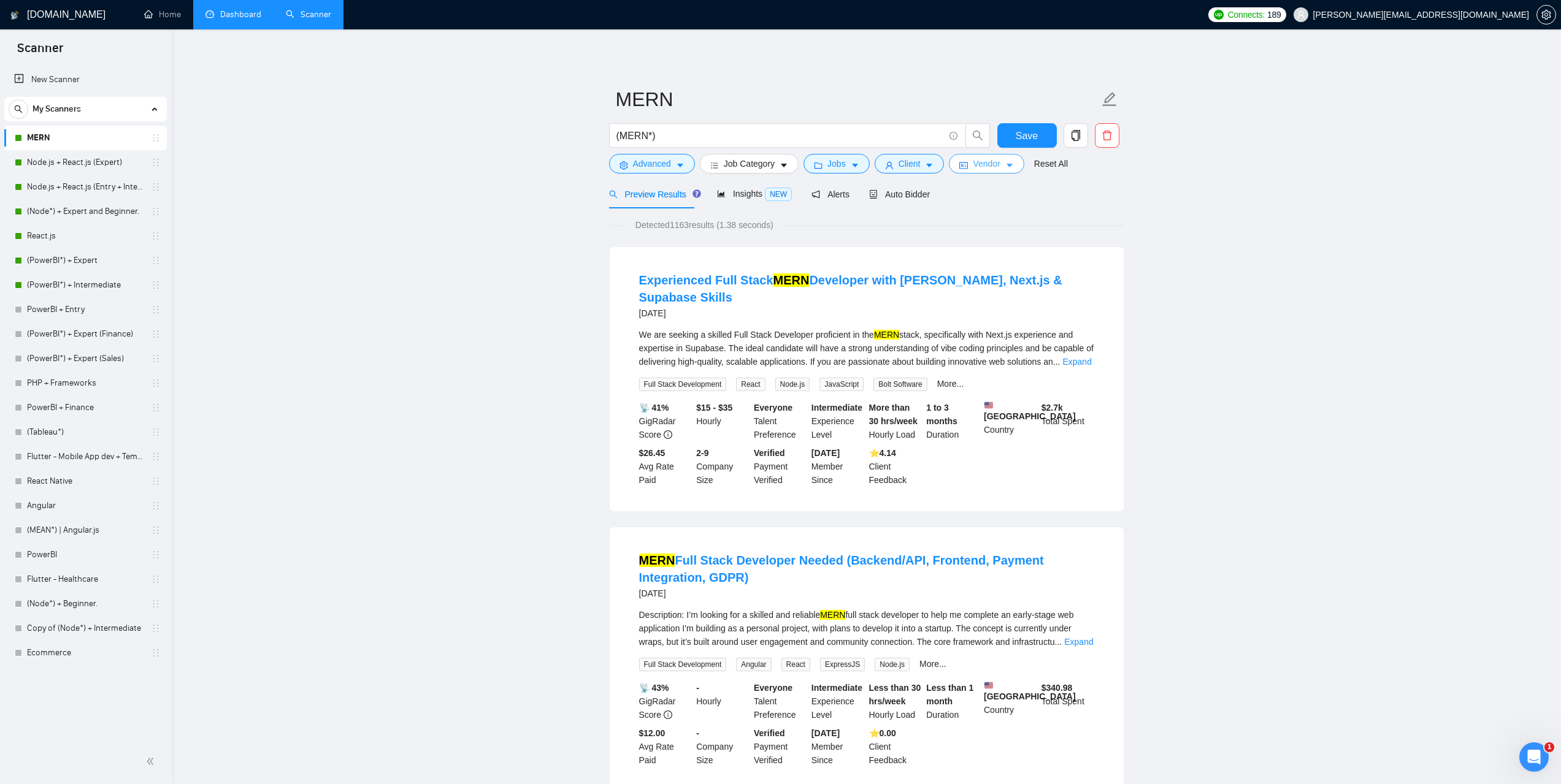
click at [990, 169] on span "Vendor" at bounding box center [986, 164] width 27 height 14
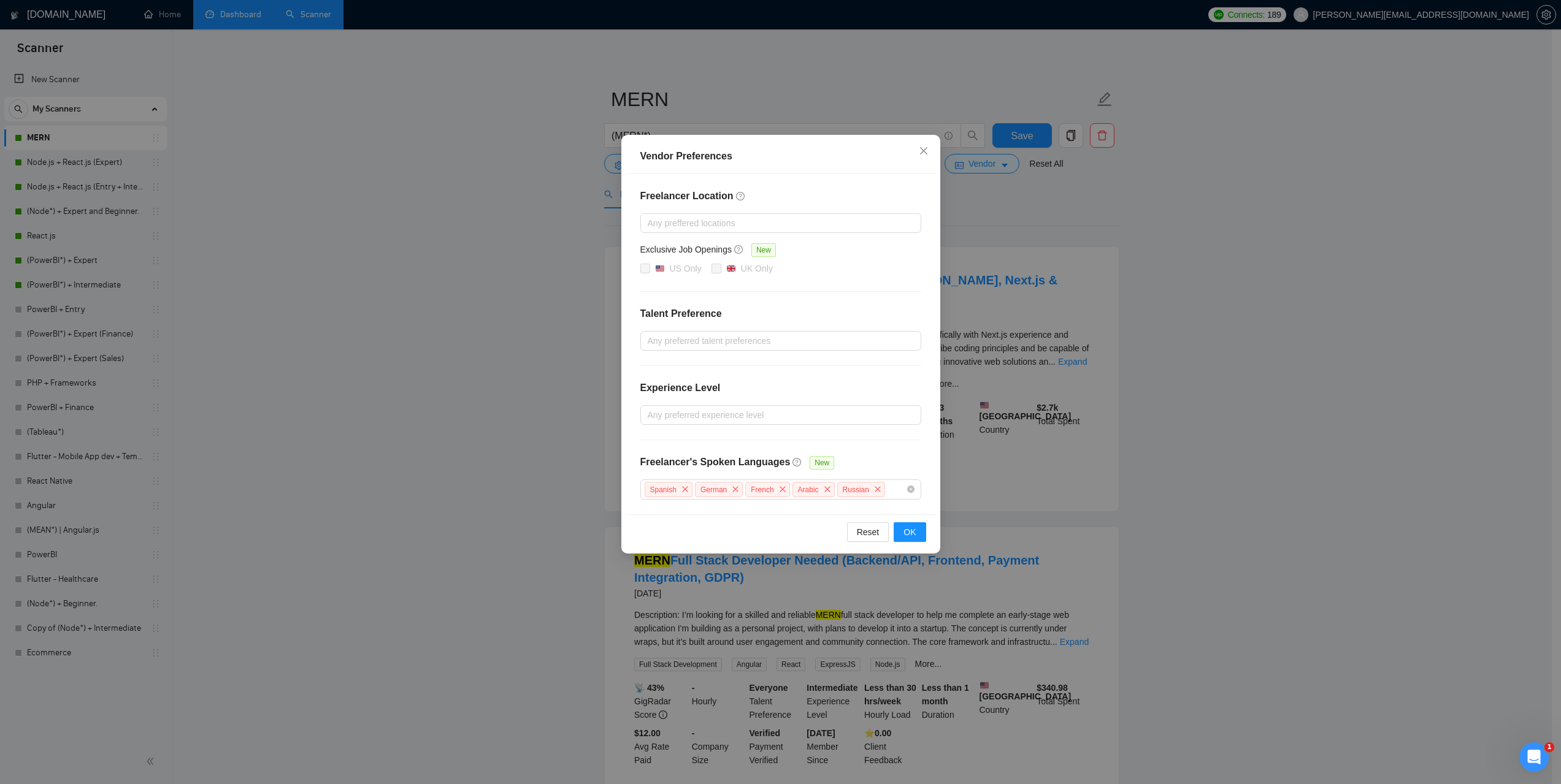
click at [1195, 307] on div "Vendor Preferences Freelancer Location Any preffered locations Exclusive Job Op…" at bounding box center [780, 392] width 1561 height 784
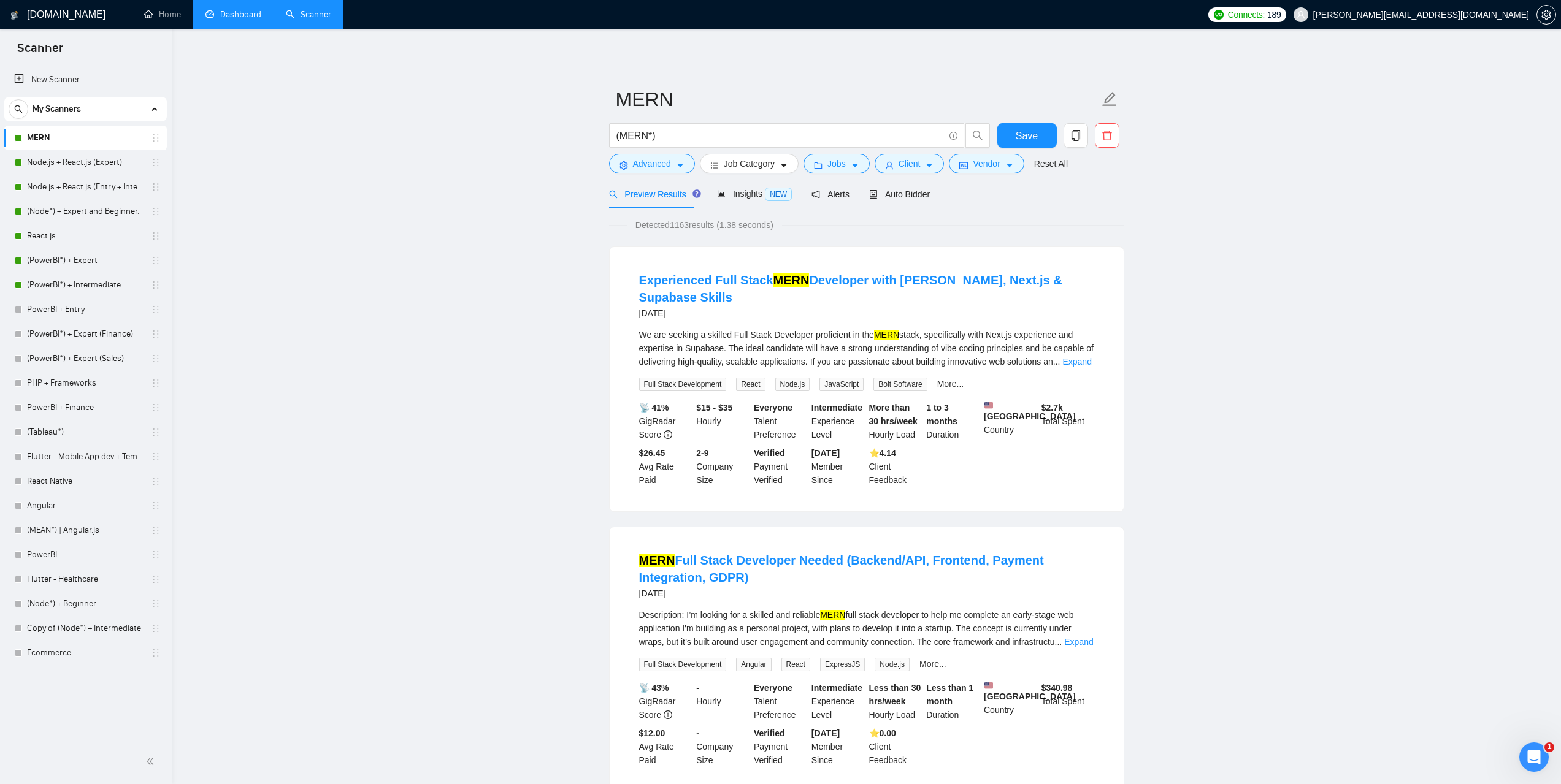
click at [226, 9] on link "Dashboard" at bounding box center [234, 14] width 56 height 11
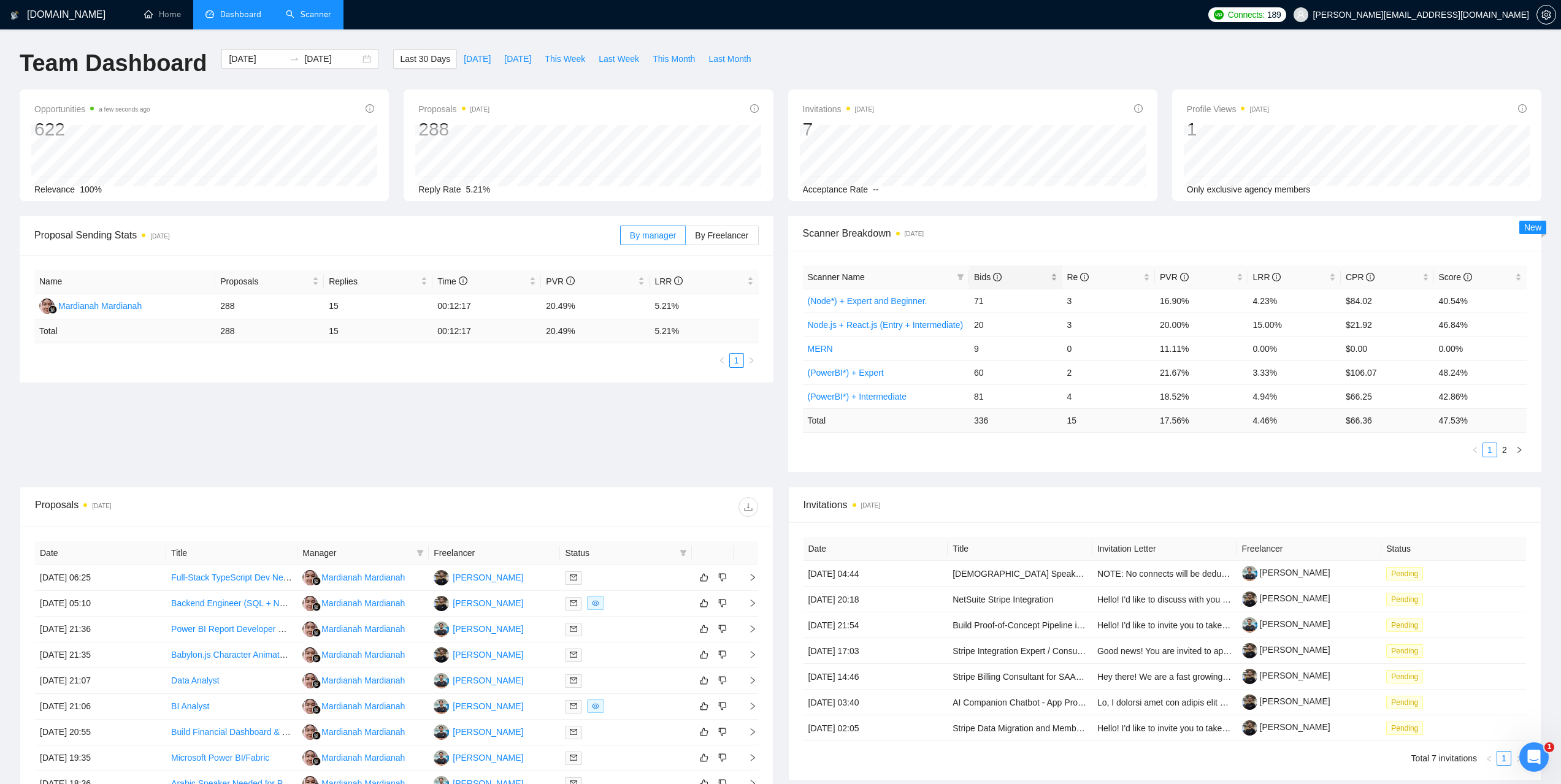
click at [977, 270] on div "Bids" at bounding box center [1016, 277] width 83 height 14
click at [1110, 243] on div "Scanner Breakdown 2 days ago" at bounding box center [1165, 233] width 724 height 35
drag, startPoint x: 910, startPoint y: 300, endPoint x: 805, endPoint y: 297, distance: 105.0
click at [805, 297] on td "(PowerBI*) + Intermediate" at bounding box center [886, 301] width 167 height 24
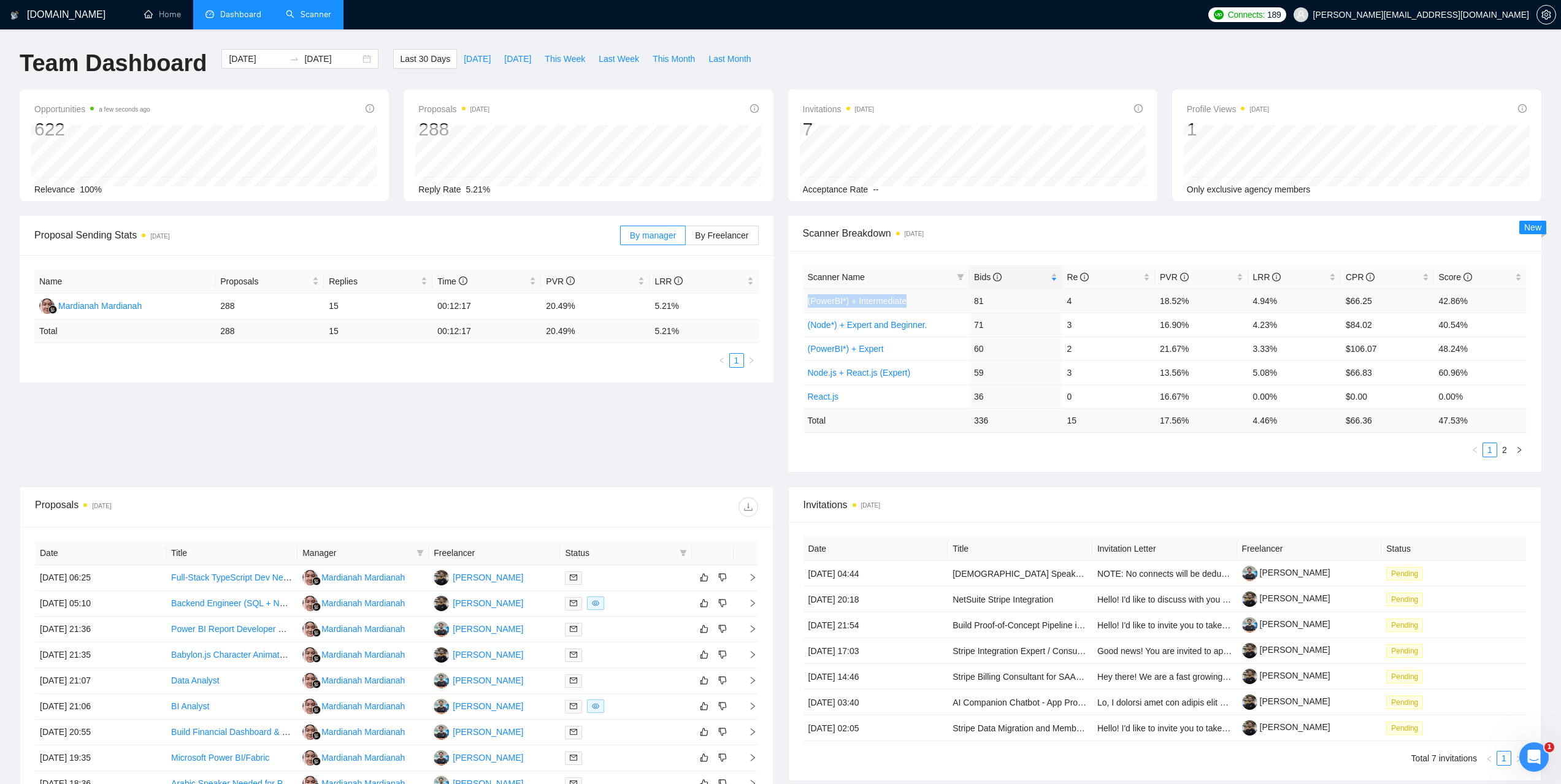
copy link "(PowerBI*) + Intermediate"
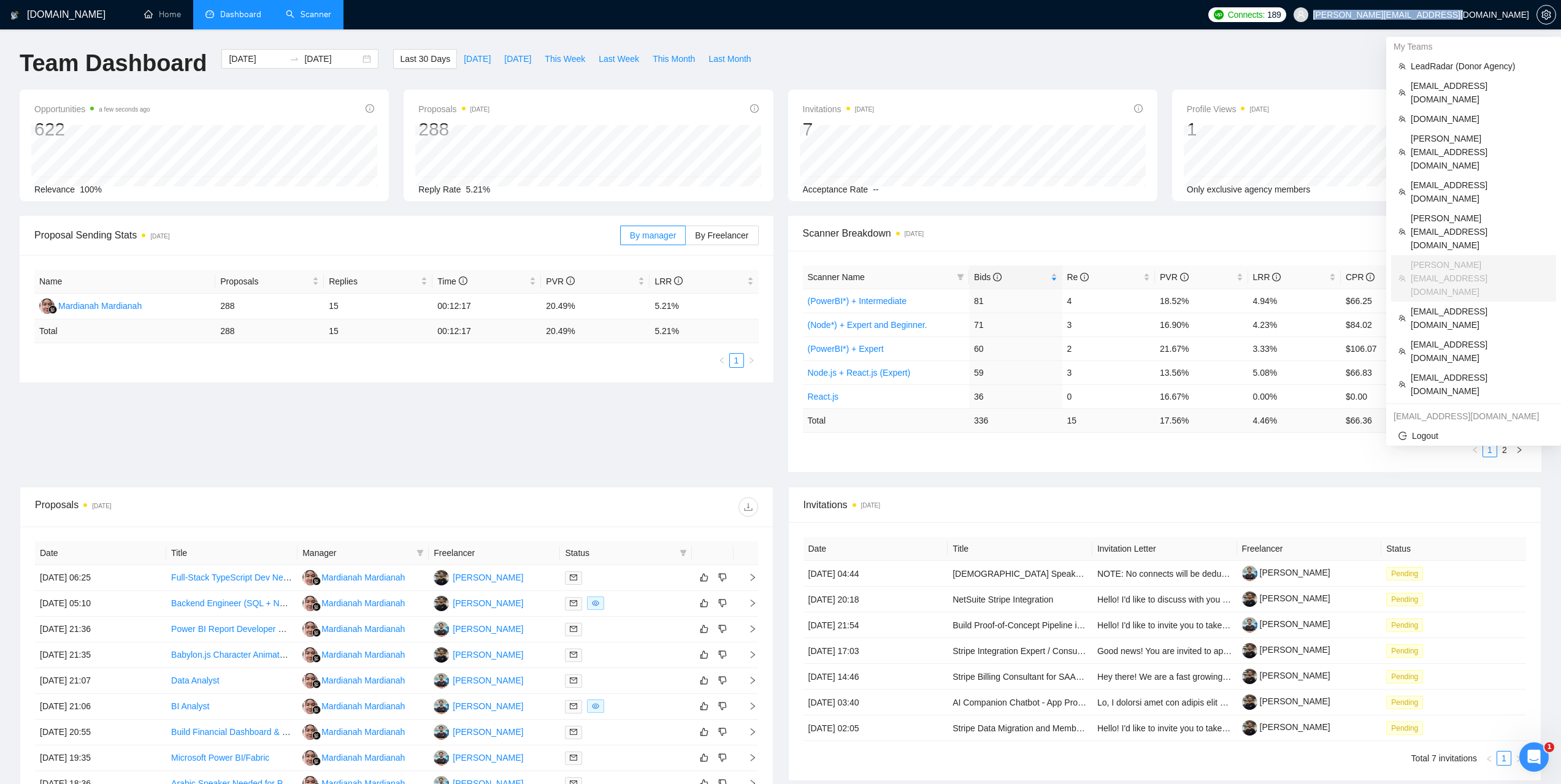
drag, startPoint x: 1411, startPoint y: 16, endPoint x: 1526, endPoint y: 17, distance: 115.0
click at [1526, 17] on span "pranay.agrawal@scaleupally.io" at bounding box center [1411, 14] width 250 height 39
copy span "pranay.agrawal@scaleupally.io"
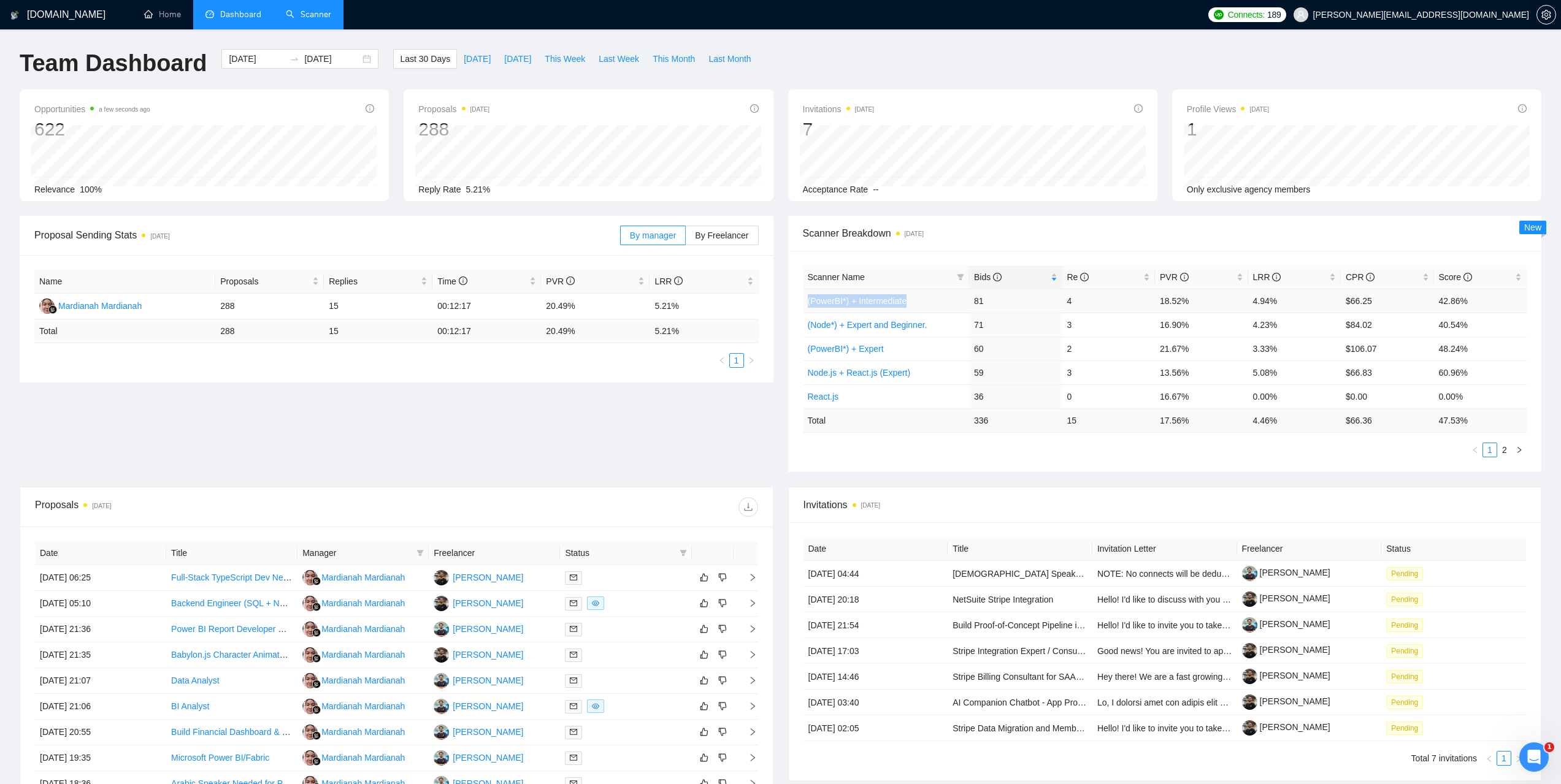
drag, startPoint x: 916, startPoint y: 300, endPoint x: 803, endPoint y: 295, distance: 113.1
click at [803, 295] on td "(PowerBI*) + Intermediate" at bounding box center [886, 301] width 167 height 24
copy link "(PowerBI*) + Intermediate"
click at [876, 297] on link "(PowerBI*) + Intermediate" at bounding box center [856, 300] width 98 height 10
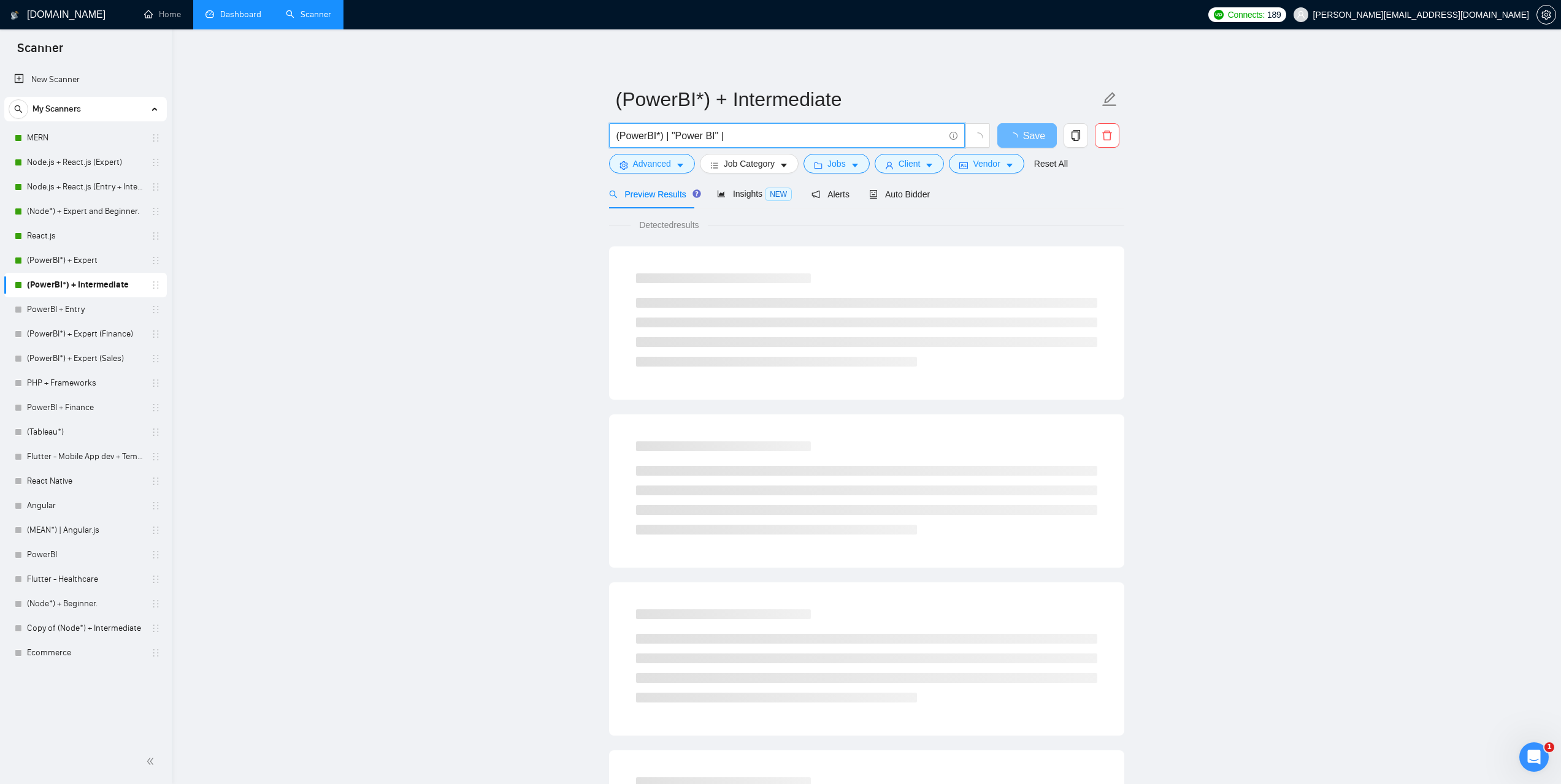
drag, startPoint x: 699, startPoint y: 138, endPoint x: 674, endPoint y: 136, distance: 25.1
click at [674, 136] on input "(PowerBI*) | "Power BI" |" at bounding box center [780, 136] width 328 height 15
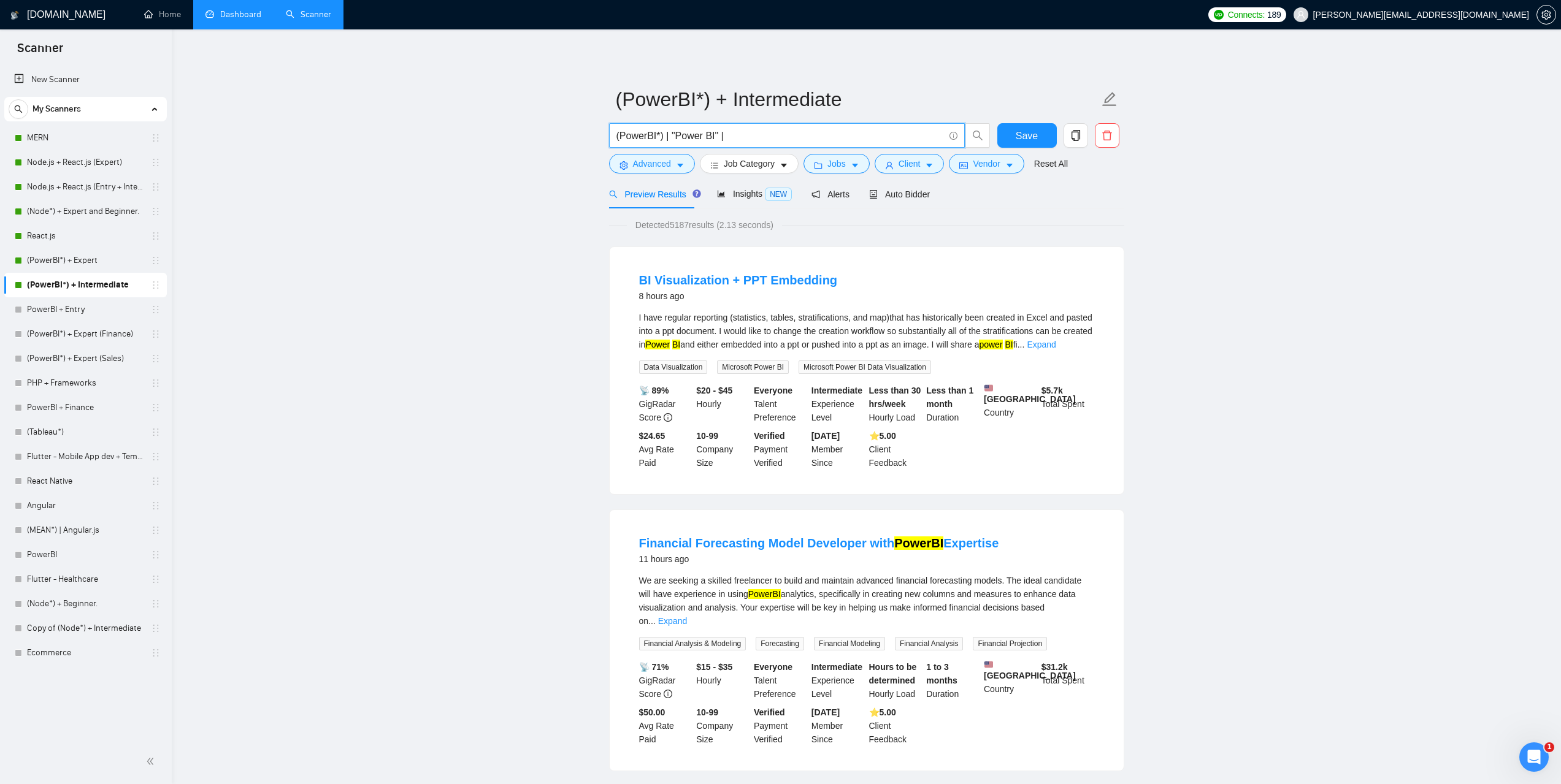
click at [738, 133] on input "(PowerBI*) | "Power BI" |" at bounding box center [780, 136] width 328 height 15
drag, startPoint x: 784, startPoint y: 137, endPoint x: 584, endPoint y: 133, distance: 200.0
paste input ""Power BI" | "Power BI/" | "Power BI-" | "/Power BI" | "Power BI," | "Power BI.…"
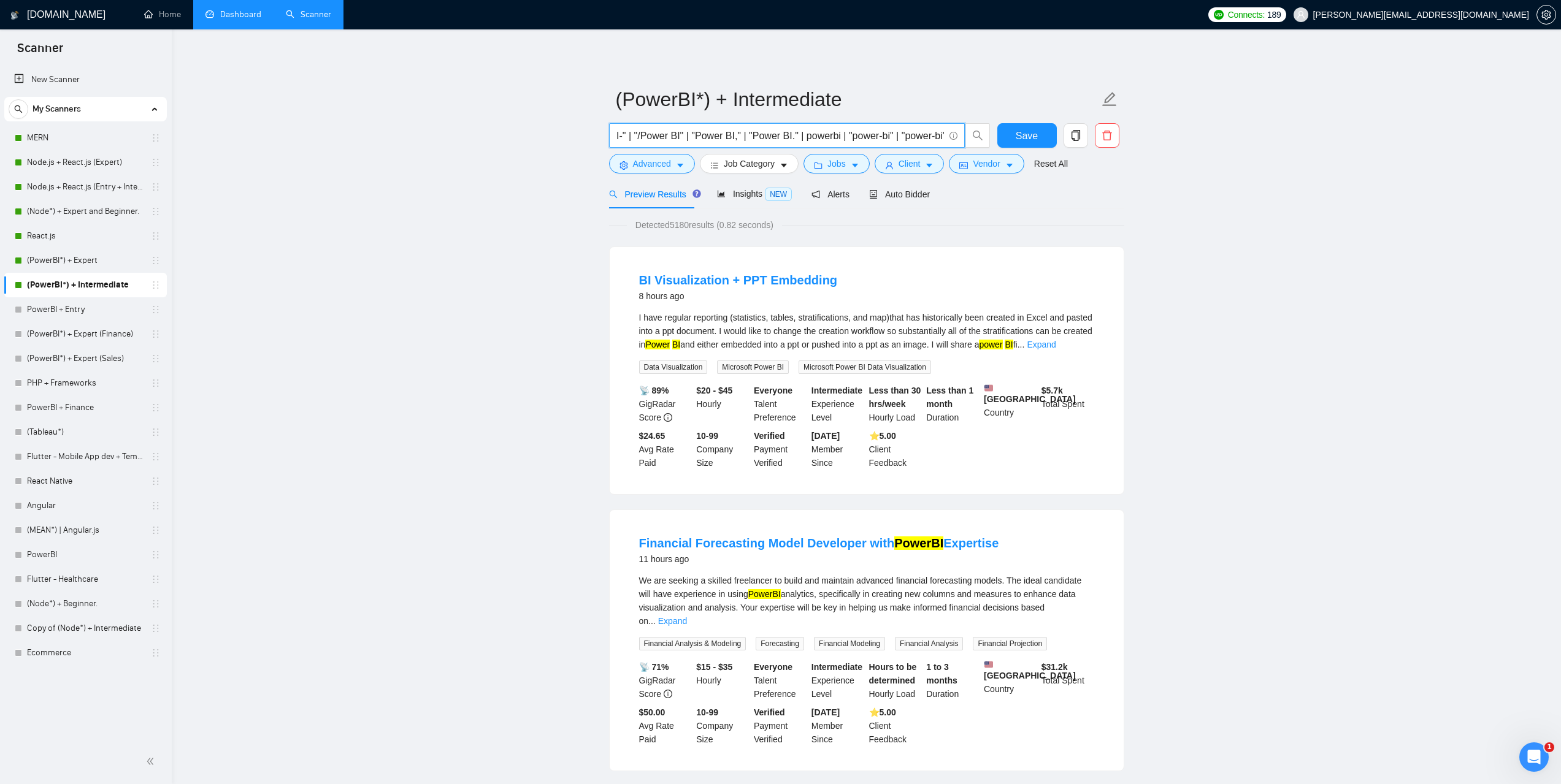
type input "("Power BI" | "Power BI/" | "Power BI-" | "/Power BI" | "Power BI," | "Power BI…"
click at [661, 161] on span "Advanced" at bounding box center [652, 164] width 38 height 14
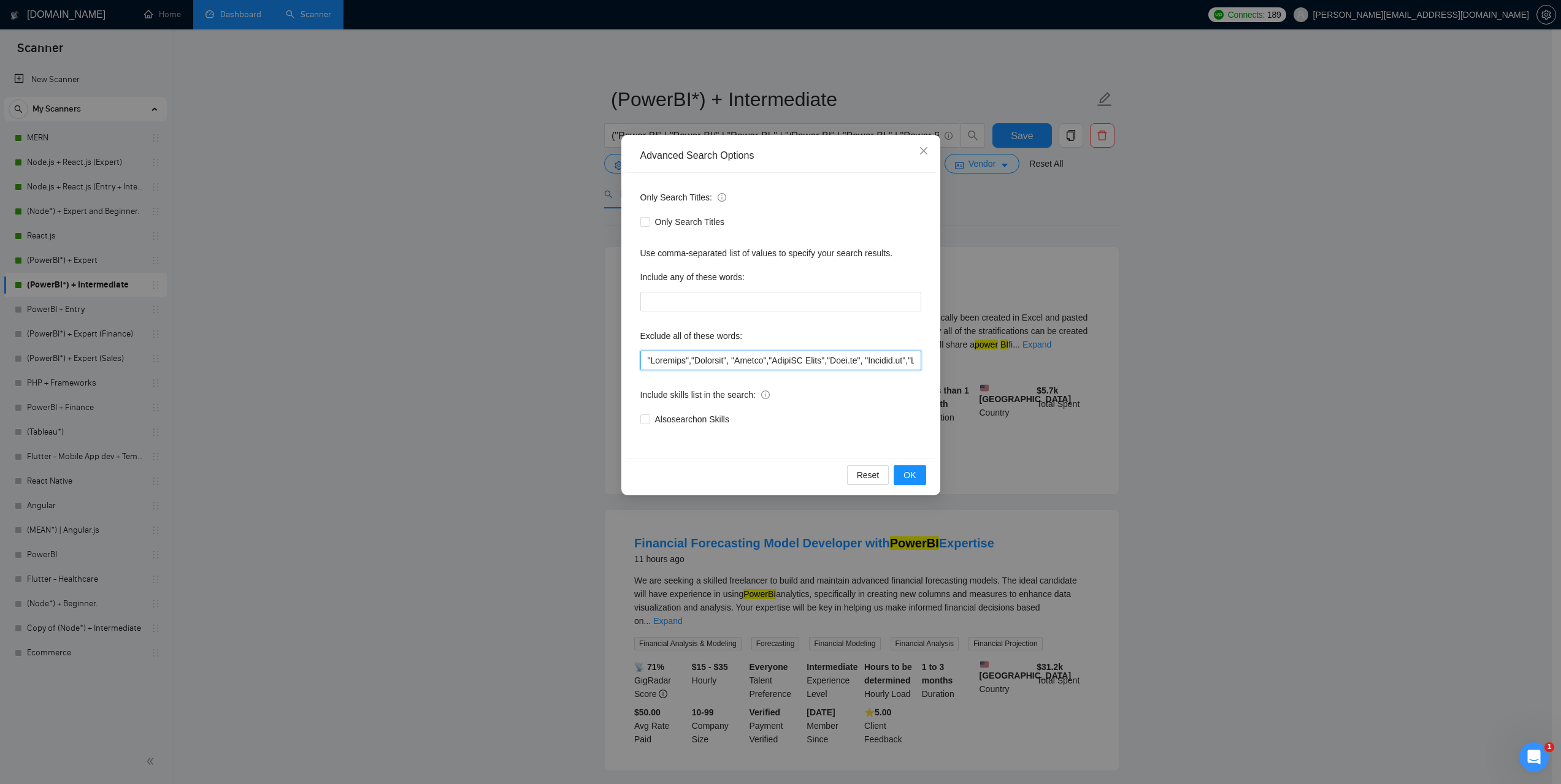
click at [780, 366] on input "text" at bounding box center [781, 360] width 281 height 20
click at [909, 481] on span "OK" at bounding box center [910, 475] width 12 height 14
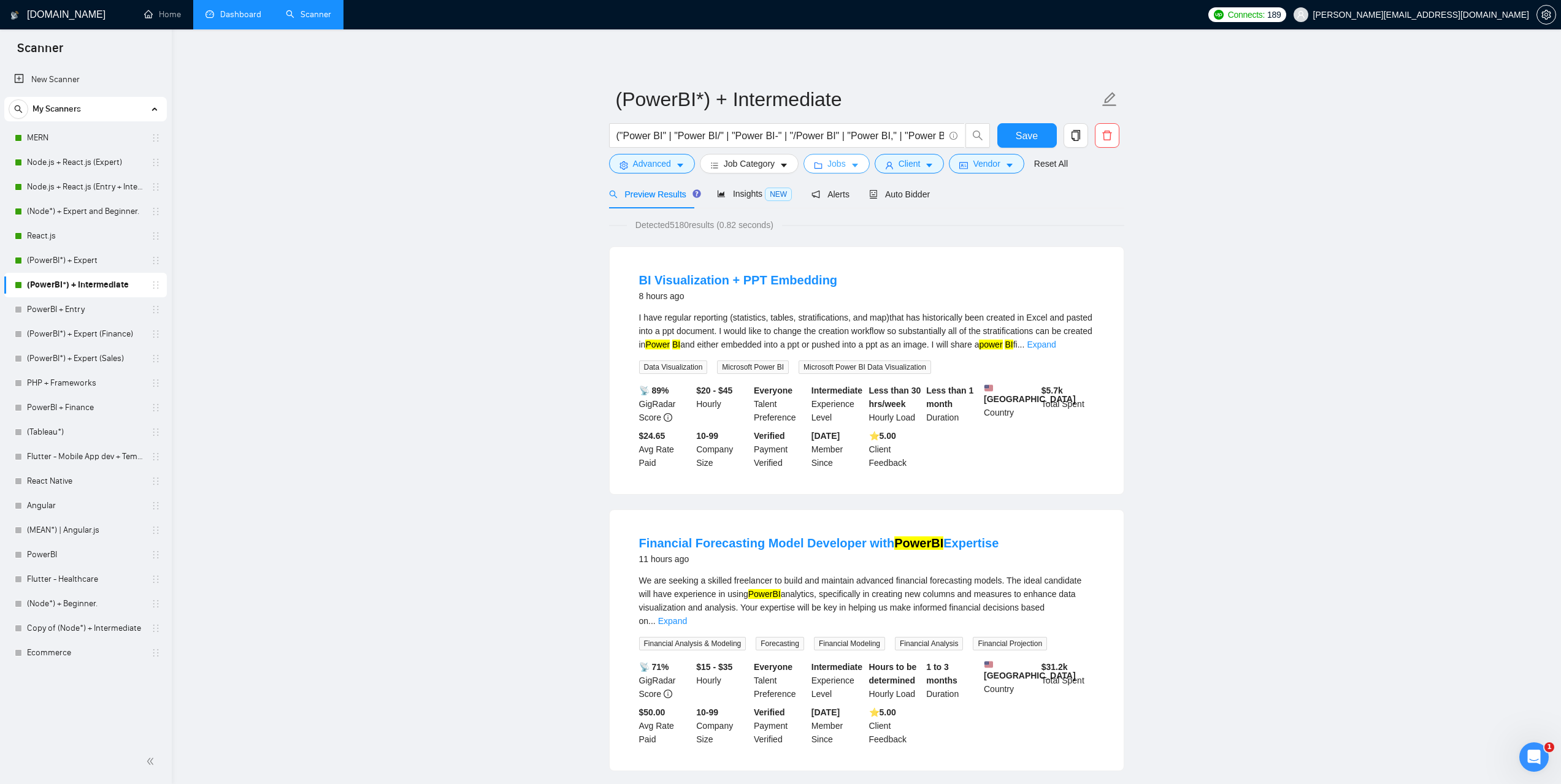
click at [831, 169] on span "Jobs" at bounding box center [837, 164] width 18 height 14
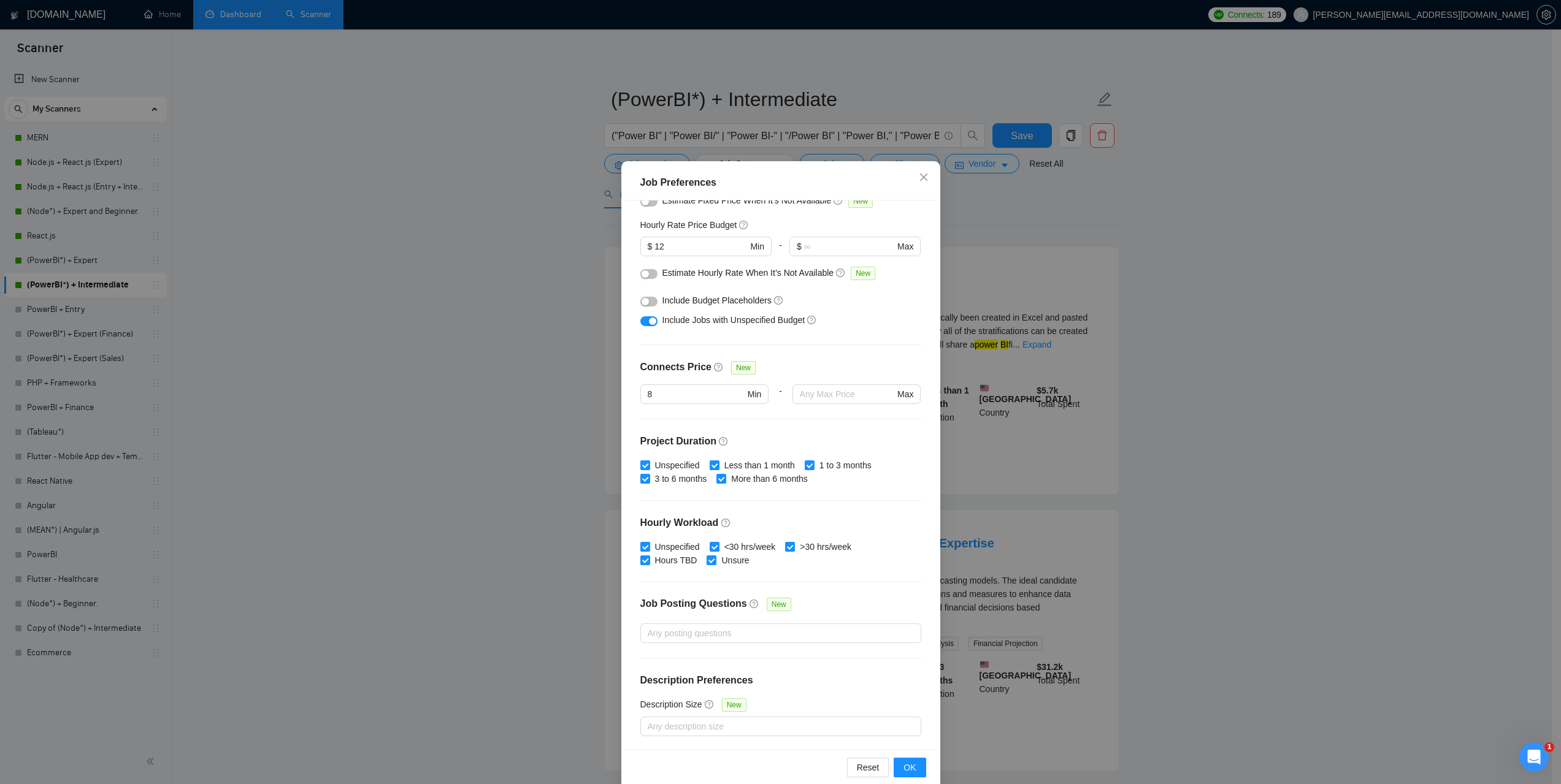
scroll to position [35, 0]
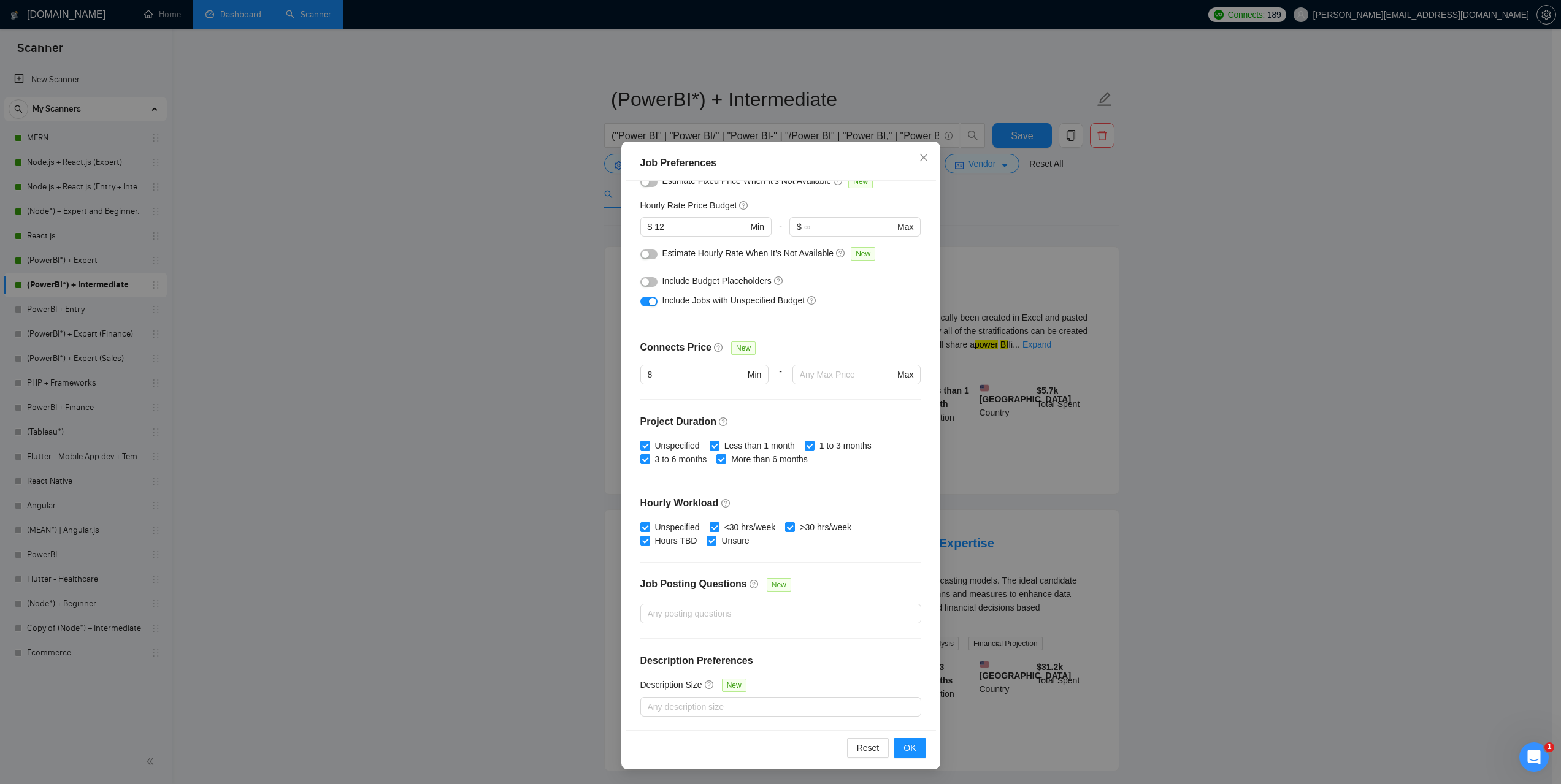
click at [1296, 490] on div "Job Preferences Budget Project Type All Fixed Price Hourly Rate Fixed Price Bud…" at bounding box center [780, 392] width 1561 height 784
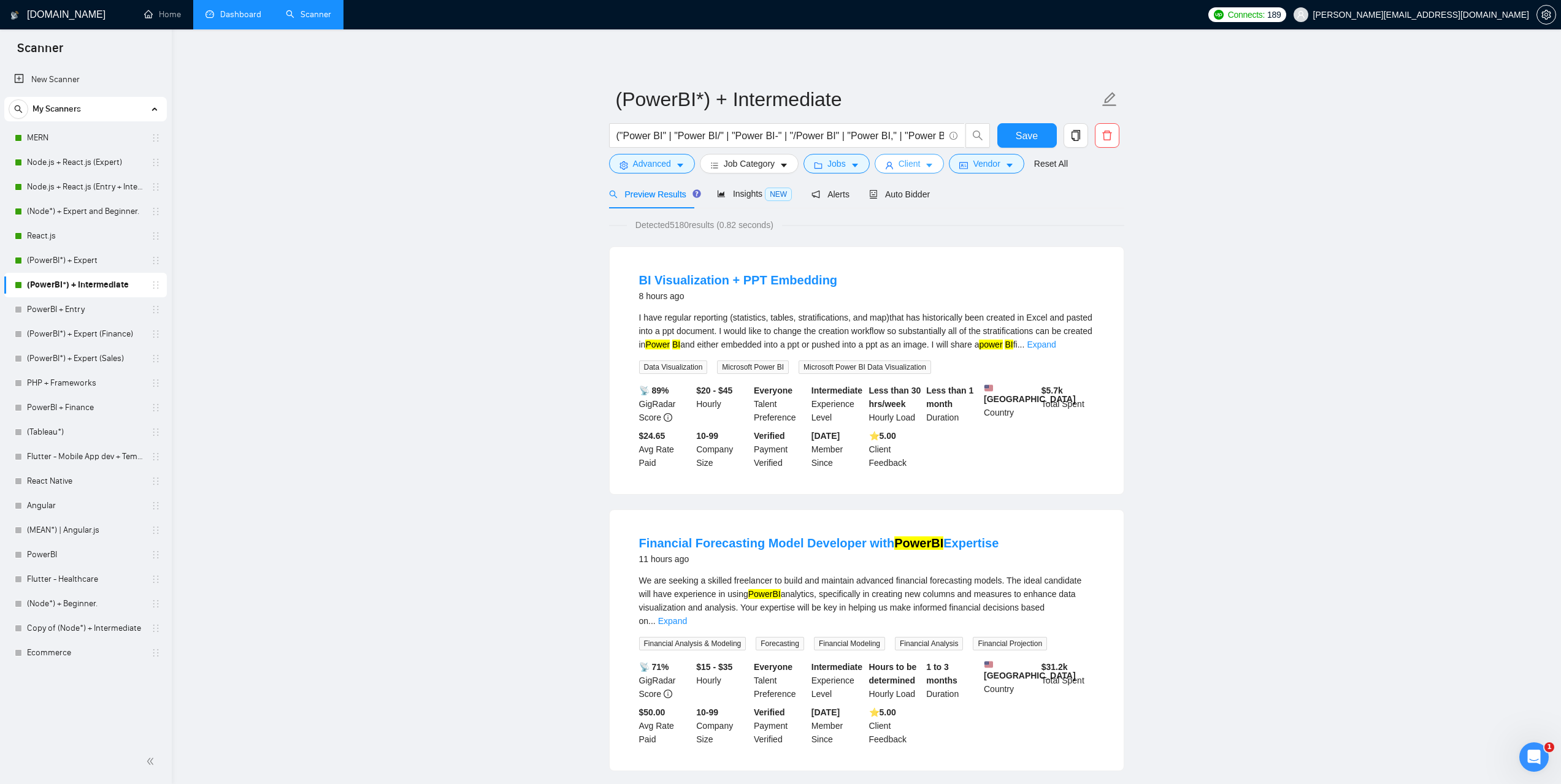
click at [911, 172] on button "Client" at bounding box center [909, 164] width 70 height 20
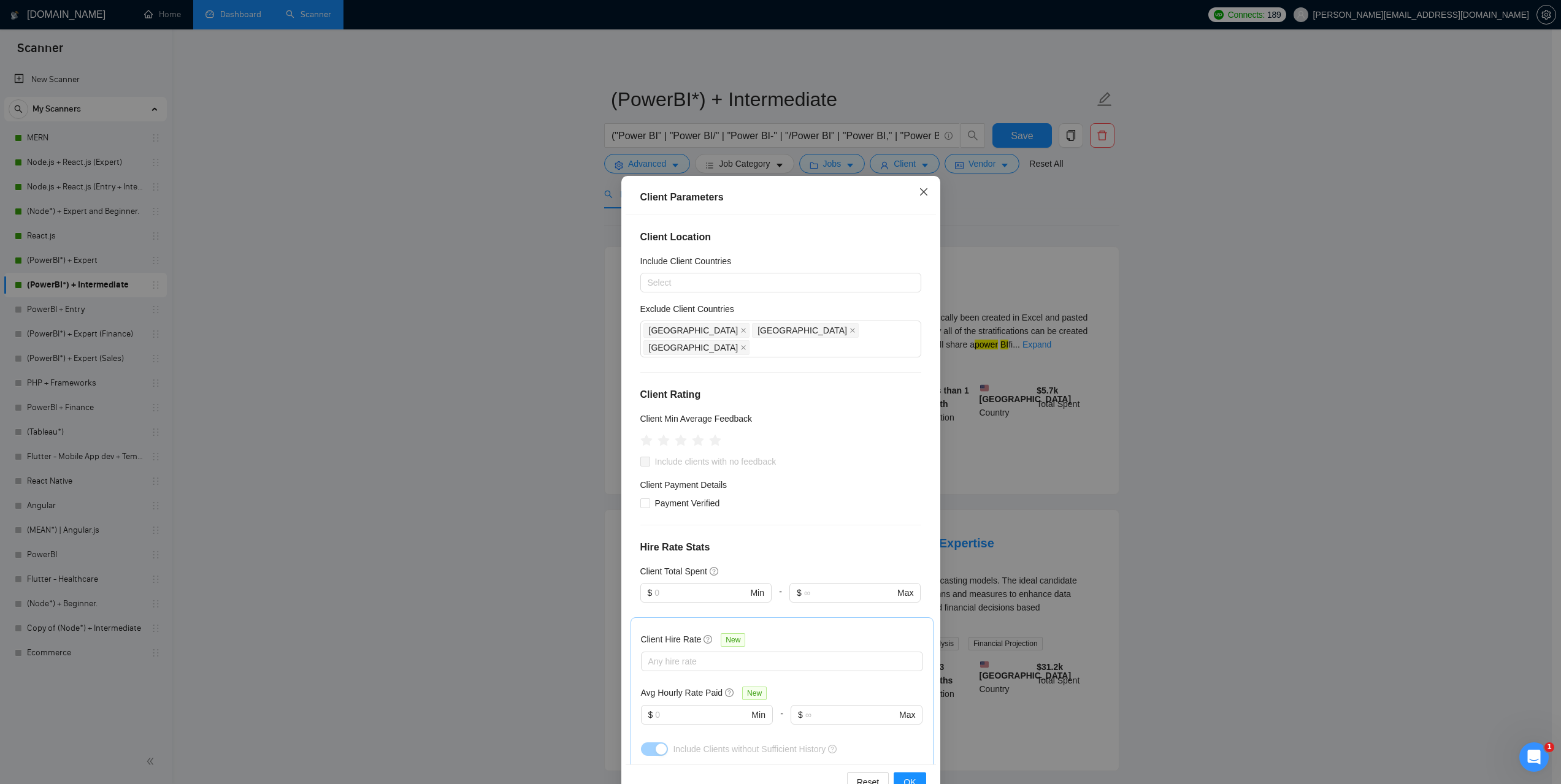
drag, startPoint x: 915, startPoint y: 199, endPoint x: 940, endPoint y: 201, distance: 25.1
click at [915, 199] on span "Close" at bounding box center [924, 192] width 33 height 33
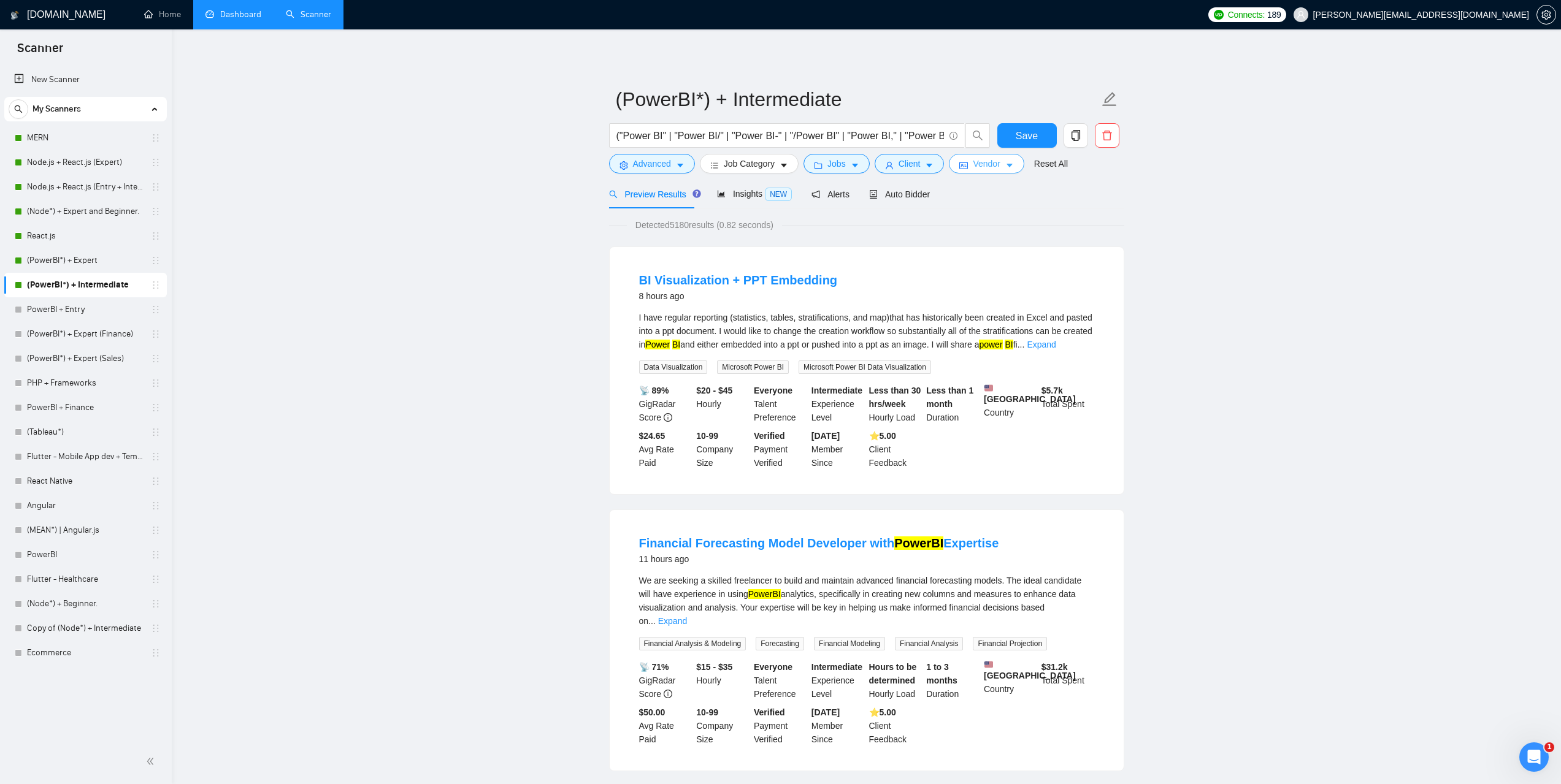
click at [965, 166] on button "Vendor" at bounding box center [986, 164] width 75 height 20
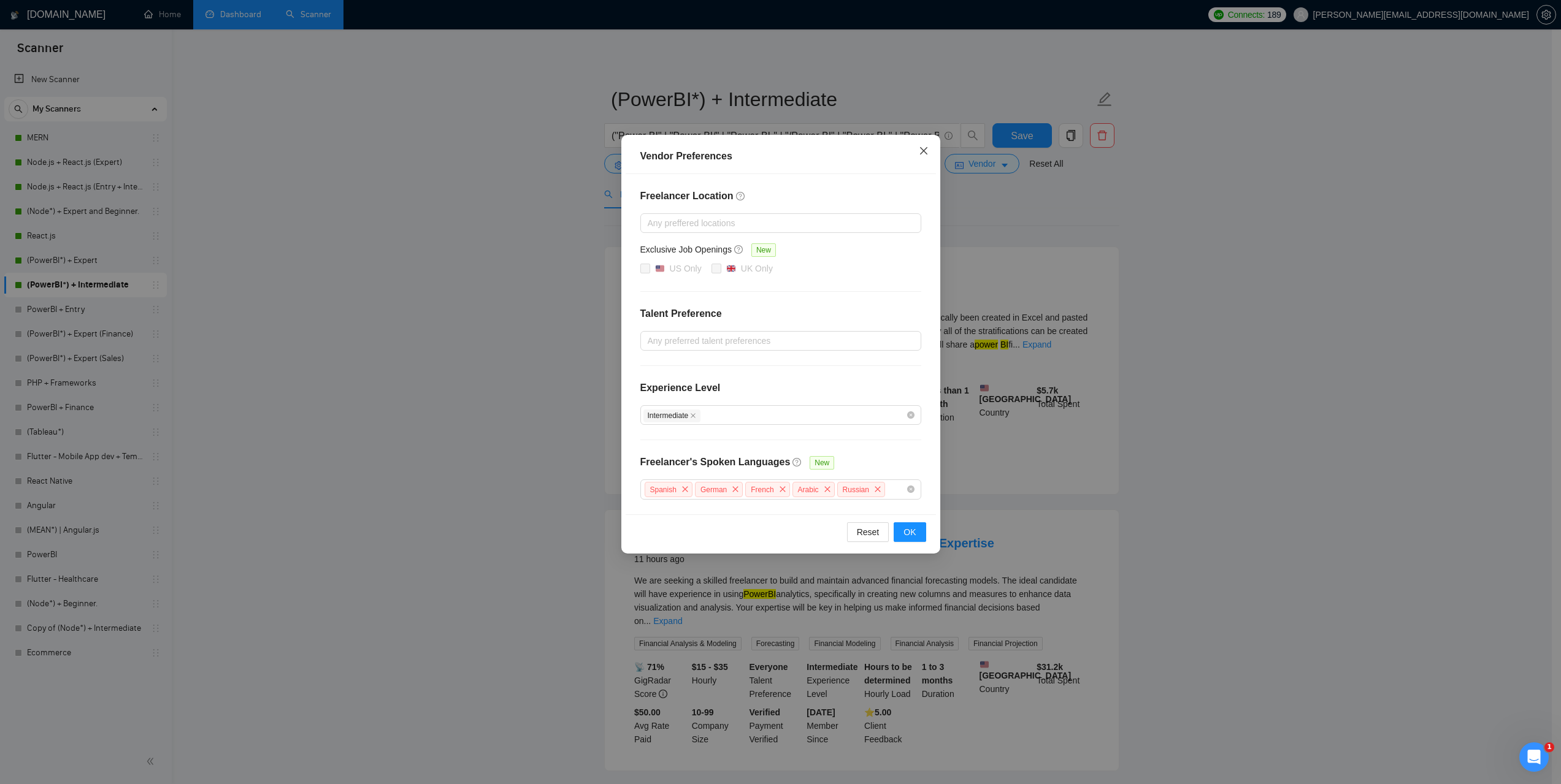
click at [921, 152] on icon "close" at bounding box center [923, 150] width 10 height 10
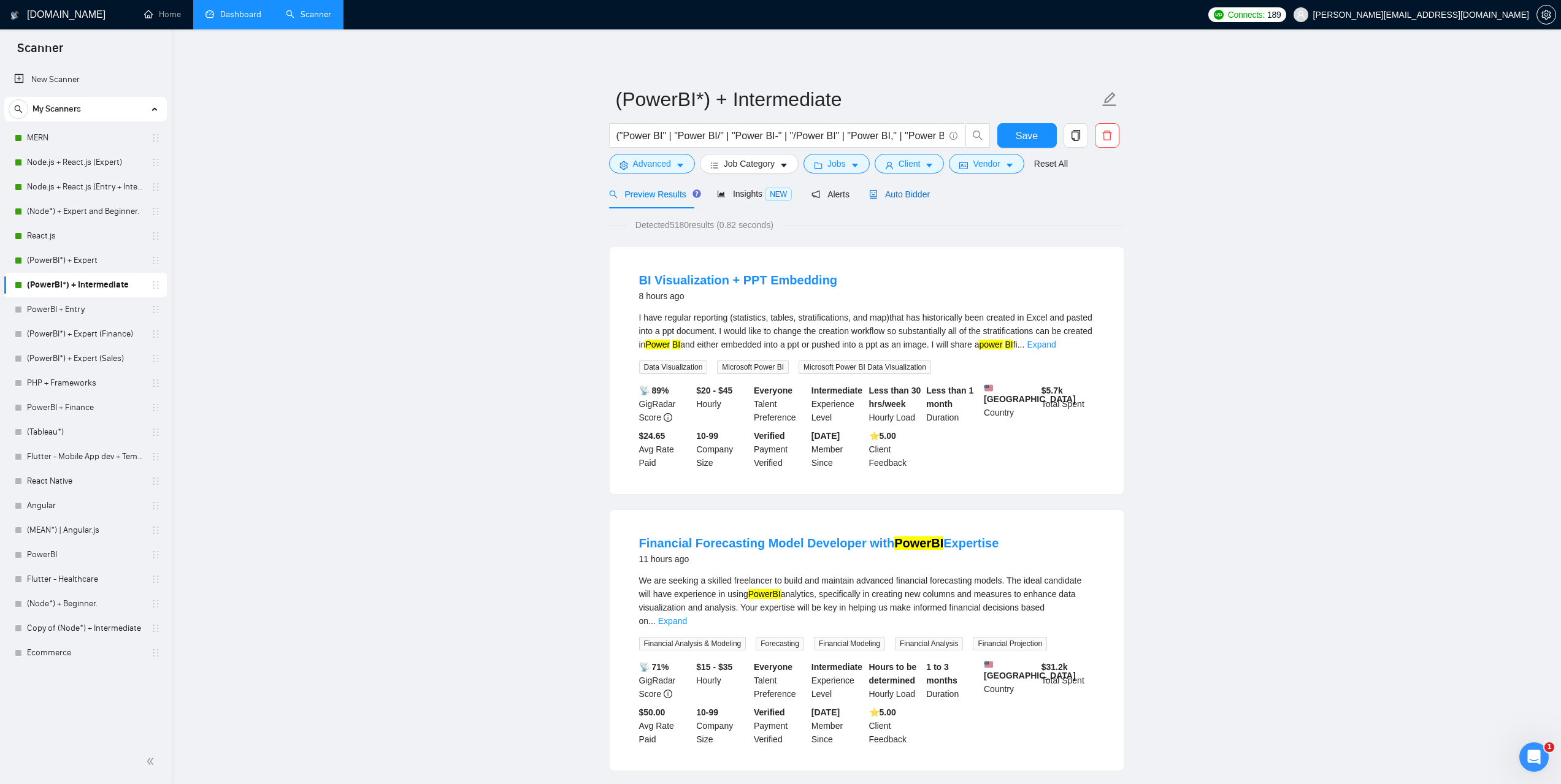
click at [895, 196] on span "Auto Bidder" at bounding box center [899, 194] width 61 height 10
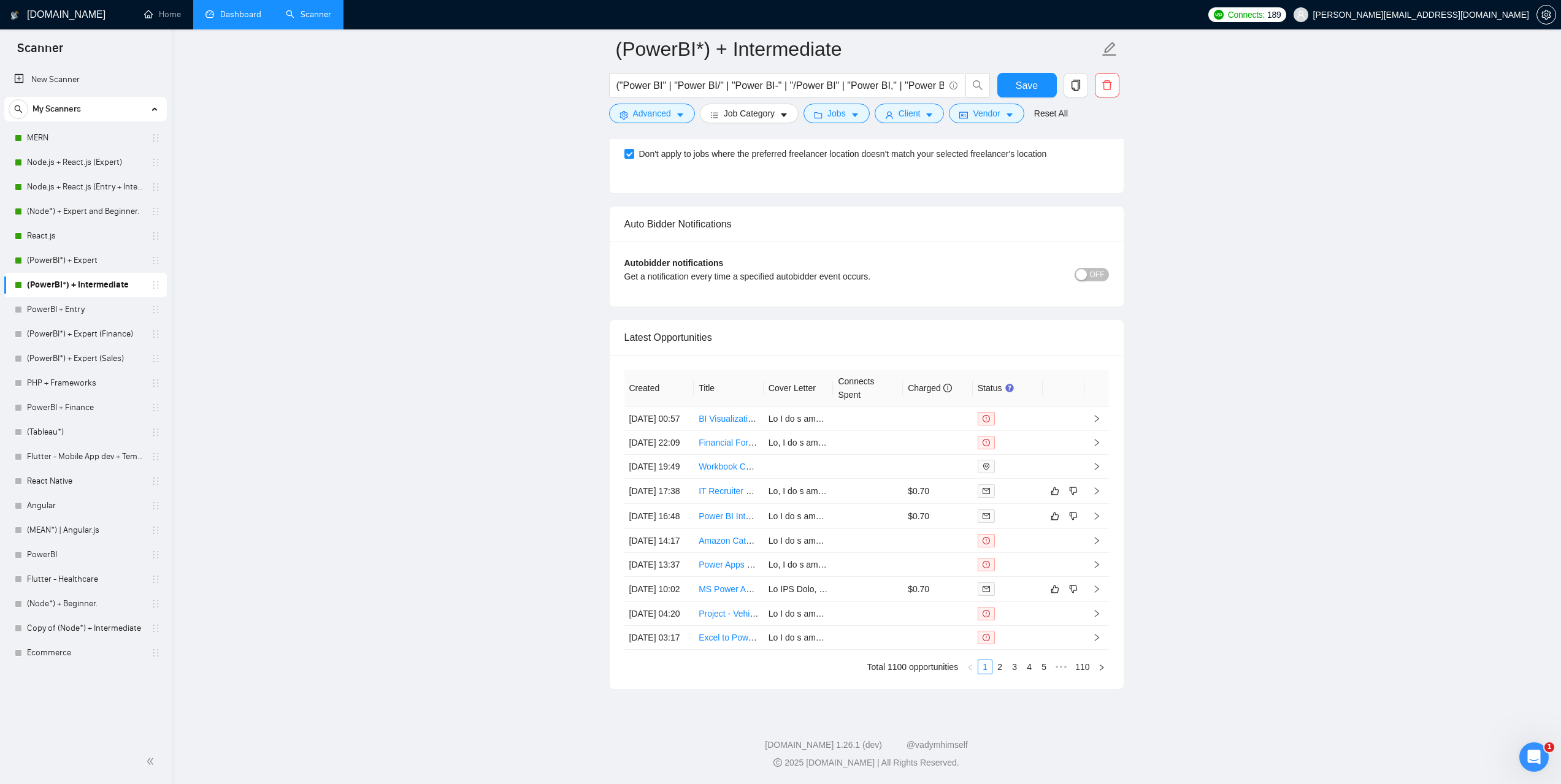
scroll to position [3005, 0]
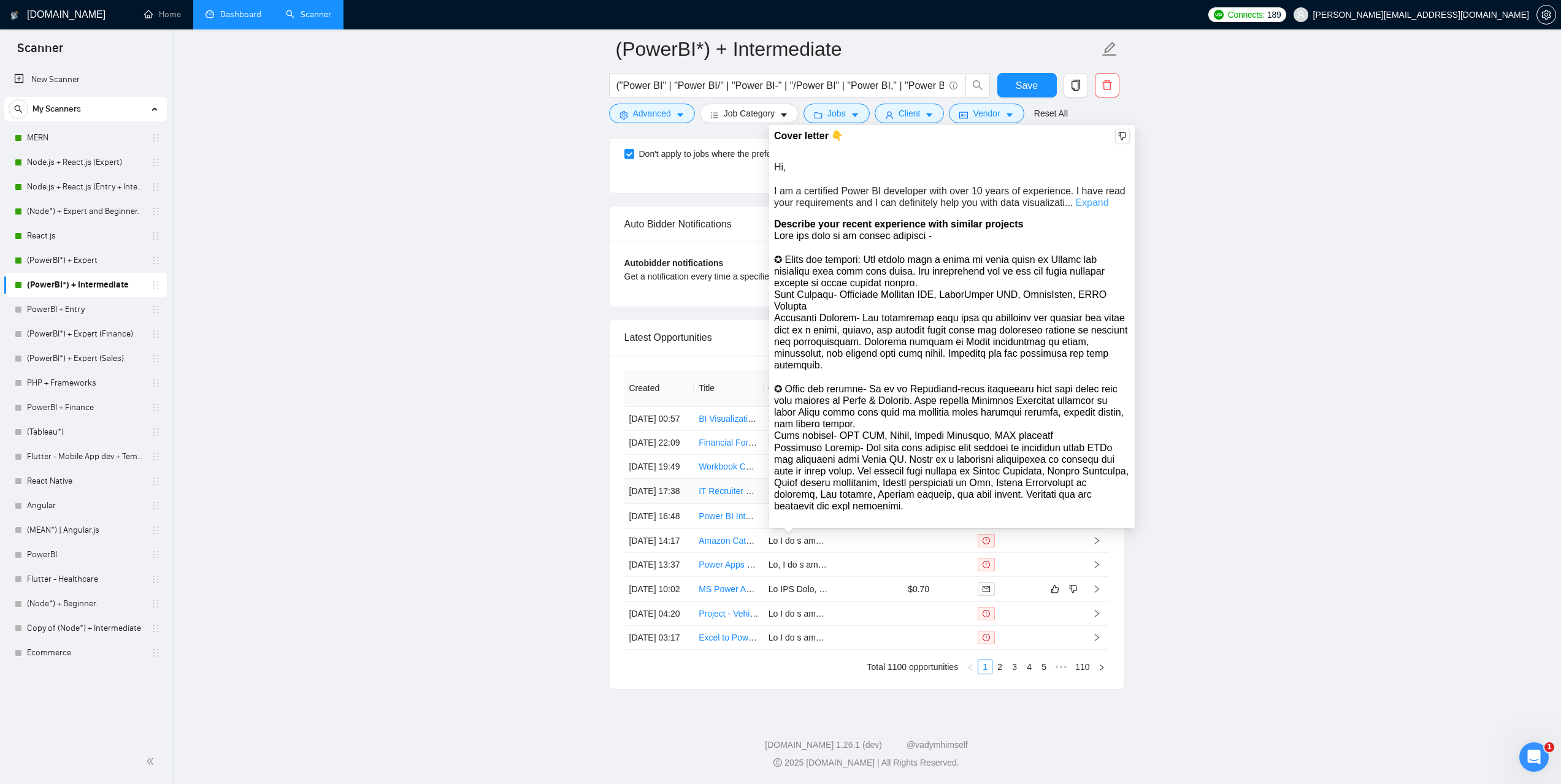
click at [1093, 198] on link "Expand" at bounding box center [1091, 203] width 33 height 11
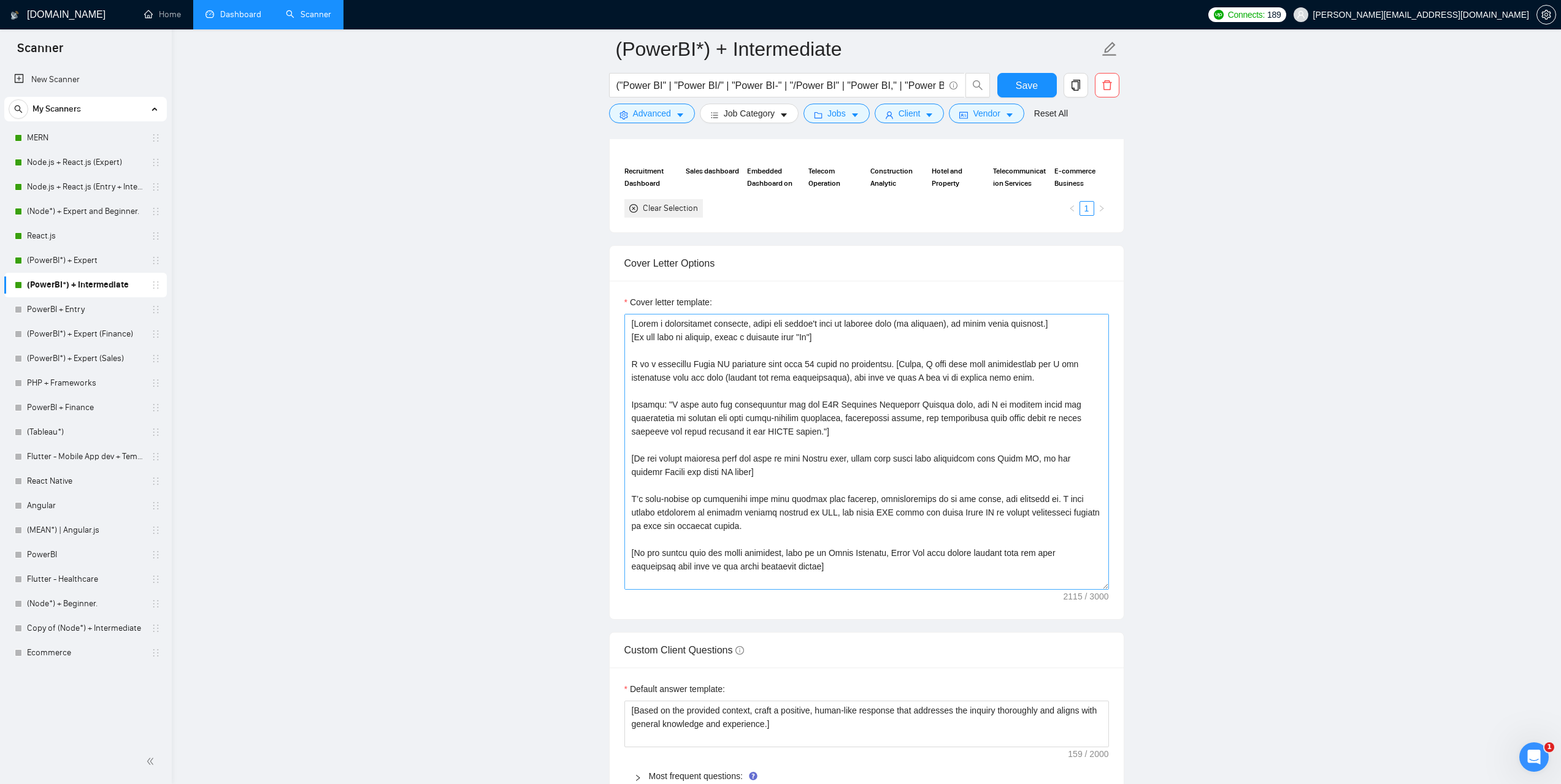
scroll to position [1288, 0]
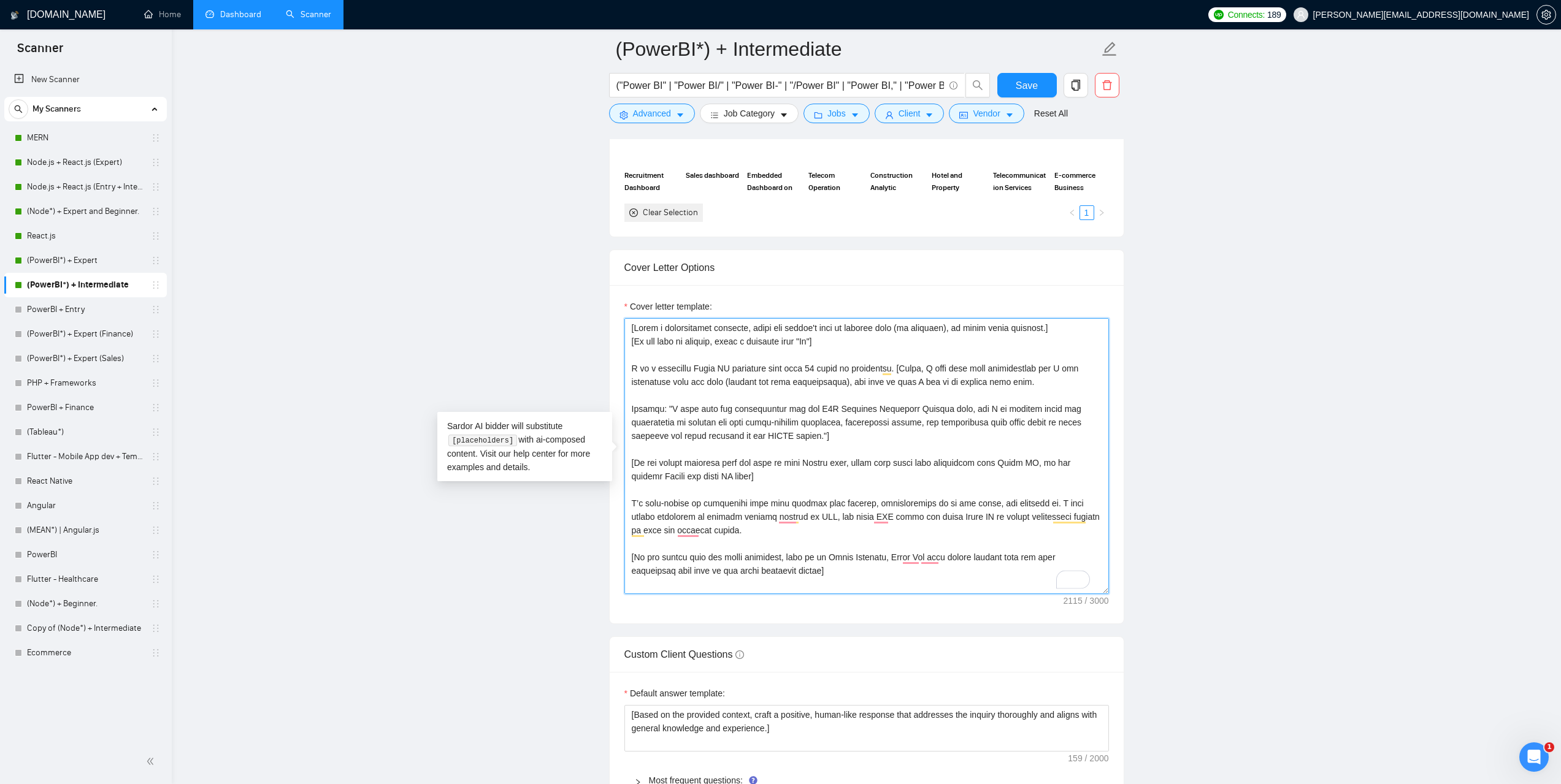
drag, startPoint x: 888, startPoint y: 369, endPoint x: 630, endPoint y: 369, distance: 258.0
click at [630, 369] on textarea "Cover letter template:" at bounding box center [866, 456] width 485 height 276
